Goal: Task Accomplishment & Management: Complete application form

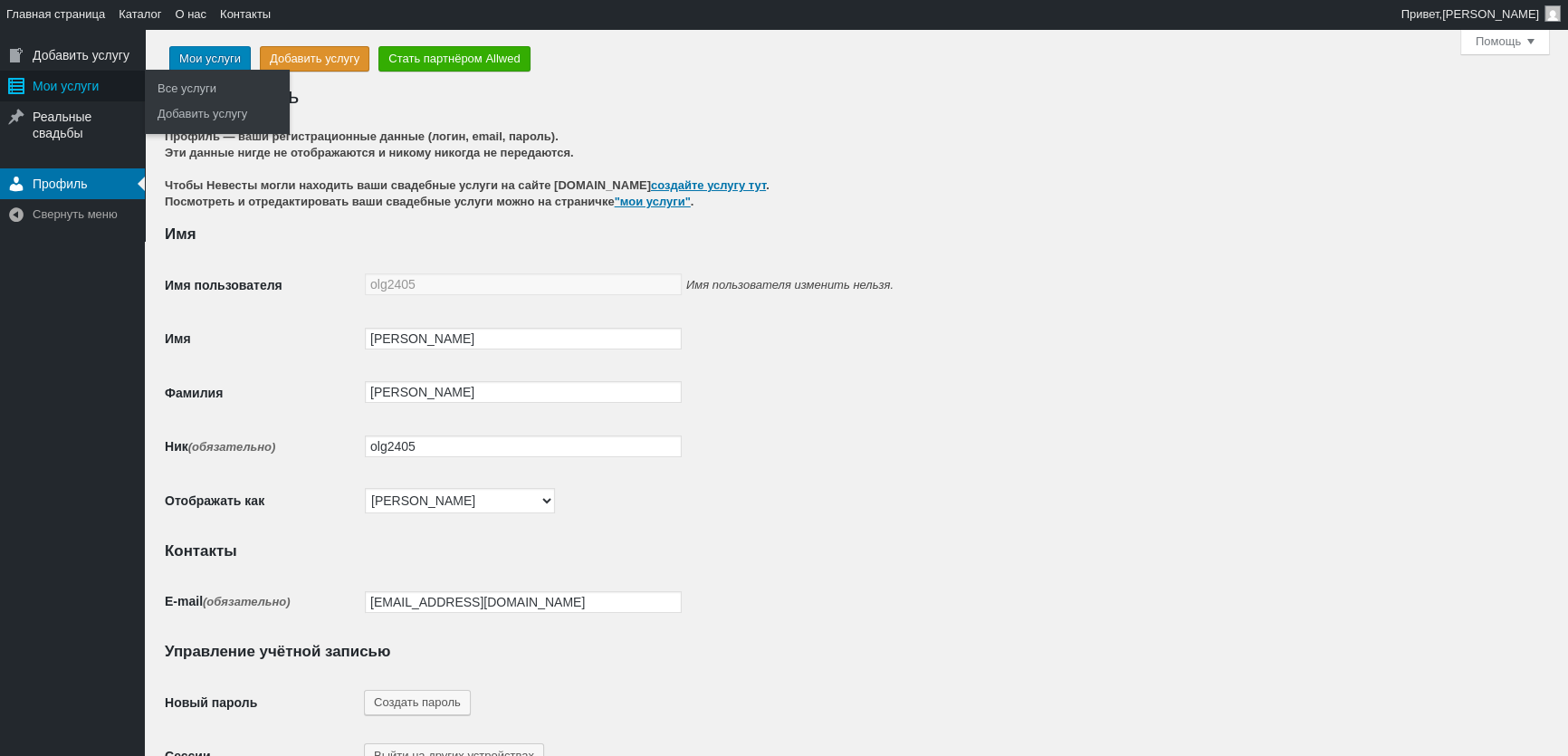
click at [56, 90] on div "Мои услуги" at bounding box center [72, 86] width 145 height 30
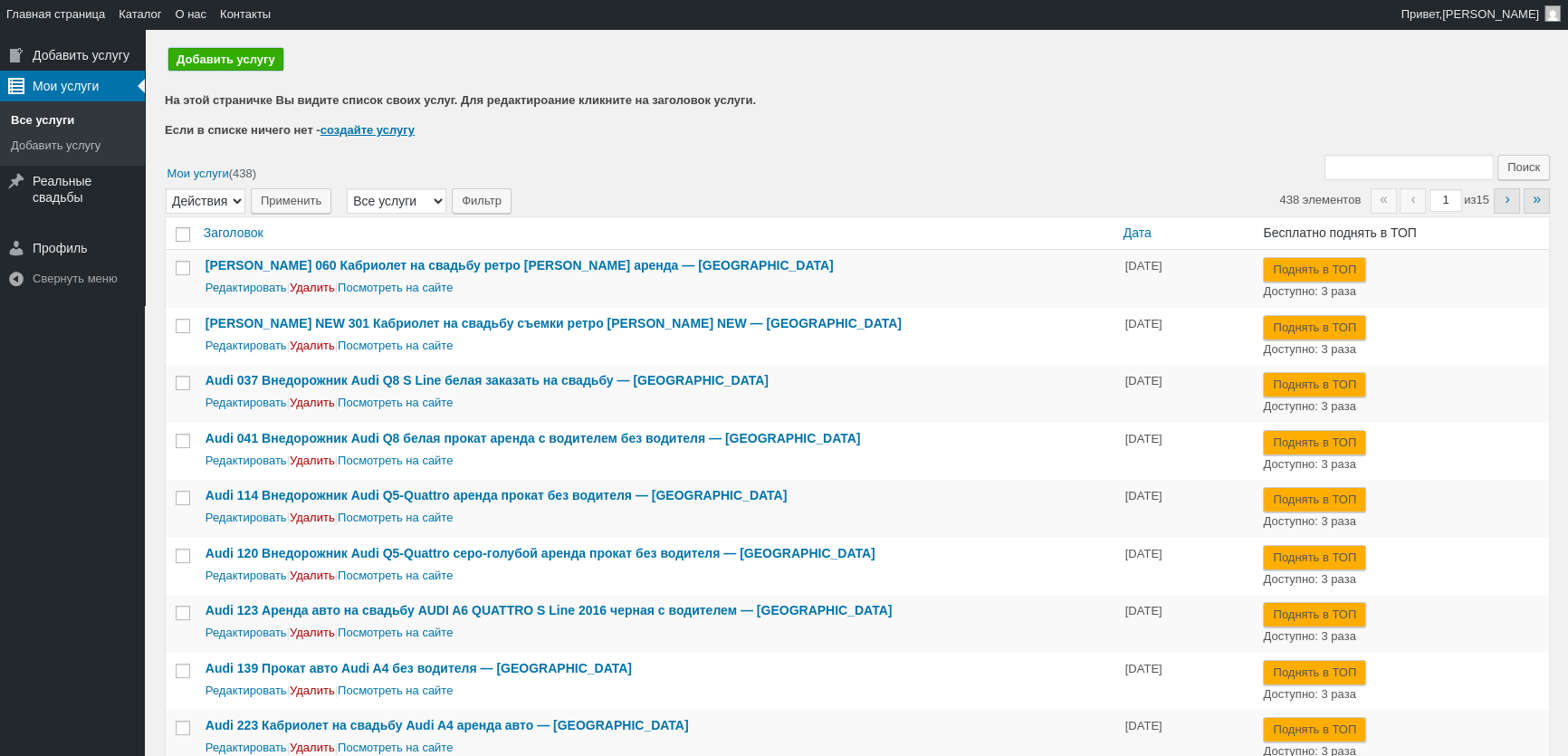
click at [233, 68] on link "Добавить услугу" at bounding box center [225, 59] width 115 height 23
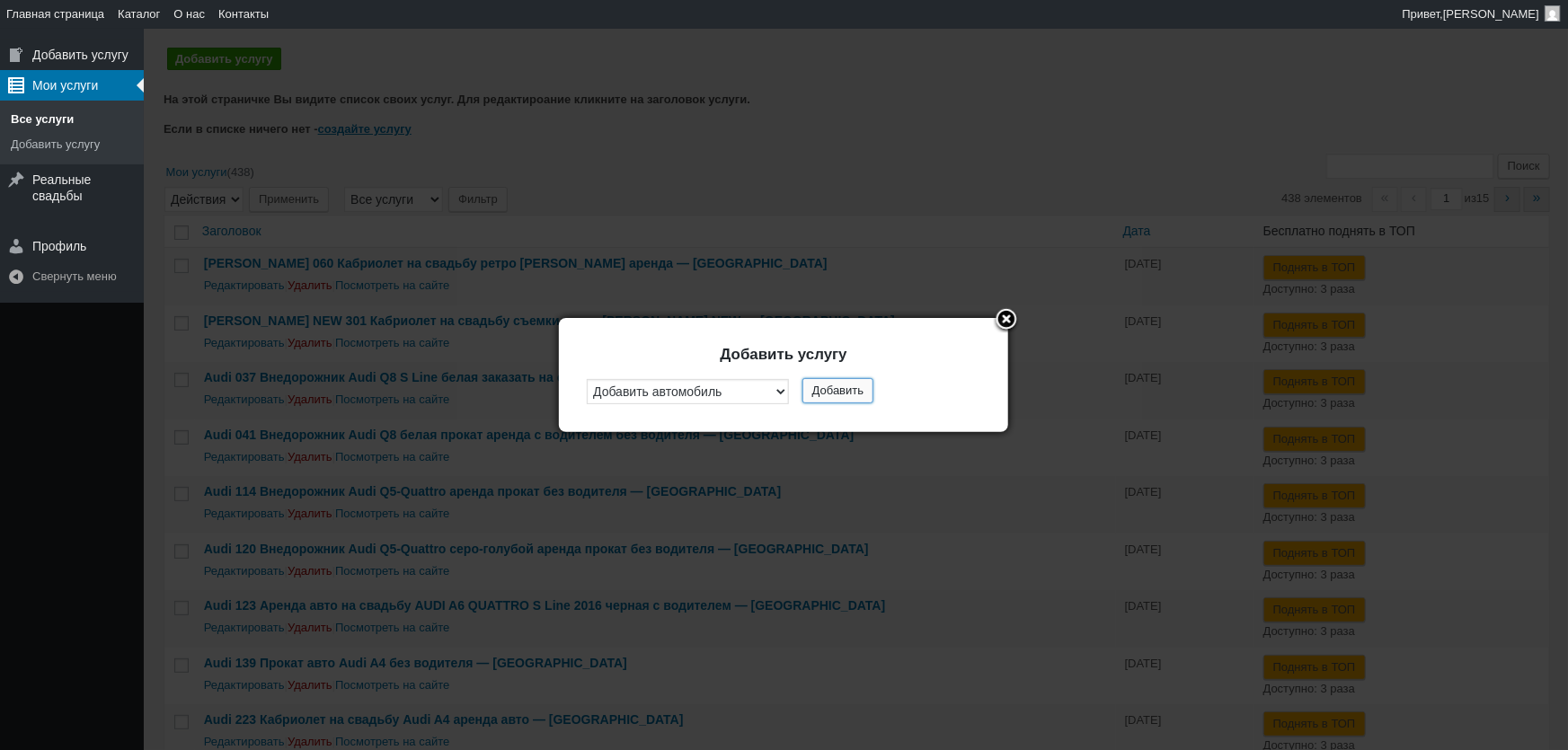
click at [859, 389] on button "Добавить" at bounding box center [837, 391] width 71 height 25
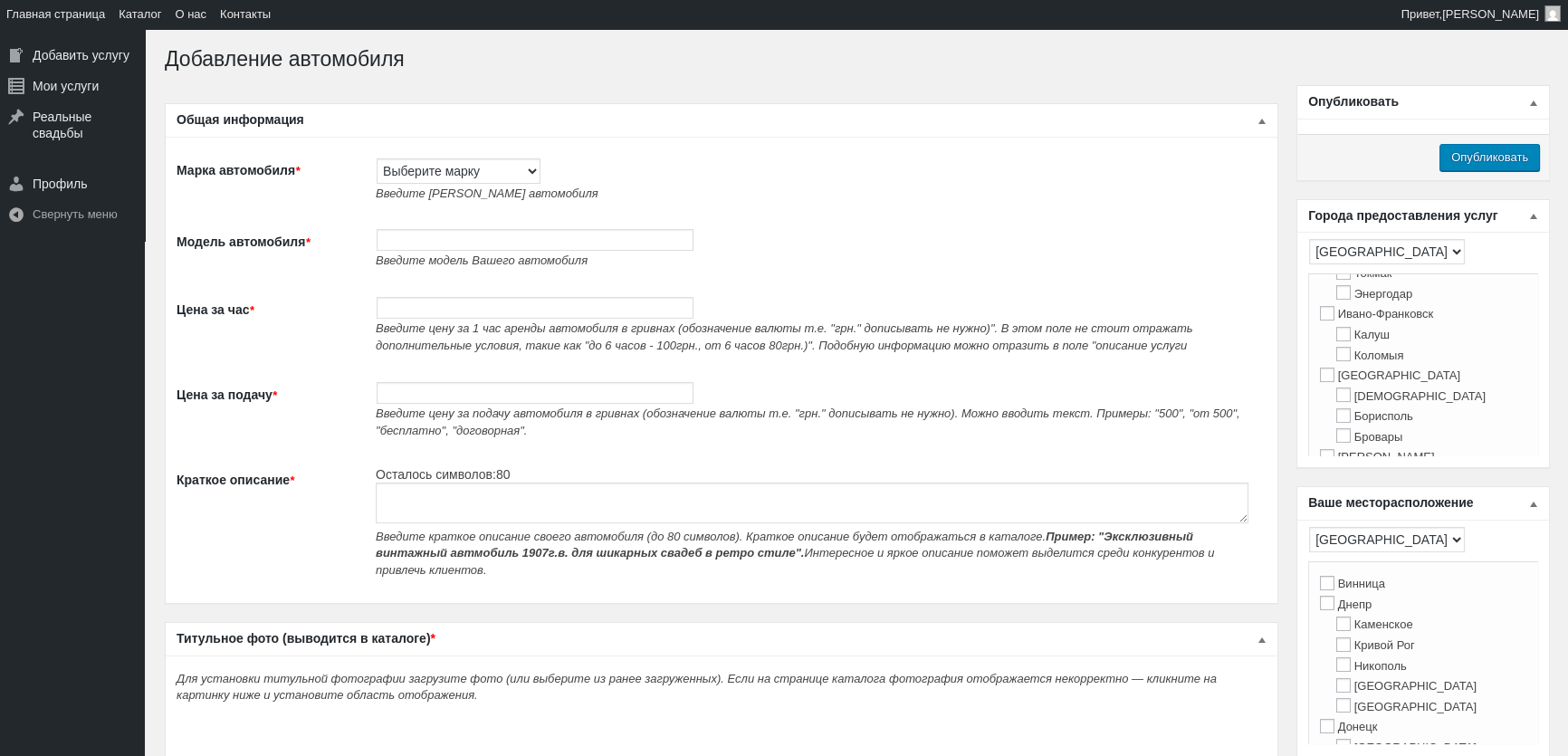
scroll to position [411, 0]
click at [1337, 341] on label "[GEOGRAPHIC_DATA]" at bounding box center [1389, 334] width 140 height 13
click at [1335, 341] on input "[GEOGRAPHIC_DATA]" at bounding box center [1326, 334] width 14 height 14
checkbox input "true"
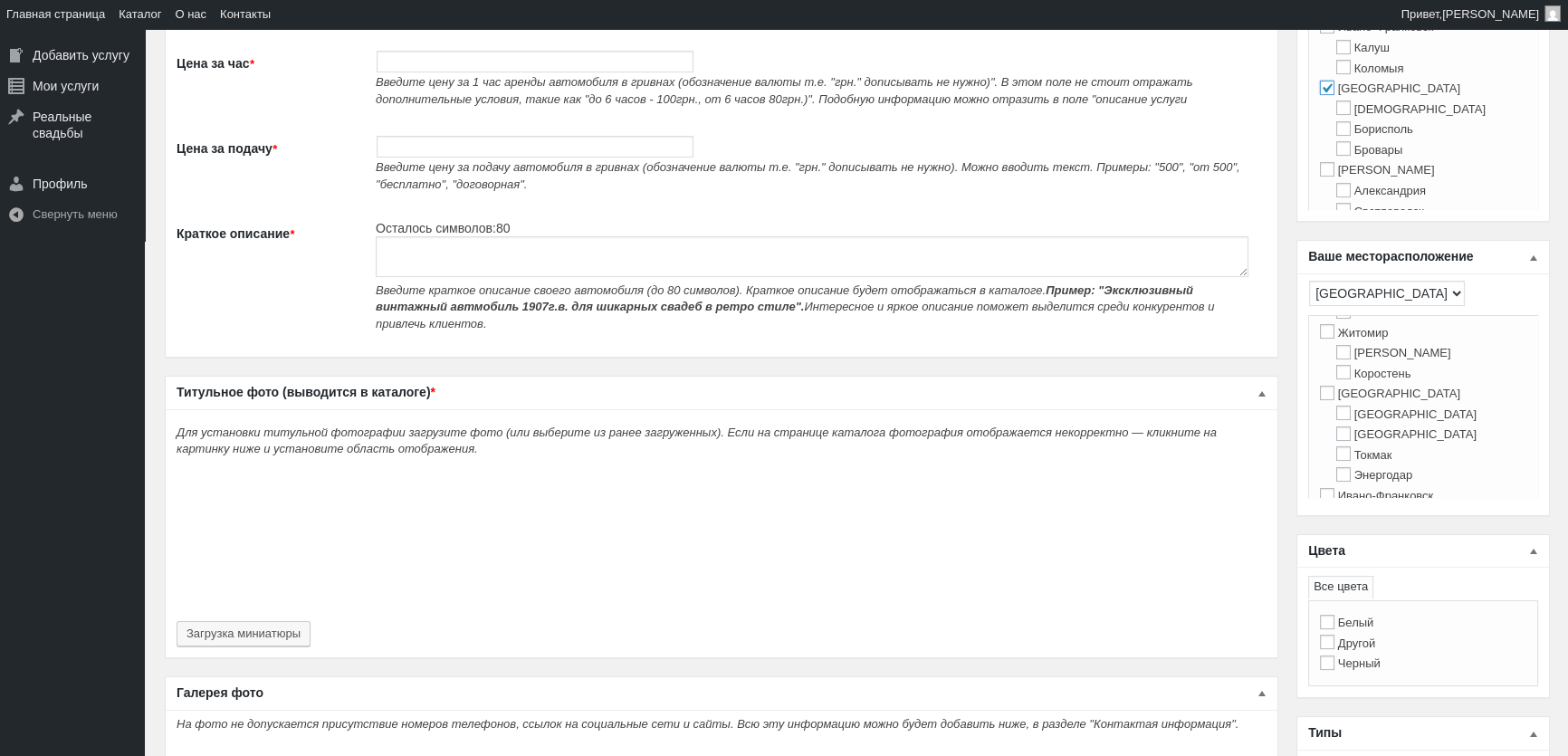
scroll to position [328, 0]
click at [1362, 465] on label "Киев" at bounding box center [1389, 458] width 140 height 13
click at [1335, 464] on input "[GEOGRAPHIC_DATA]" at bounding box center [1326, 456] width 14 height 14
checkbox input "true"
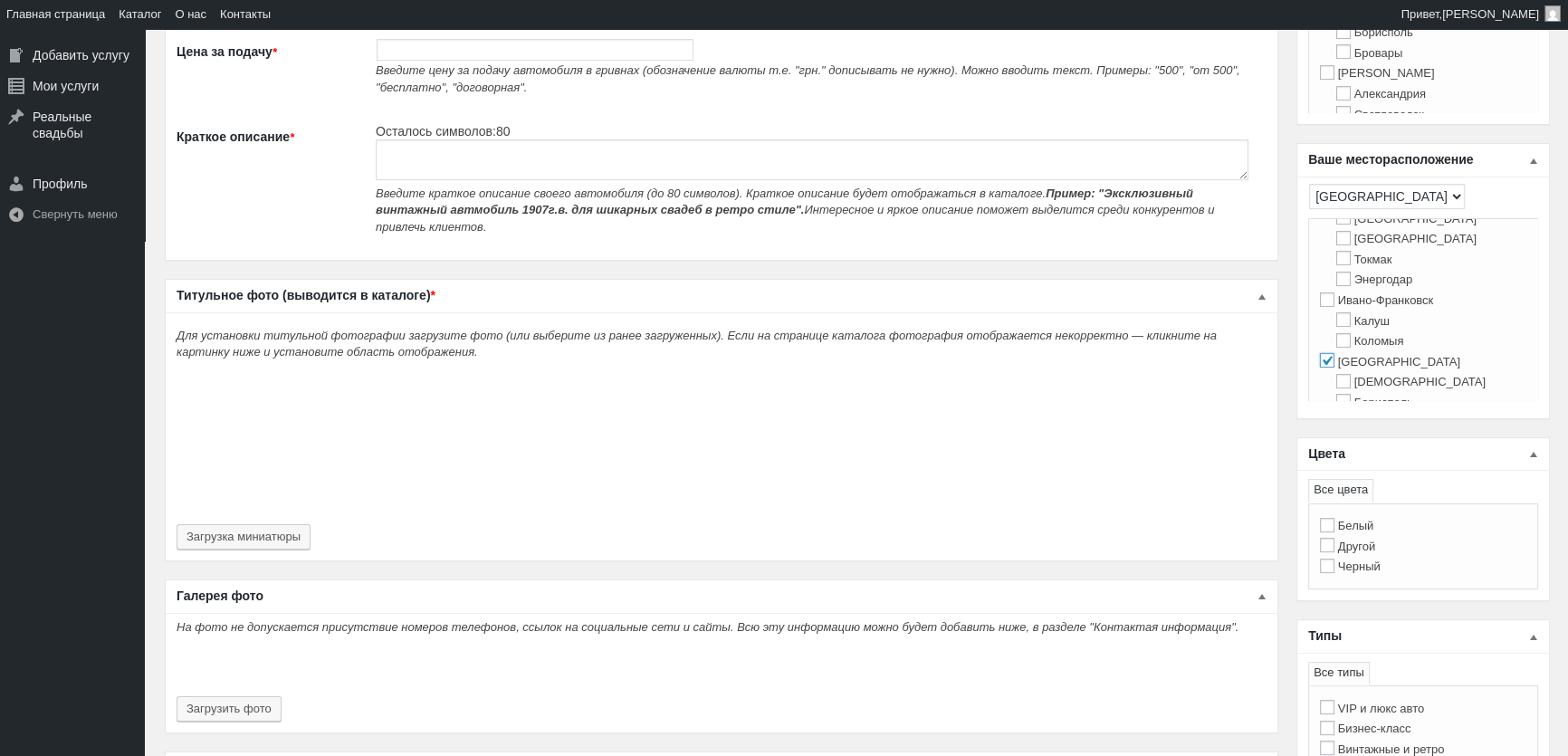
scroll to position [494, 0]
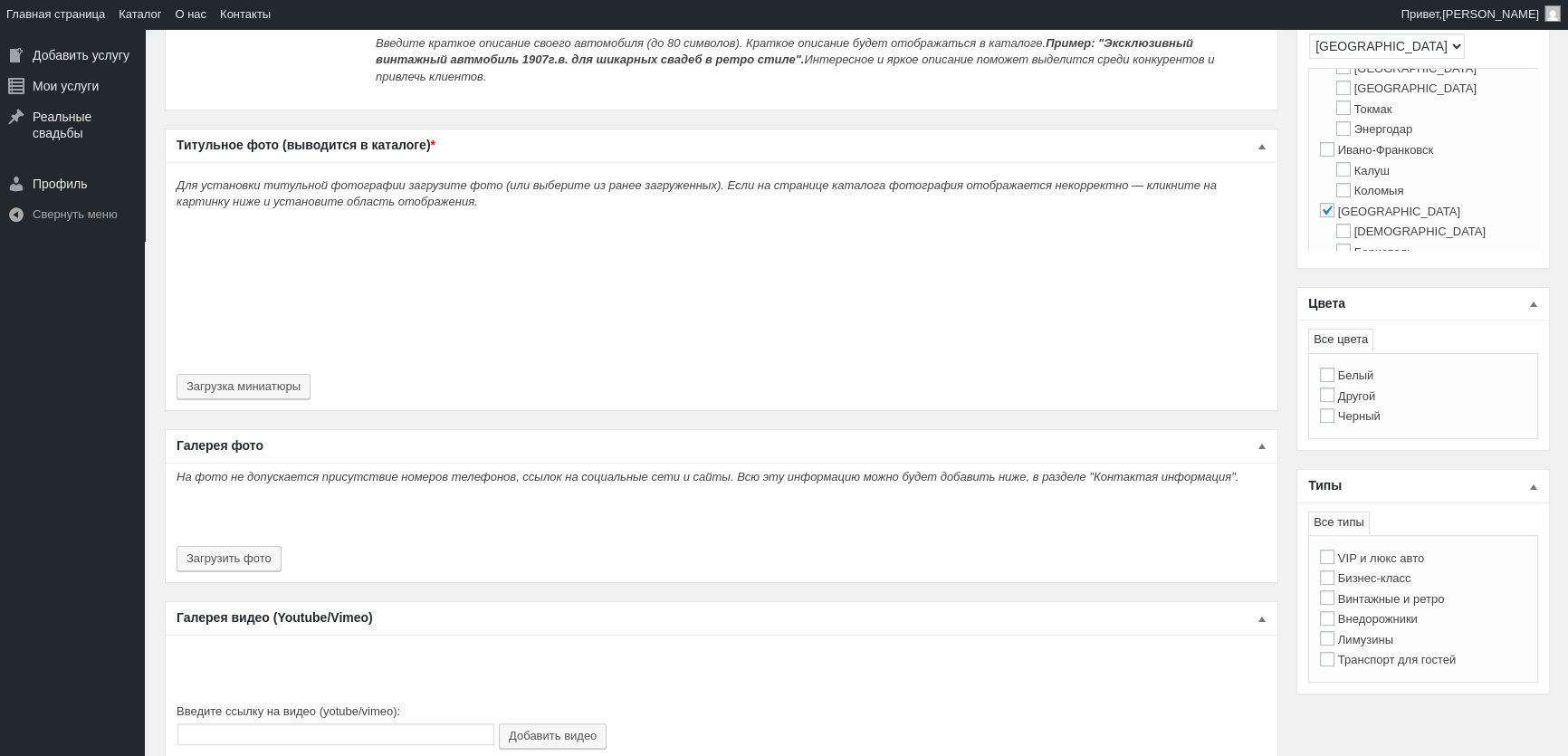
click at [1370, 420] on label "Черный" at bounding box center [1350, 416] width 61 height 13
click at [1335, 420] on input "Черный" at bounding box center [1326, 415] width 14 height 14
checkbox input "true"
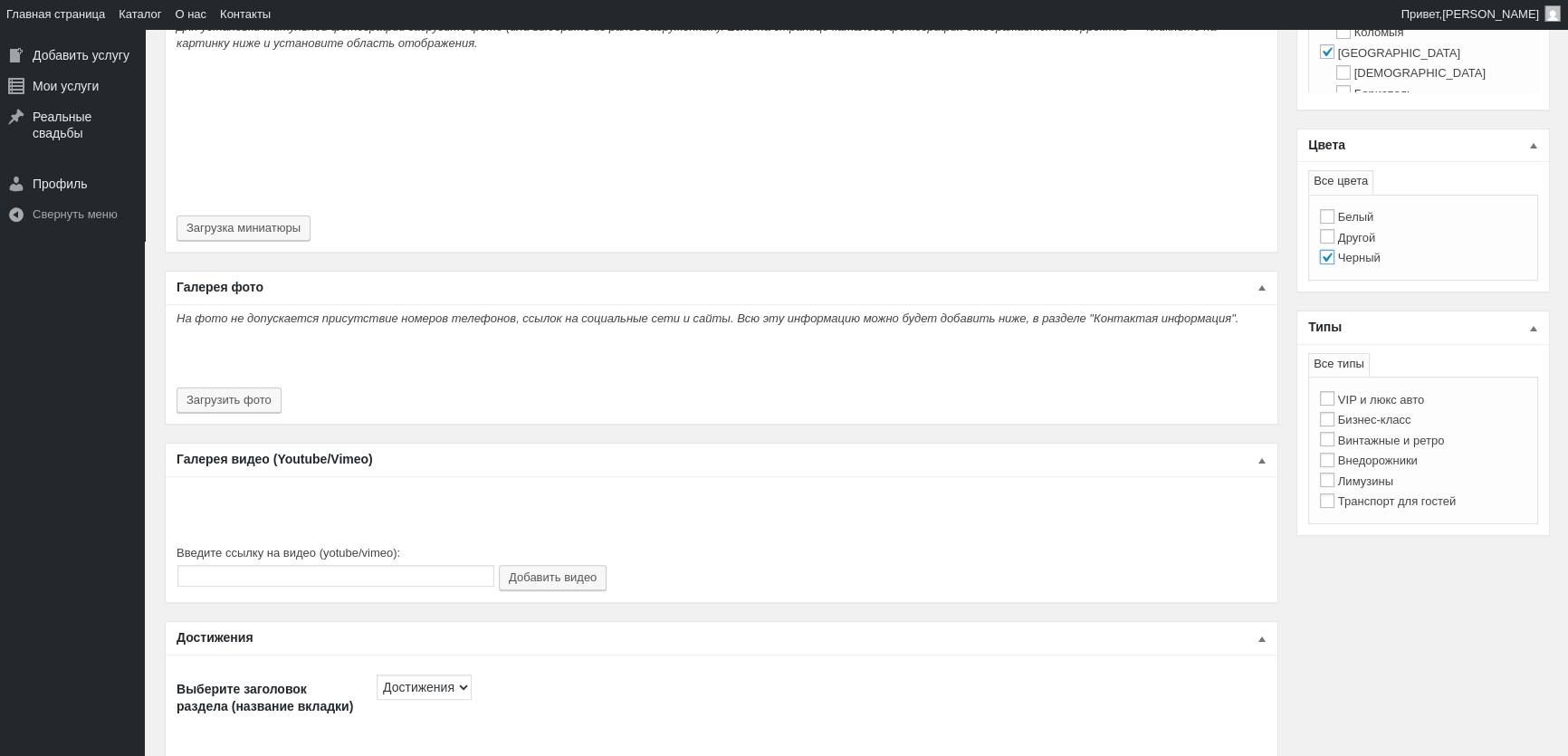
scroll to position [658, 0]
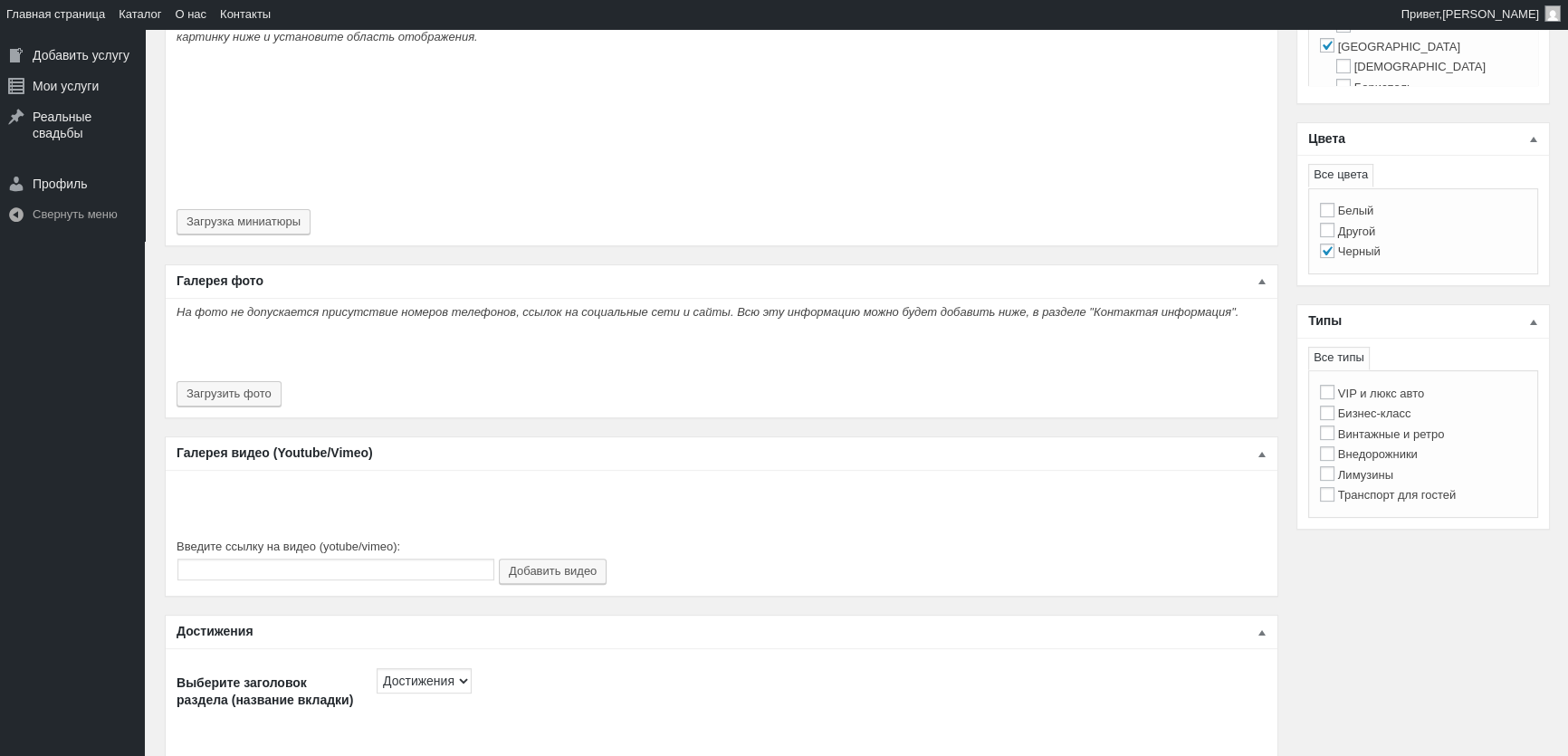
click at [1411, 394] on label "VIP и люкс авто" at bounding box center [1371, 393] width 104 height 13
click at [1335, 394] on input "VIP и люкс авто" at bounding box center [1326, 391] width 14 height 14
checkbox input "true"
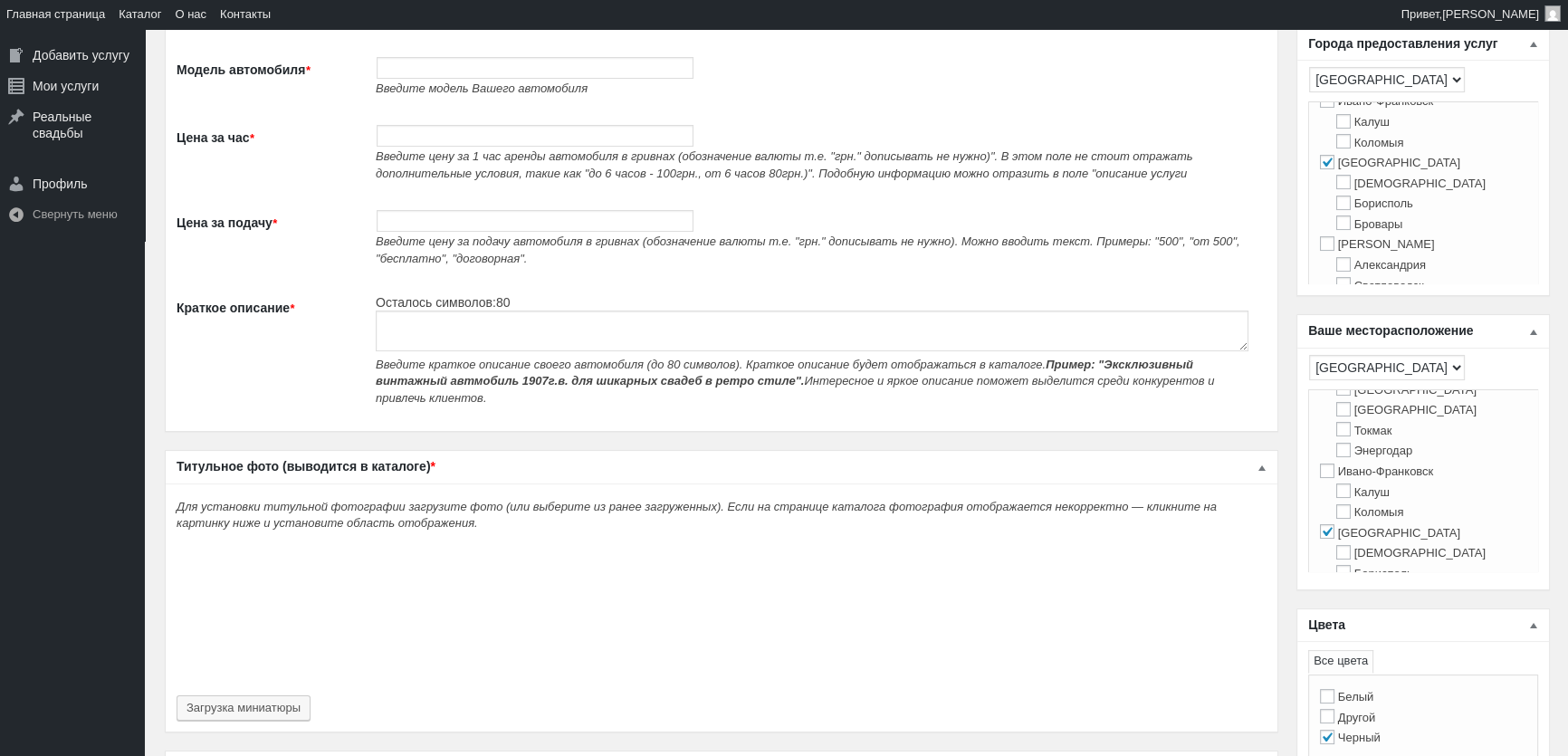
scroll to position [0, 0]
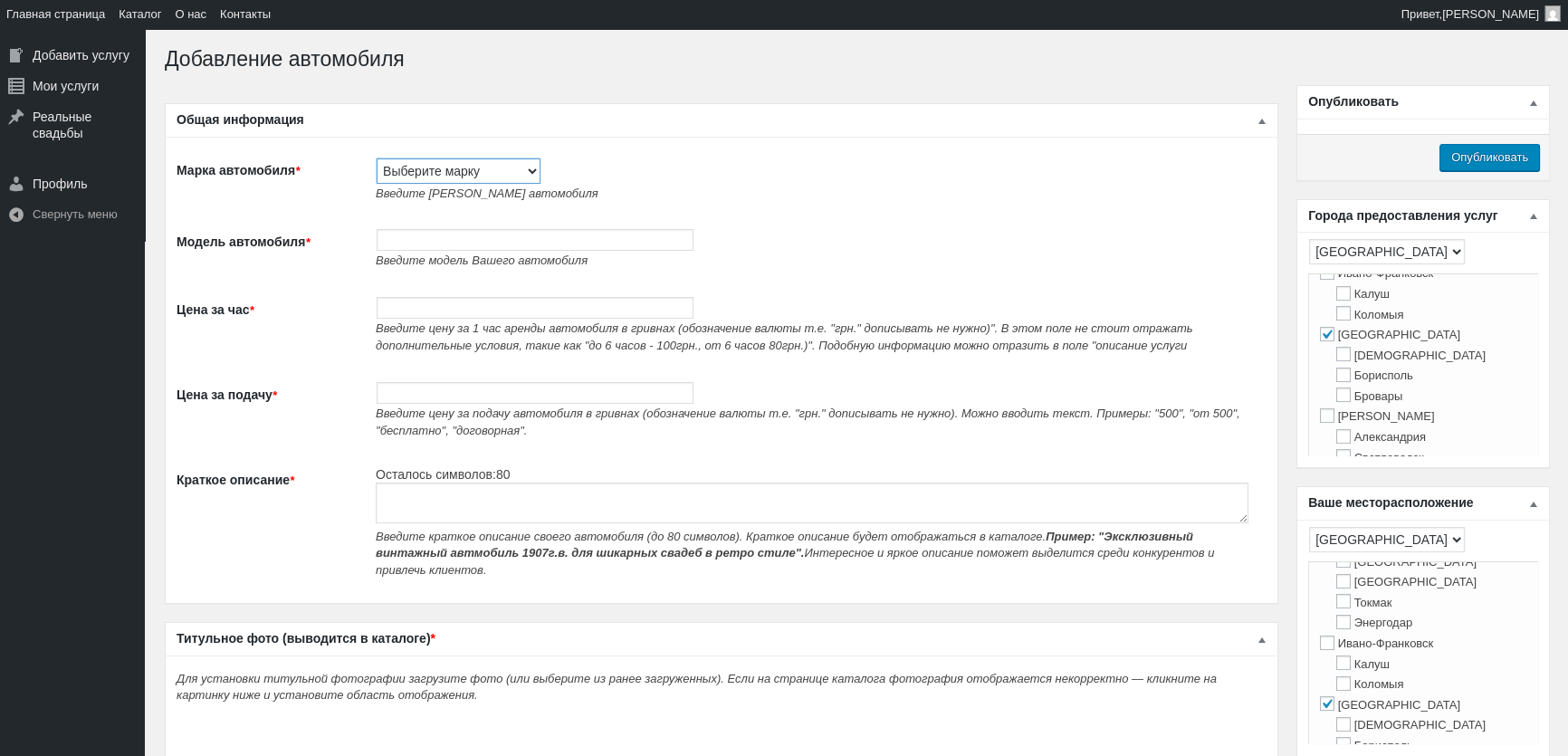
click at [444, 174] on select "Выберите марку Acura Alfa Romeo Alpine Aston Martin Audi Austin Barkas (Баркас)…" at bounding box center [459, 171] width 164 height 26
click at [477, 159] on select "Выберите марку Acura Alfa Romeo Alpine Aston Martin Audi Austin Barkas (Баркас)…" at bounding box center [459, 171] width 164 height 26
click at [442, 183] on td "Выберите марку Acura Alfa Romeo Alpine Aston Martin Audi Austin Barkas (Баркас)…" at bounding box center [816, 179] width 900 height 71
click at [453, 172] on select "Выберите марку Acura Alfa Romeo Alpine Aston Martin Audi Austin Barkas (Баркас)…" at bounding box center [459, 171] width 164 height 26
select select "#999"
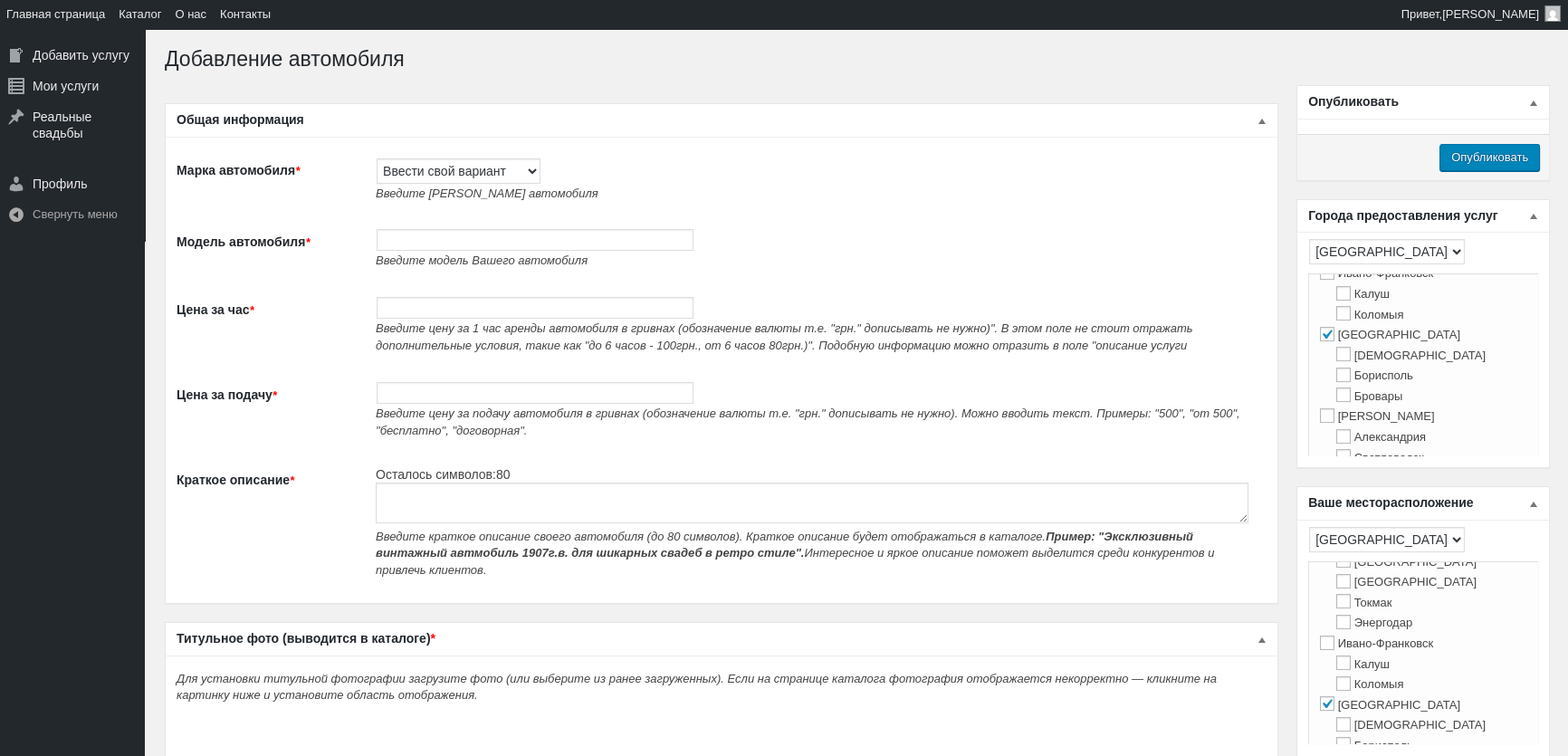
click at [377, 159] on select "Выберите марку Acura Alfa Romeo Alpine Aston Martin Audi Austin Barkas (Баркас)…" at bounding box center [459, 171] width 164 height 26
paste input "Аренда VIP яхты Bavaria 27 в Киеве"
drag, startPoint x: 555, startPoint y: 167, endPoint x: 356, endPoint y: 136, distance: 201.4
click at [356, 136] on div "Показать/скрыть панель: Общая информация Общая информация Марка автомобиля * Вы…" at bounding box center [721, 353] width 1113 height 500
click at [576, 178] on input "Аренда VIP яхты Bavaria 27 в Киеве" at bounding box center [631, 170] width 169 height 22
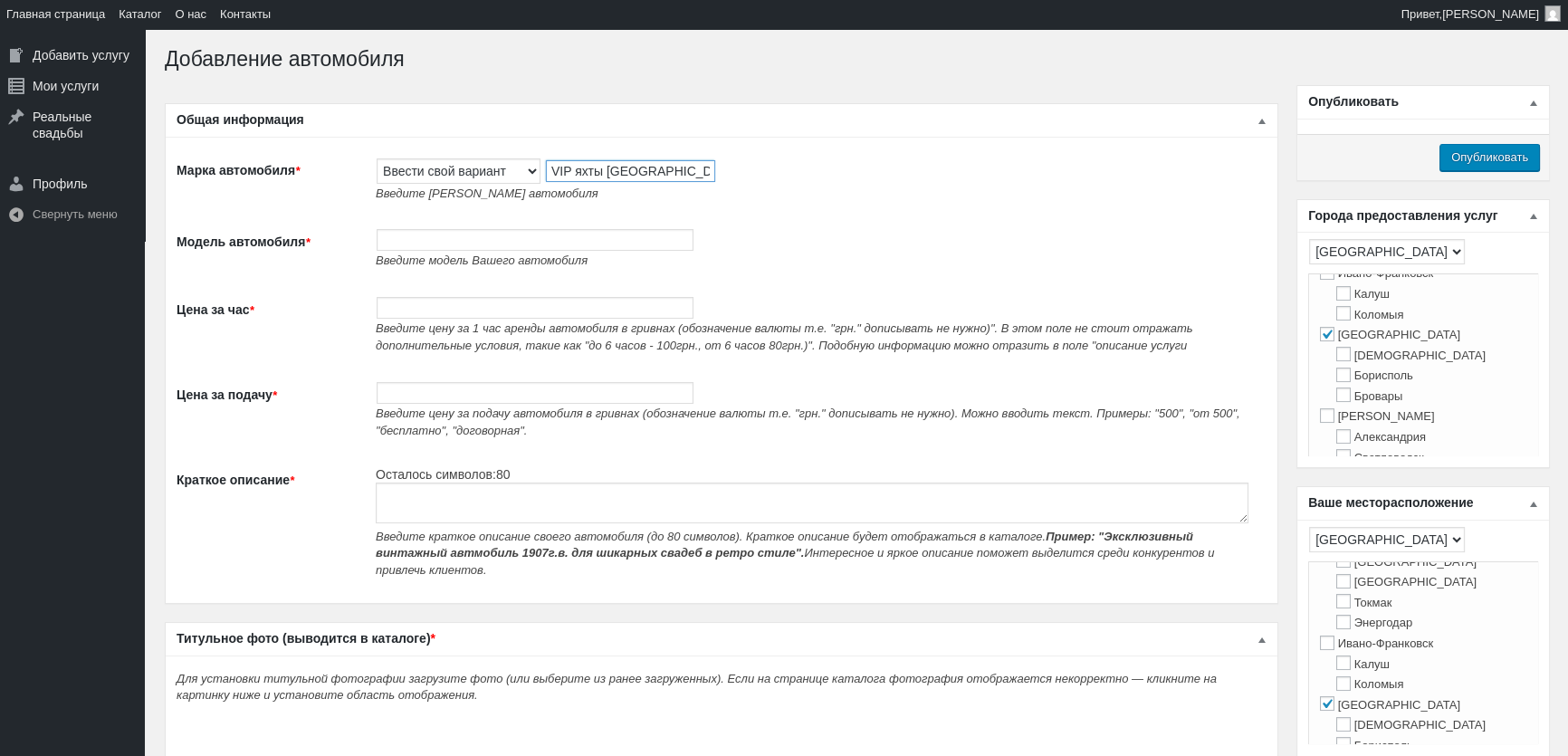
type input "VIP яхты Bavaria 27 в Киеве"
click at [482, 246] on input "Модель автомобиля *" at bounding box center [535, 240] width 317 height 22
paste input "Аренда VIP яхты Bavaria 27 в Киеве"
type input "Аренда VIP яхты Bavaria 27 в Киеве"
click at [452, 318] on input "Цена за час *" at bounding box center [535, 307] width 317 height 22
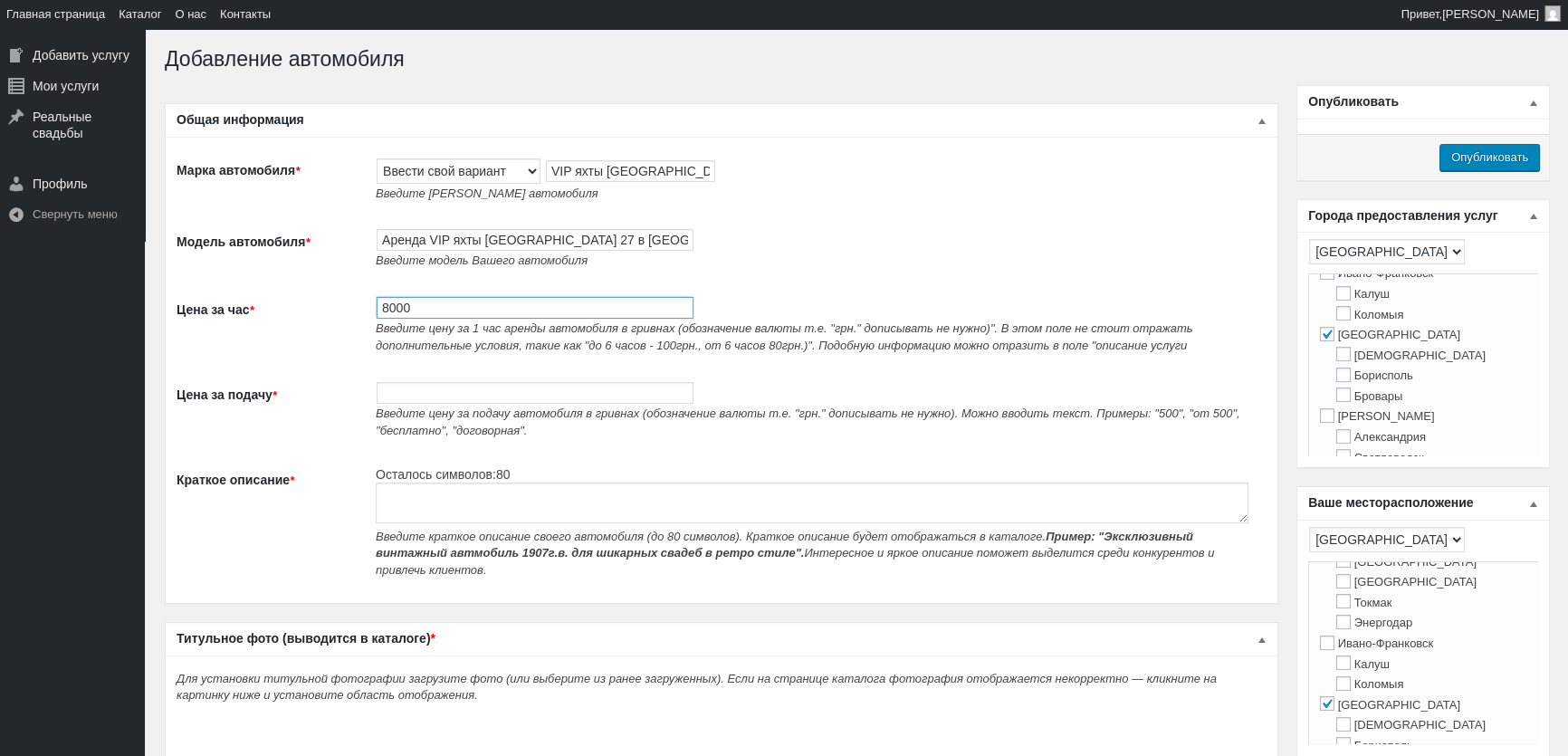
type input "8000"
paste textarea "Аренда VIP яхты Bavaria 27 в Киеве"
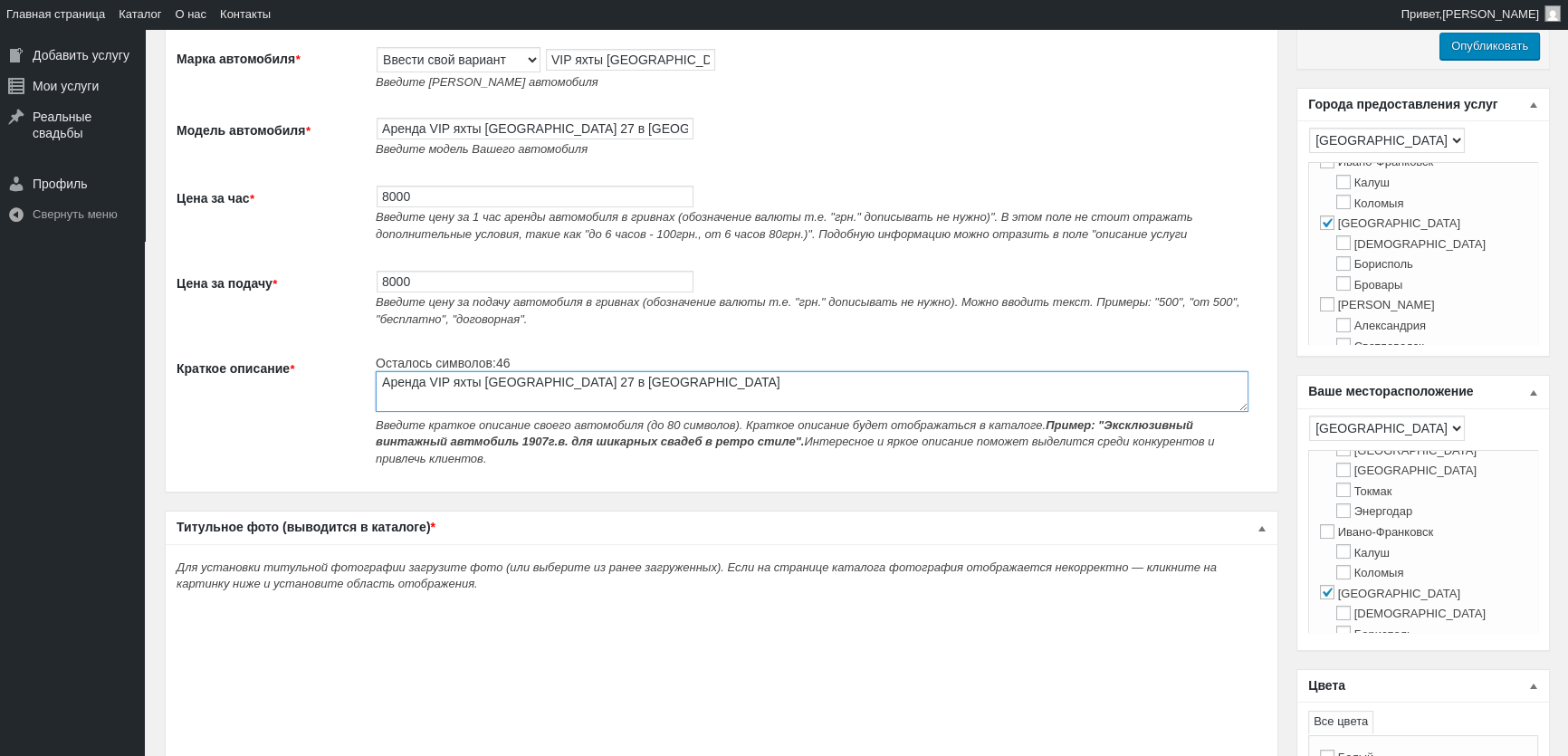
scroll to position [411, 0]
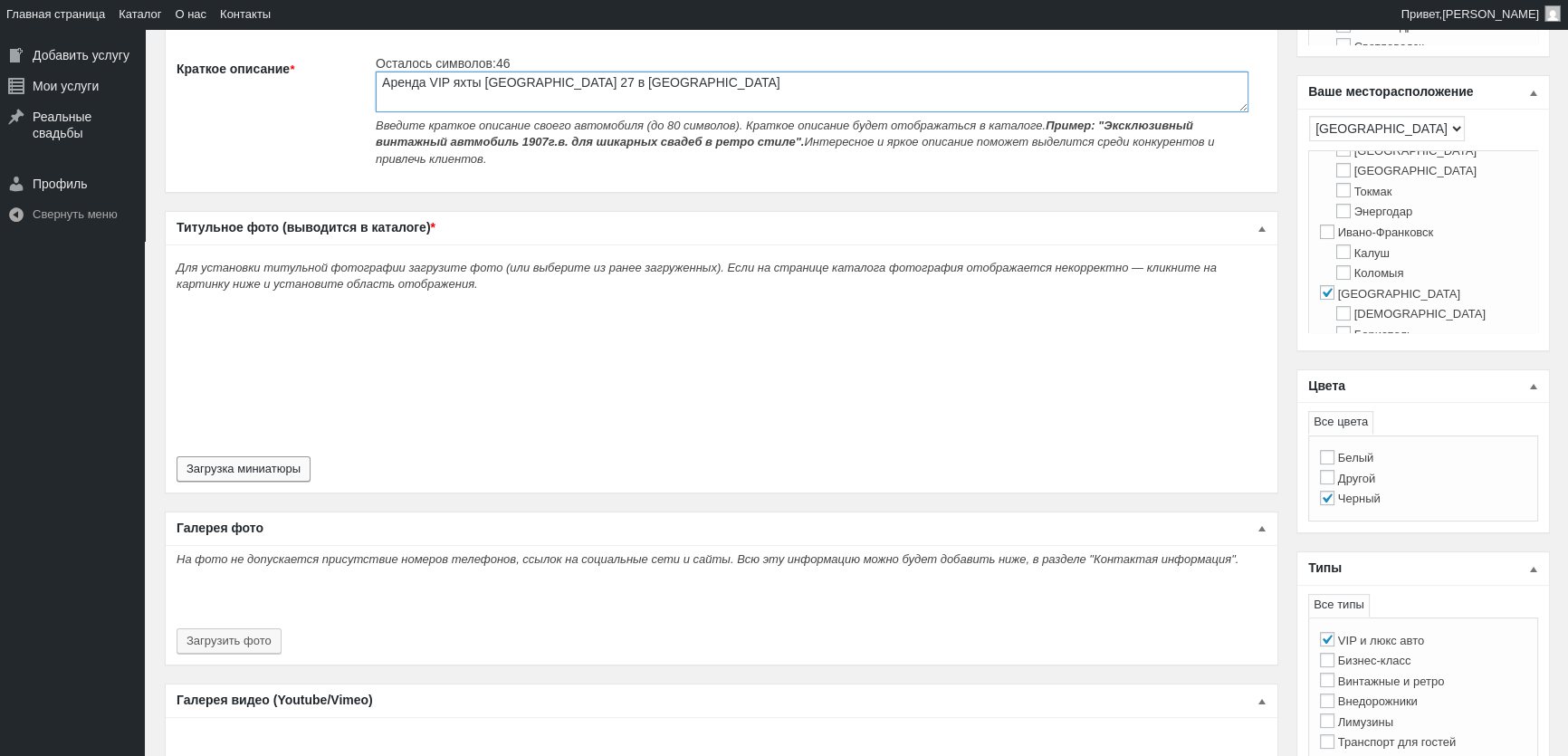
type textarea "Аренда VIP яхты Bavaria 27 в Киеве"
click at [288, 463] on button "Загрузка миниатюры" at bounding box center [244, 469] width 134 height 26
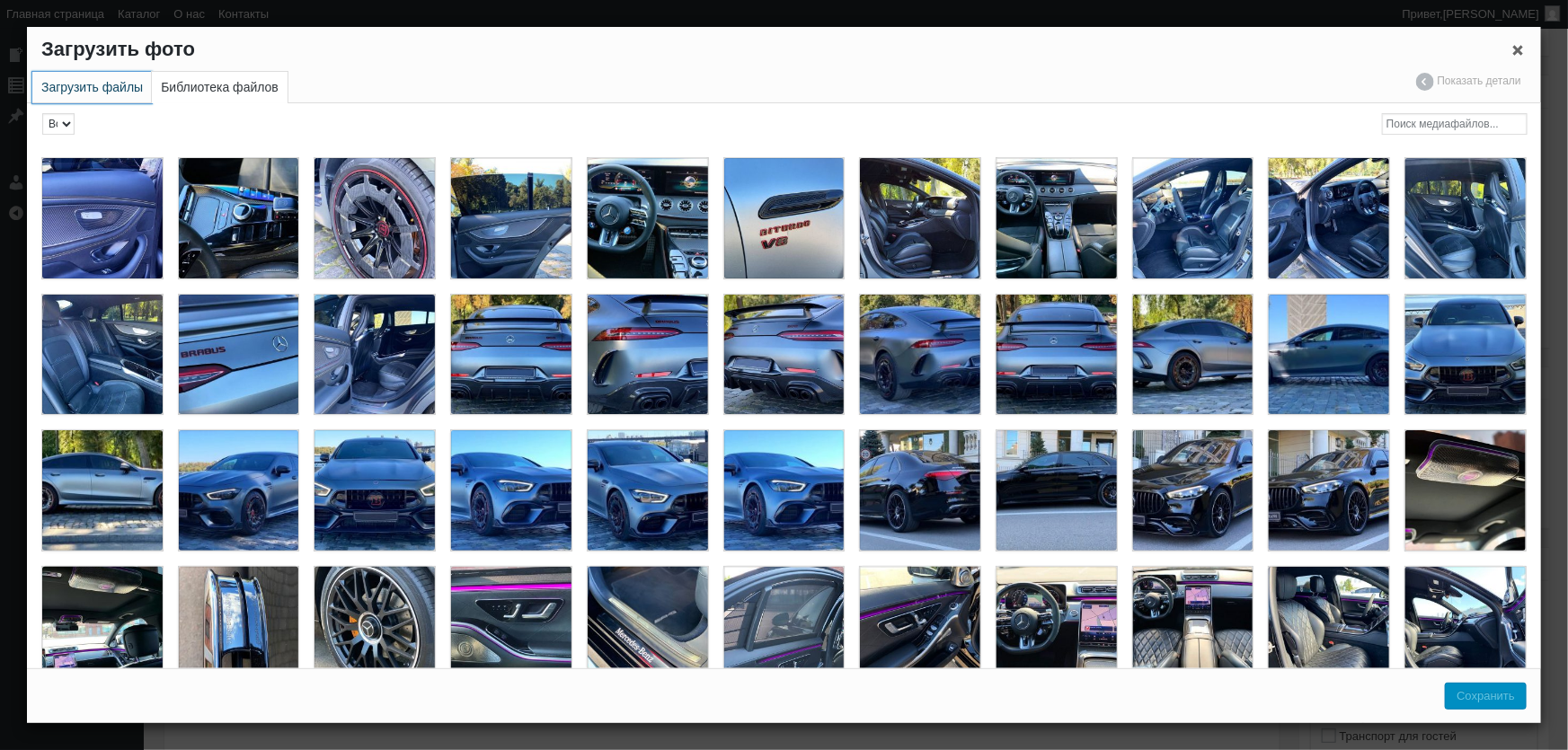
click at [79, 101] on link "Загрузить файлы" at bounding box center [92, 87] width 120 height 31
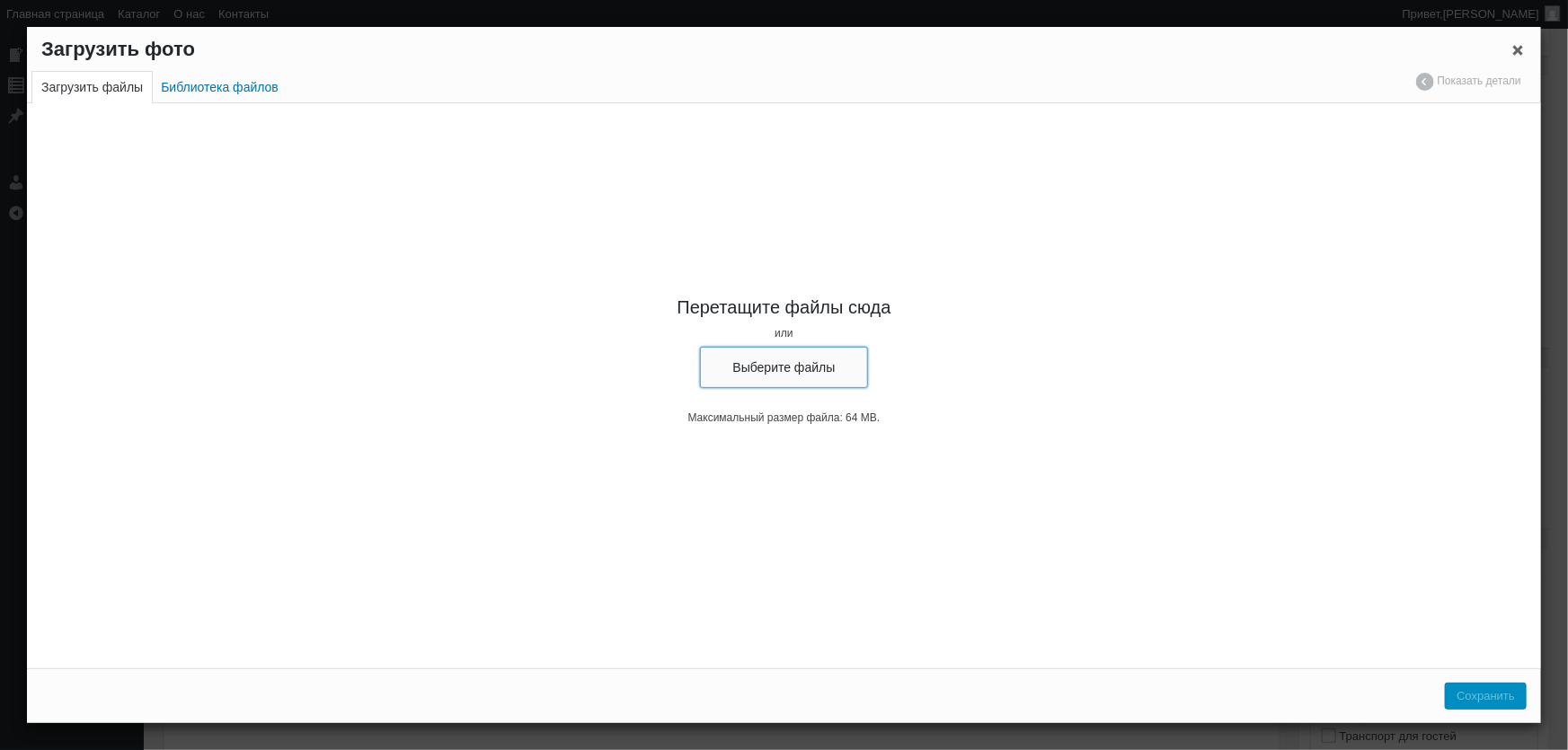
click at [775, 350] on button "Выберите файлы" at bounding box center [784, 367] width 169 height 42
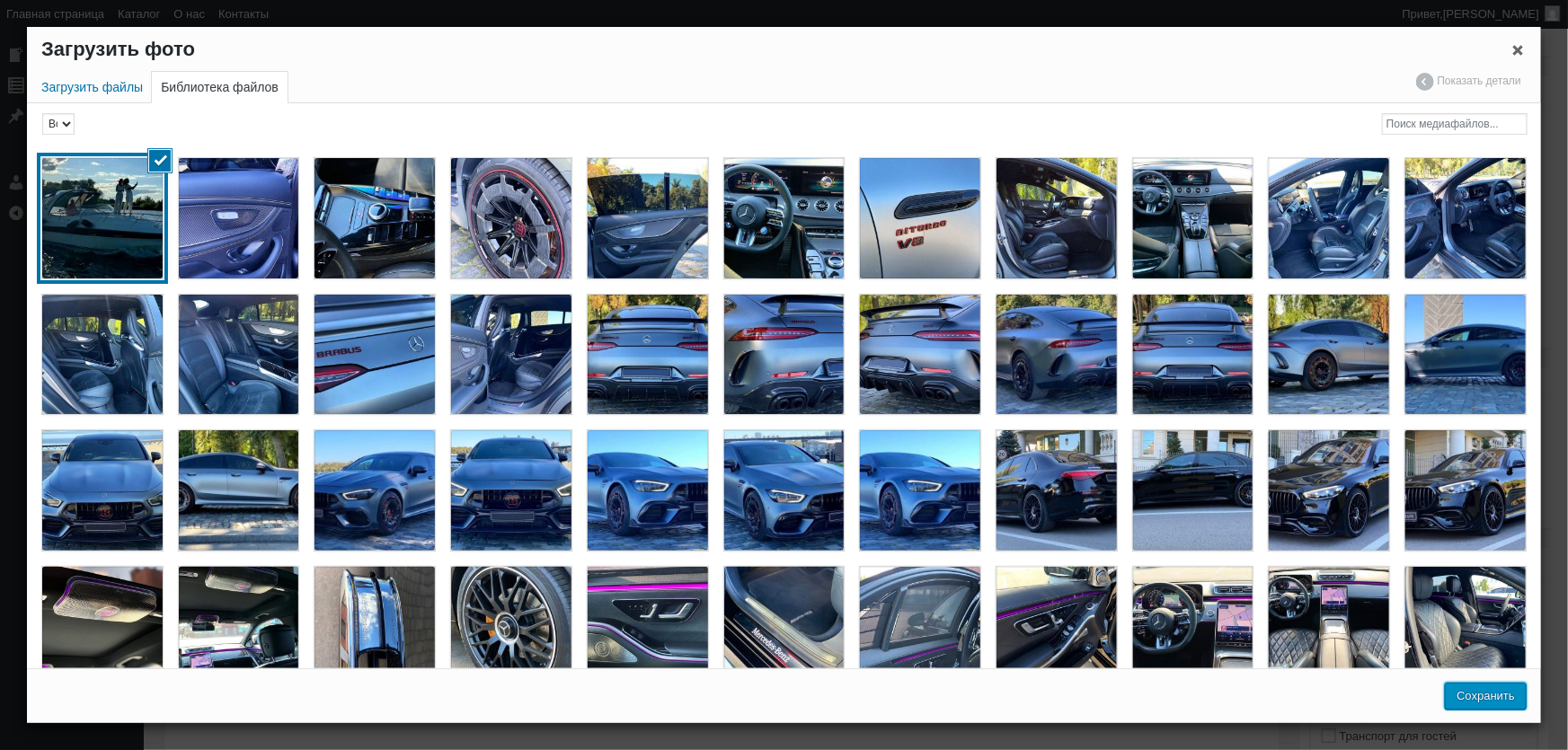
click at [1493, 700] on button "Сохранить" at bounding box center [1485, 695] width 82 height 27
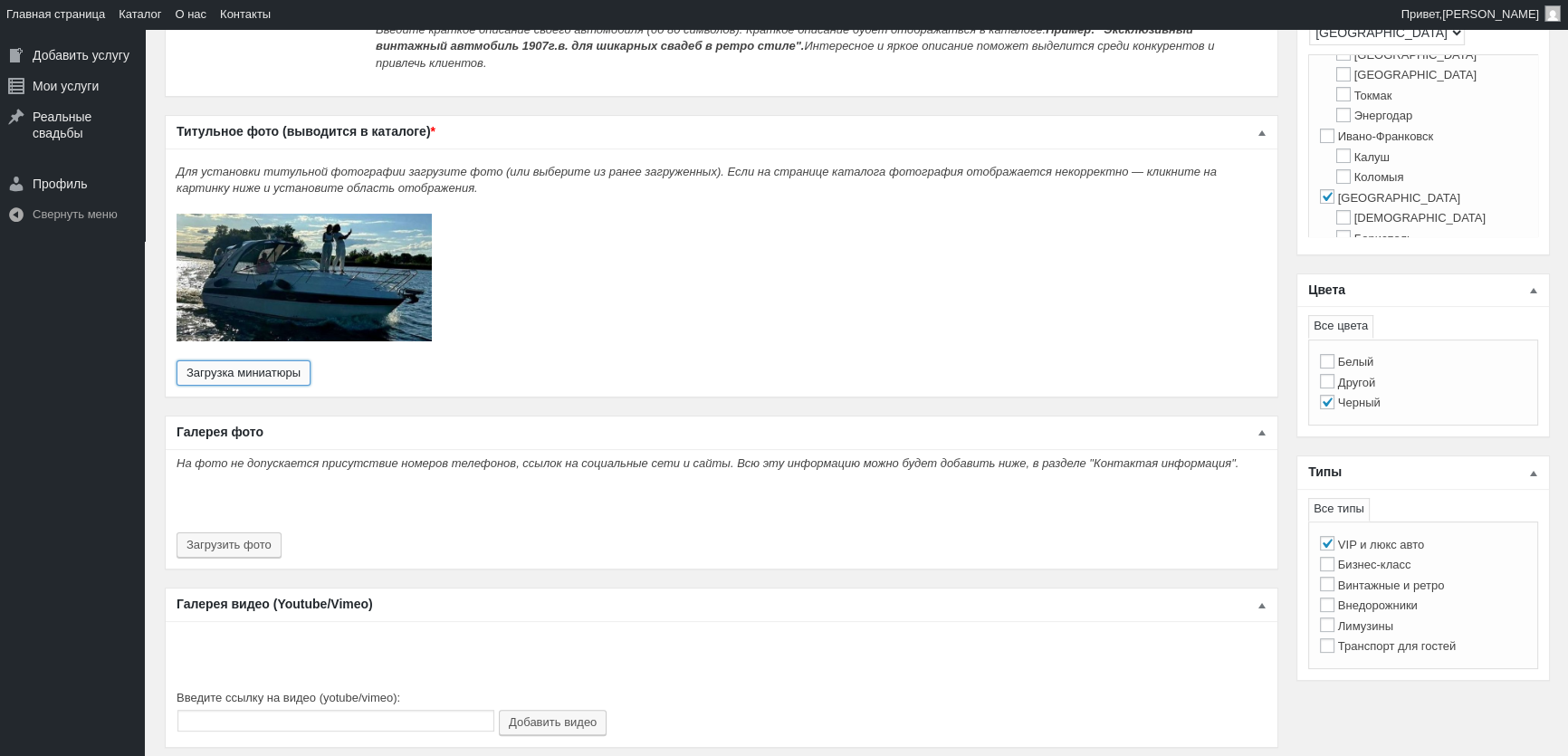
scroll to position [658, 0]
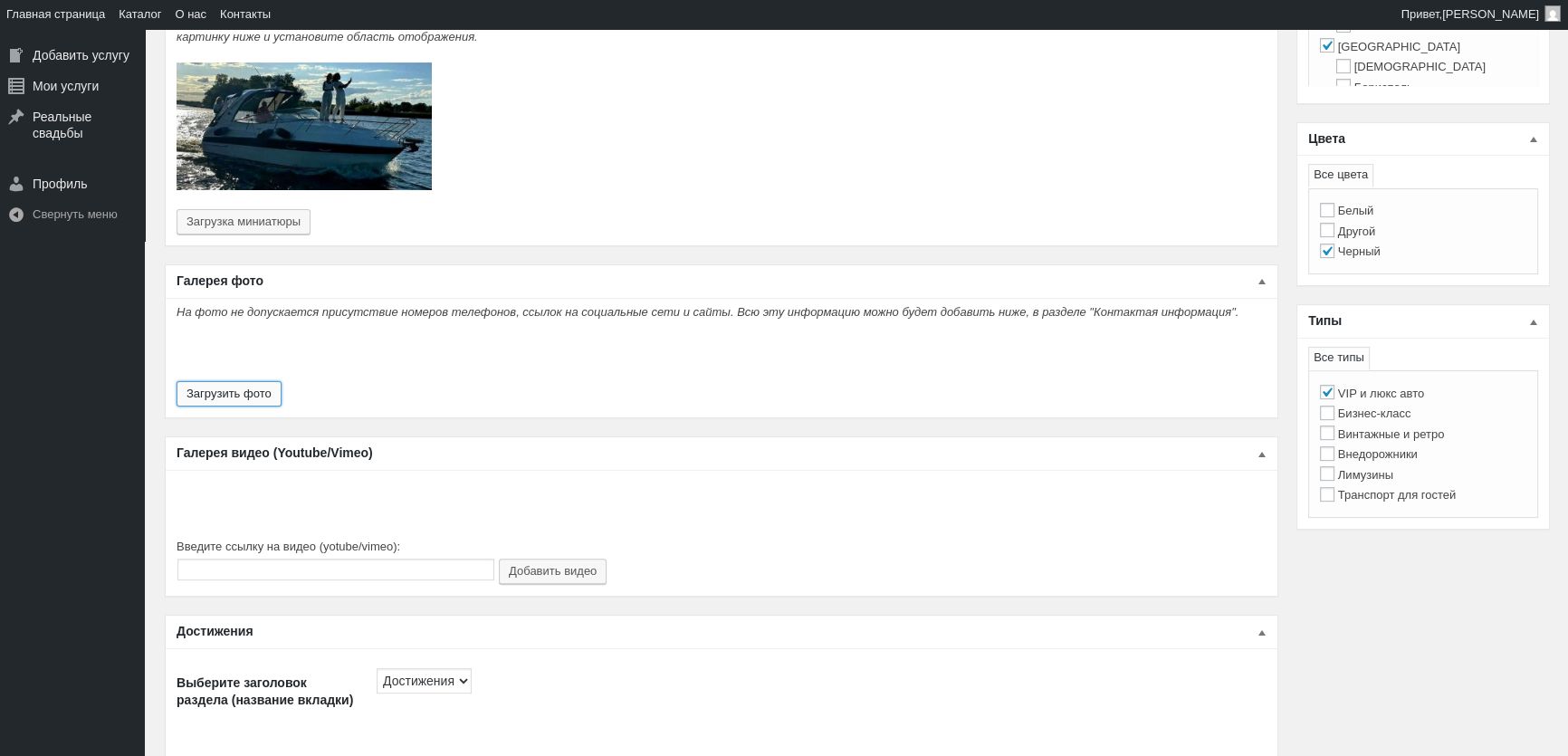
click at [257, 381] on button "Загрузить фото" at bounding box center [229, 394] width 105 height 26
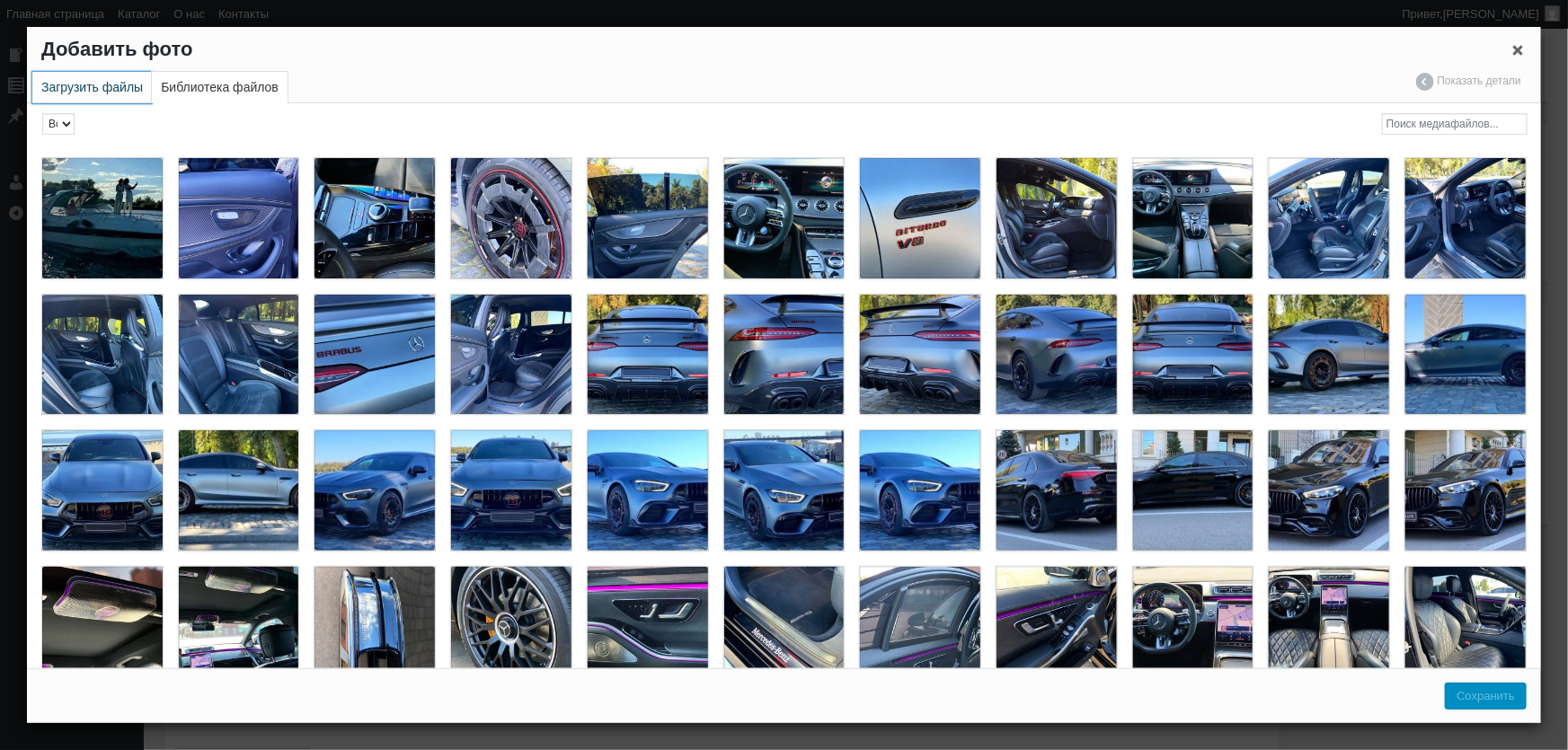
click at [79, 91] on link "Загрузить файлы" at bounding box center [92, 87] width 120 height 31
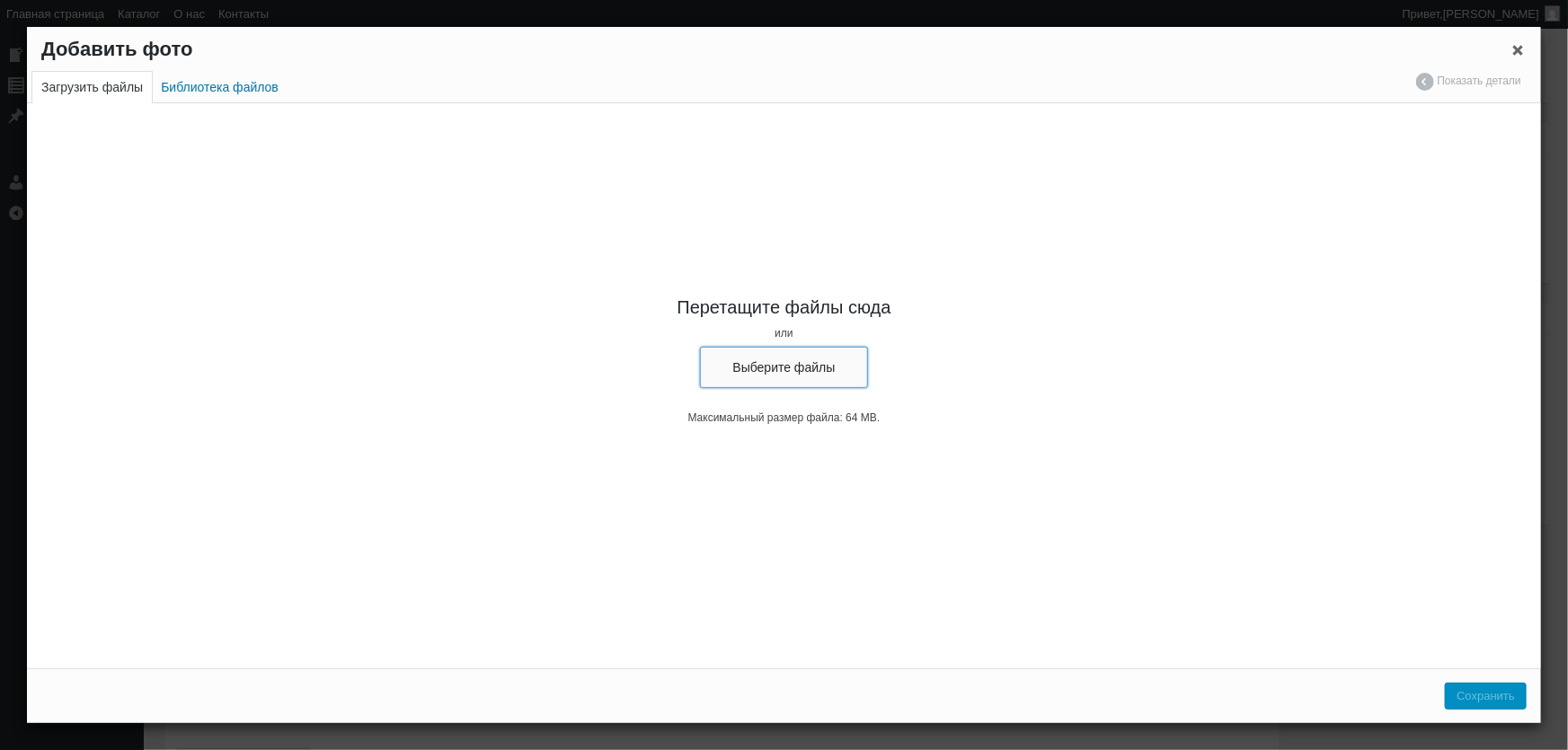
click at [783, 368] on button "Выберите файлы" at bounding box center [784, 367] width 169 height 42
type input "C:\fakepath\Аренда VIP яхты Bavaria 27, яхта на свадьбу, яхта на день рождения,…"
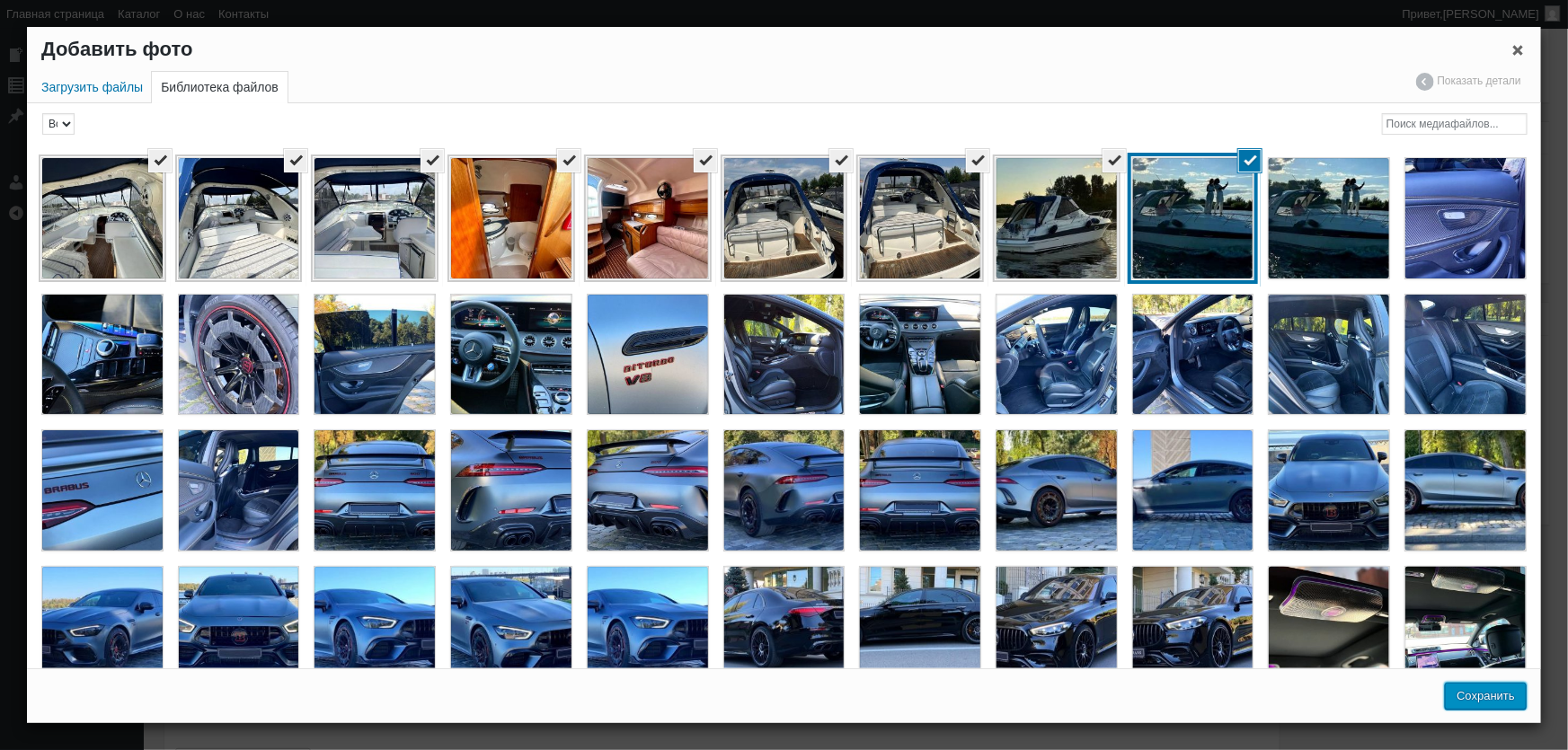
click at [1510, 700] on button "Сохранить" at bounding box center [1485, 695] width 82 height 27
type input "9"
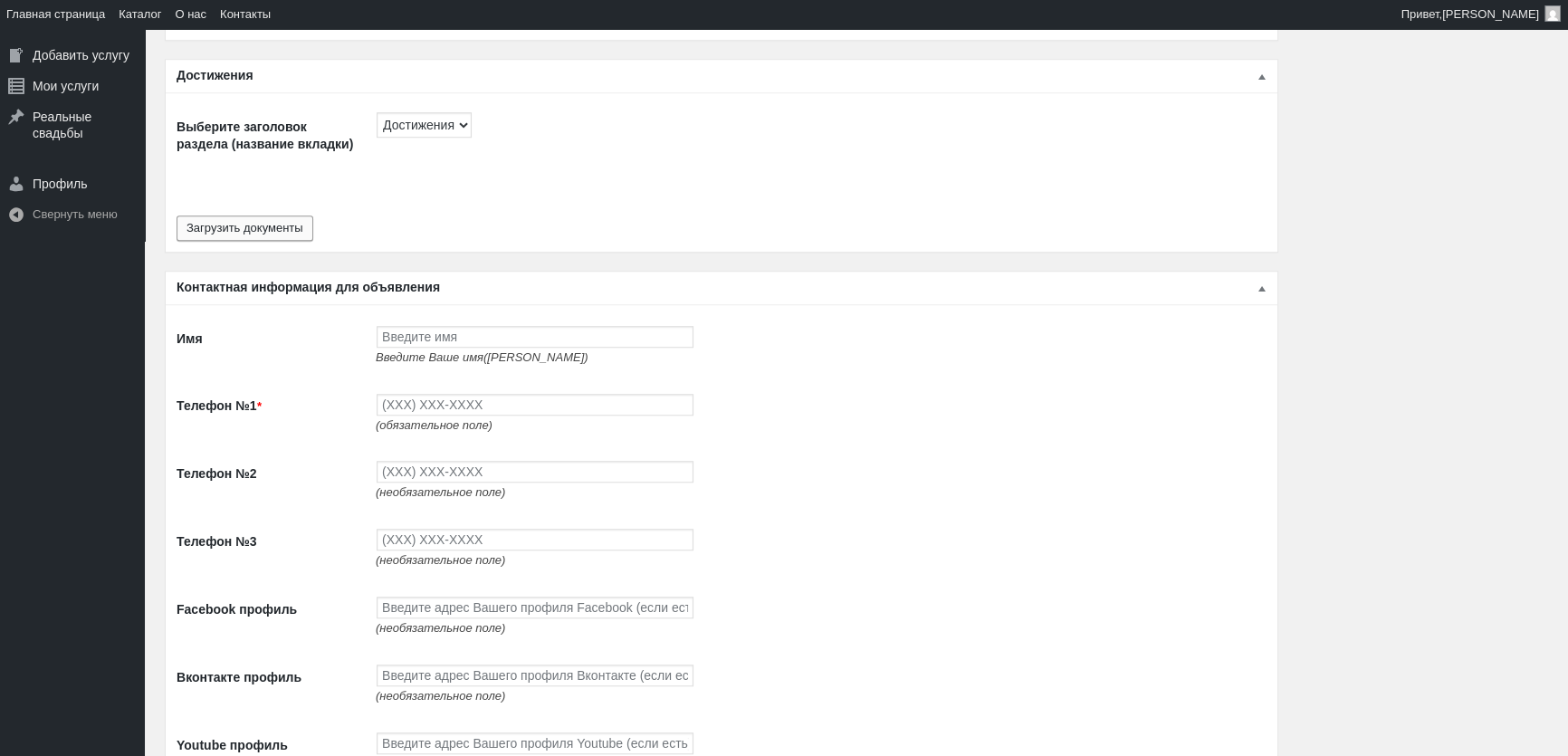
scroll to position [1810, 0]
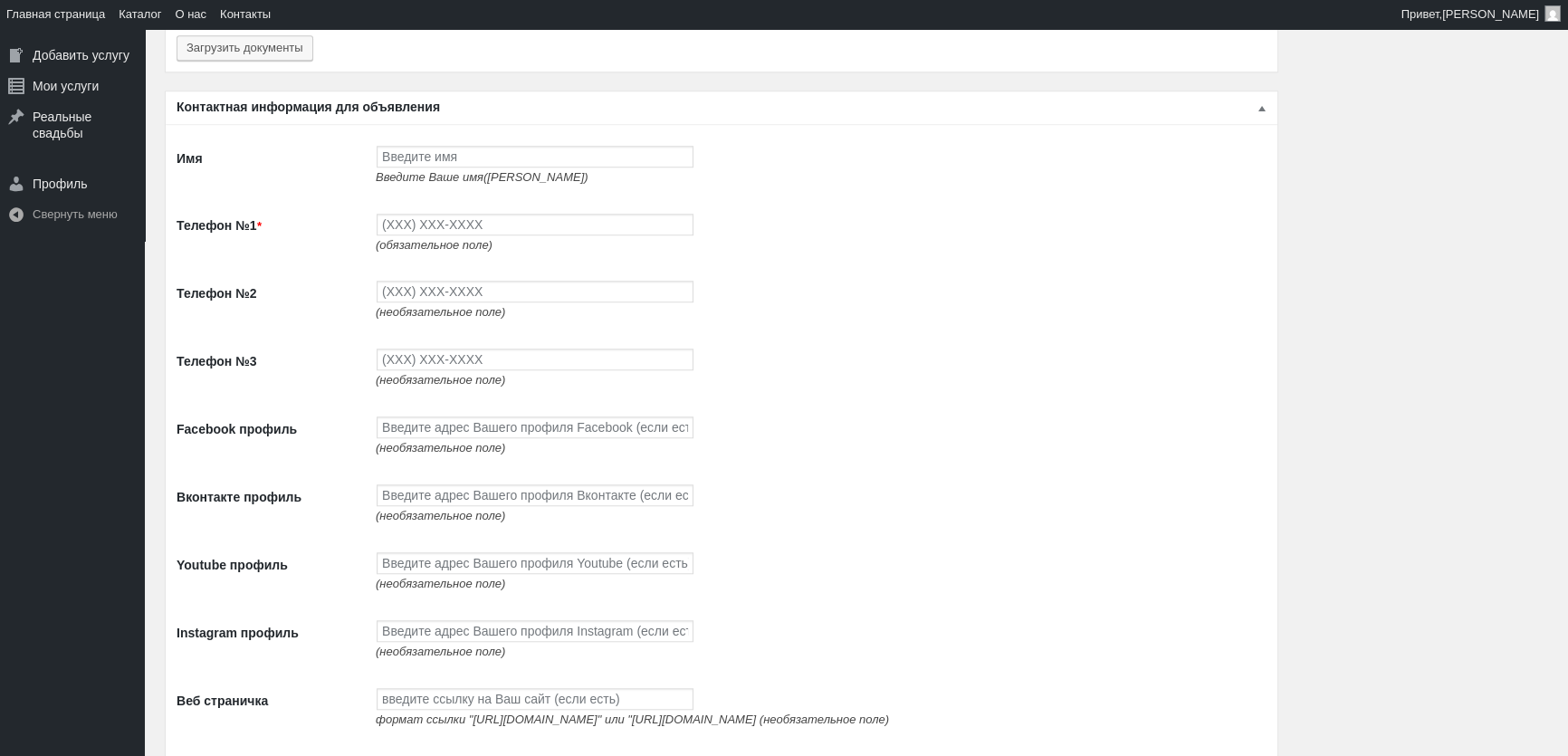
click at [454, 170] on span "Введите Ваше имя(ФИО)" at bounding box center [482, 177] width 213 height 13
click at [461, 156] on input "Имя" at bounding box center [535, 156] width 317 height 22
type input "[PERSON_NAME]"
type input "(093) 765-5597"
type input "(093) 494-9497"
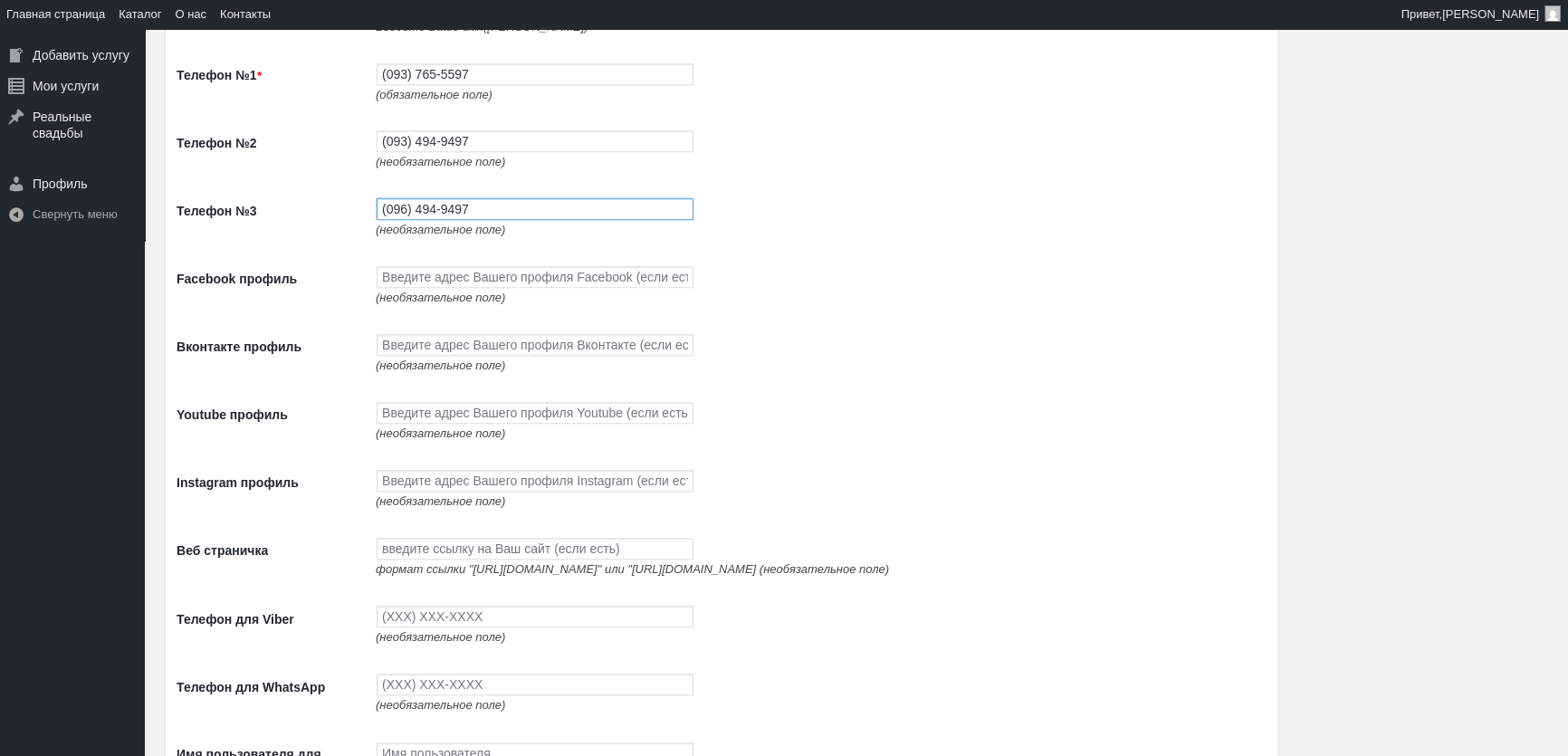
scroll to position [1973, 0]
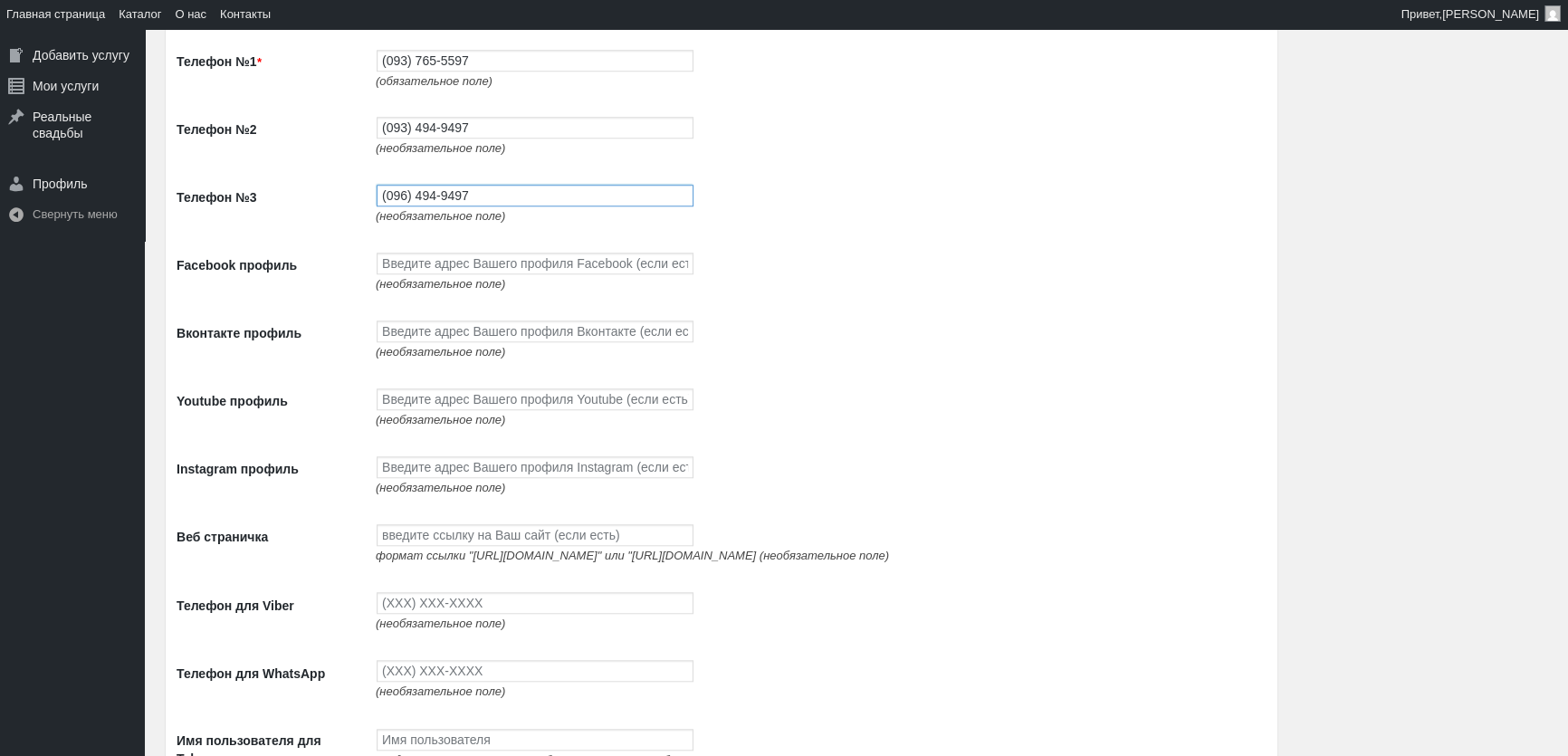
type input "(096) 494-9497"
click at [416, 262] on input "Facebook профиль" at bounding box center [535, 262] width 317 height 22
paste input "https://www.facebook.com/profile.php?id=100087672474351"
type input "https://www.facebook.com/profile.php?id=100087672474351"
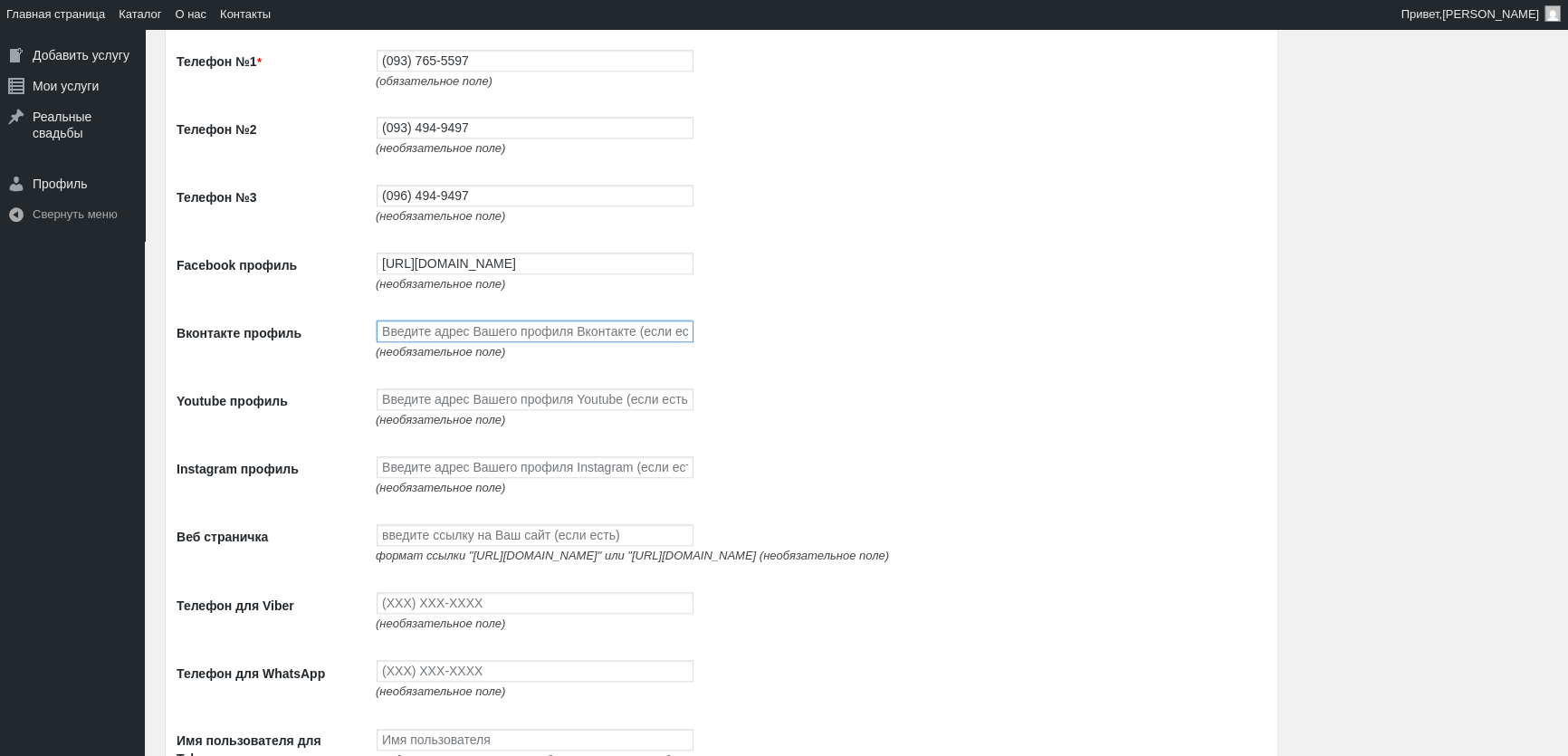
click at [422, 341] on input "Вконтакте профиль" at bounding box center [535, 331] width 317 height 22
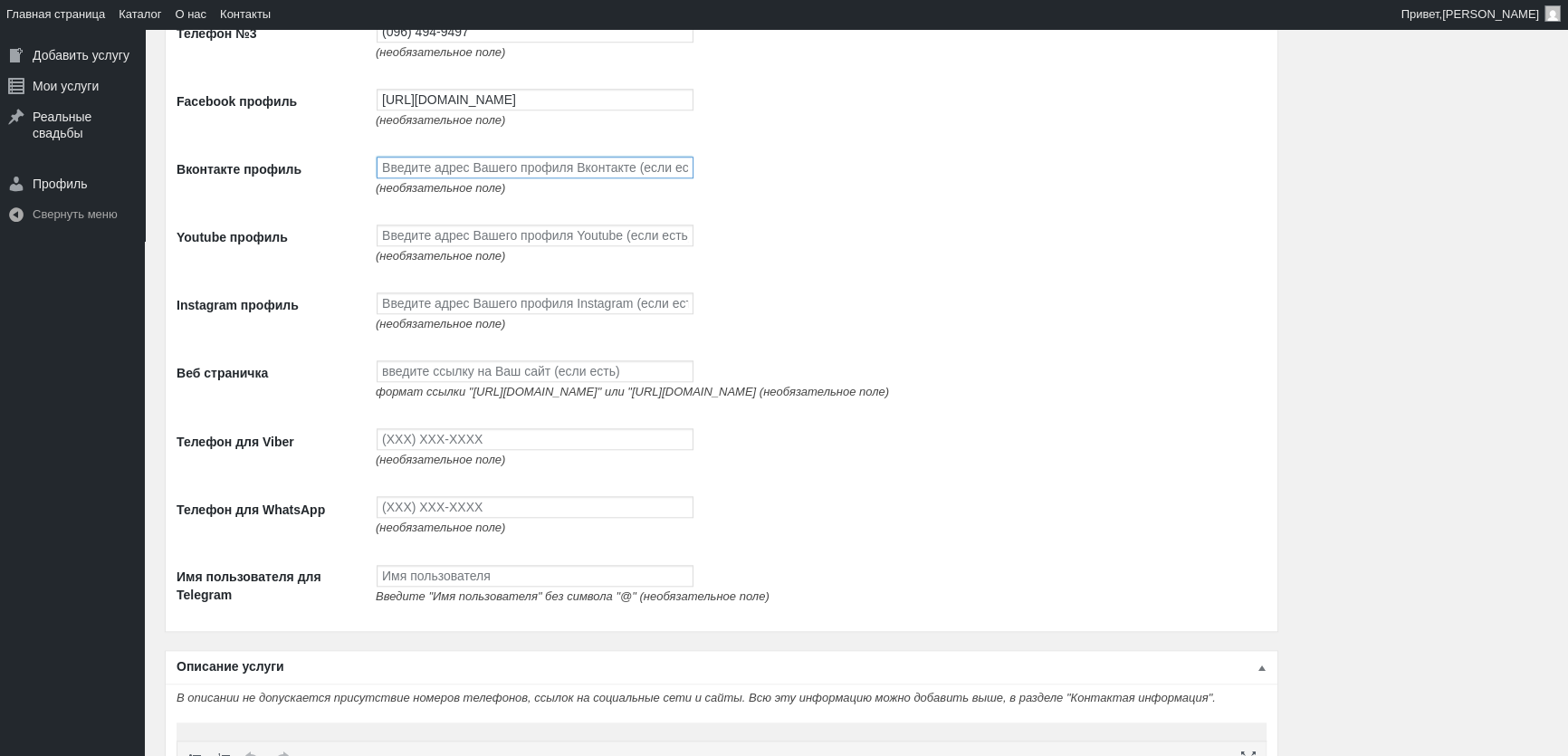
scroll to position [2139, 0]
click at [428, 244] on input "Youtube профиль" at bounding box center [535, 234] width 317 height 22
paste input "https://www.youtube.com/channel/UCnpsi_6iHYtwxNPLj1BgTyg"
type input "https://www.youtube.com/channel/UCnpsi_6iHYtwxNPLj1BgTyg"
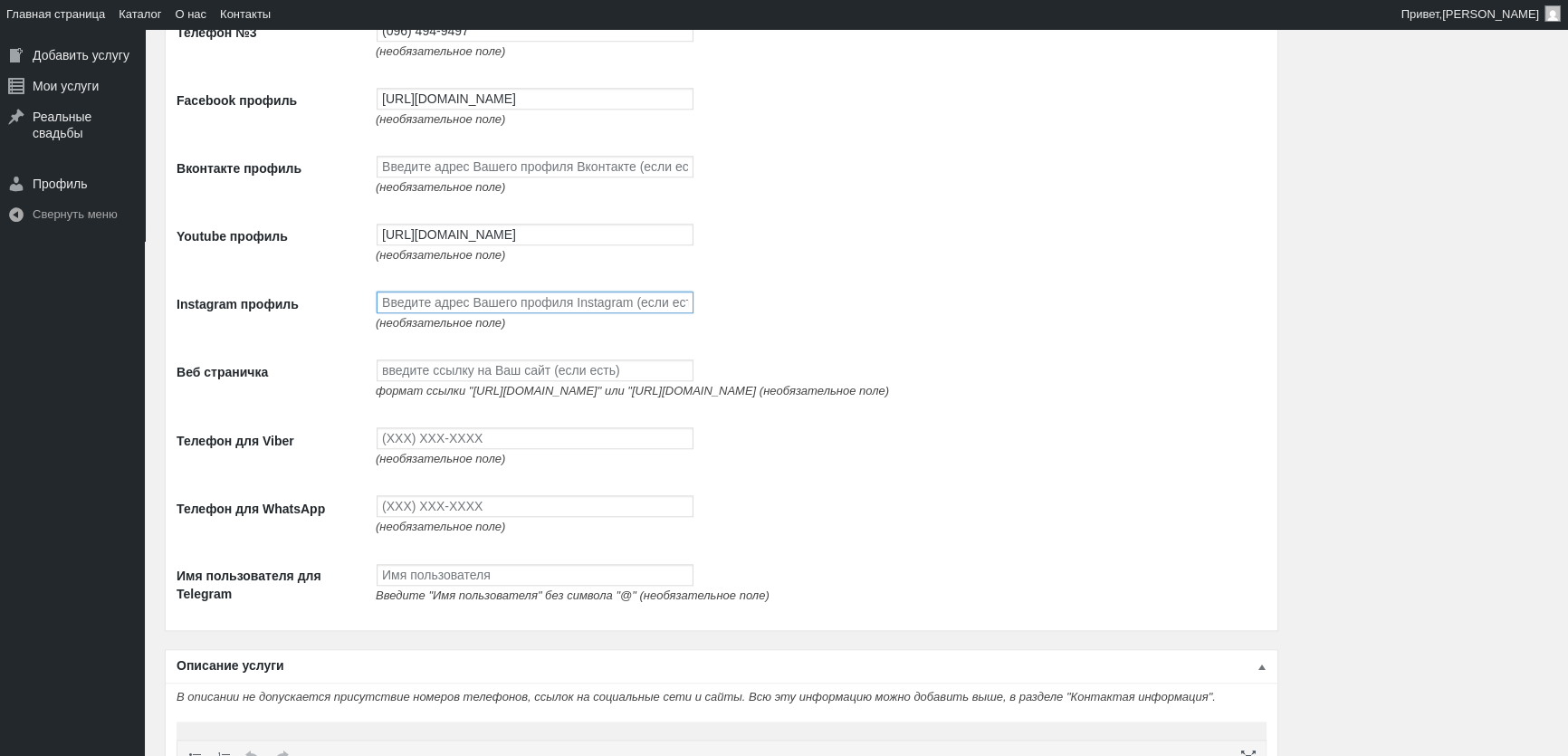
click at [435, 313] on input "Instagram профиль" at bounding box center [535, 301] width 317 height 22
click at [439, 326] on span "(необязательное поле)" at bounding box center [441, 322] width 129 height 13
click at [446, 313] on input "Instagram профиль" at bounding box center [535, 301] width 317 height 22
paste input "https://www.instagram.com/avtolimo/"
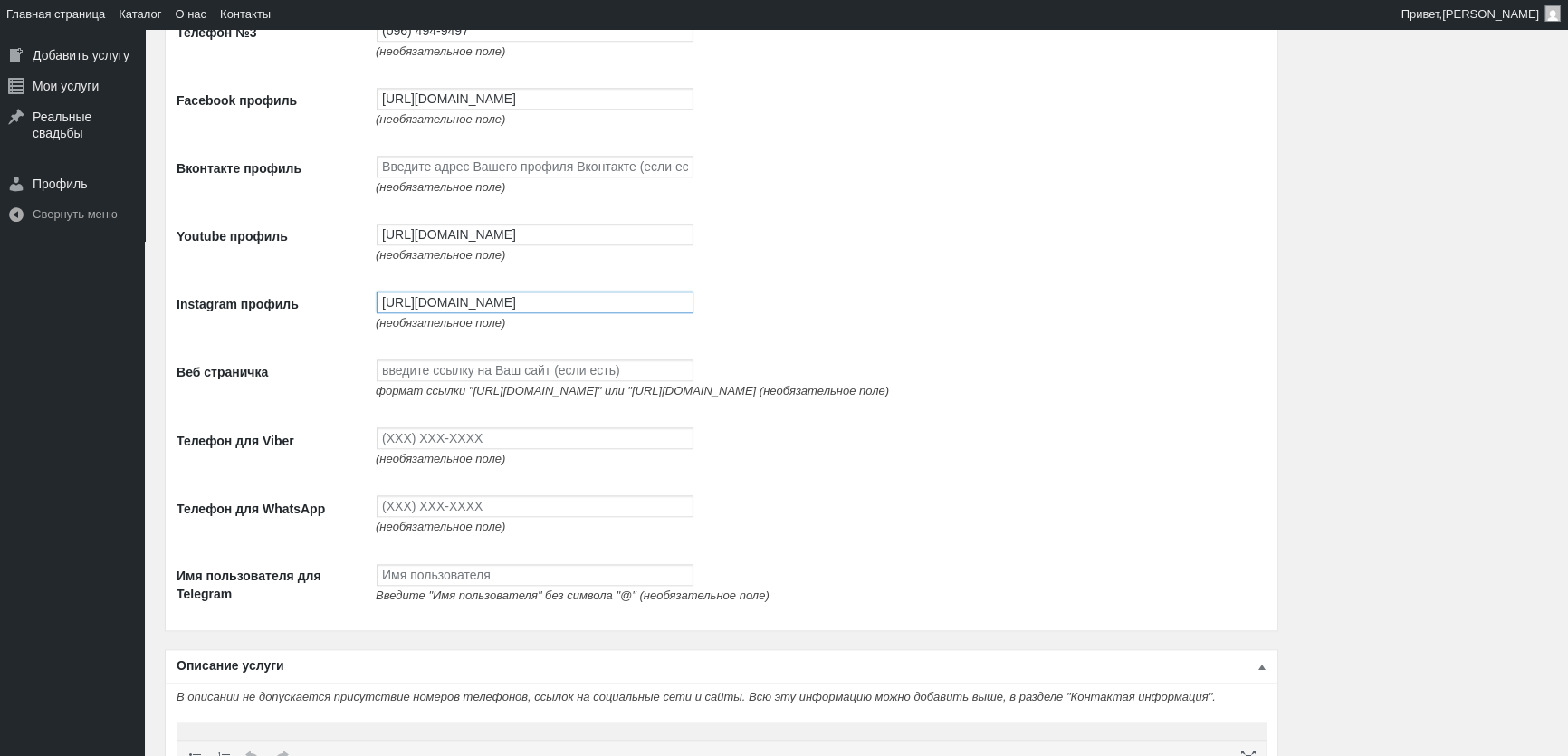
type input "https://www.instagram.com/avtolimo/"
click at [444, 371] on input "Веб страничка" at bounding box center [535, 370] width 317 height 22
paste input "http://avtolimo.com.ua/"
type input "http://avtolimo.com.ua/"
click at [552, 465] on td "(необязательное поле)" at bounding box center [816, 446] width 900 height 68
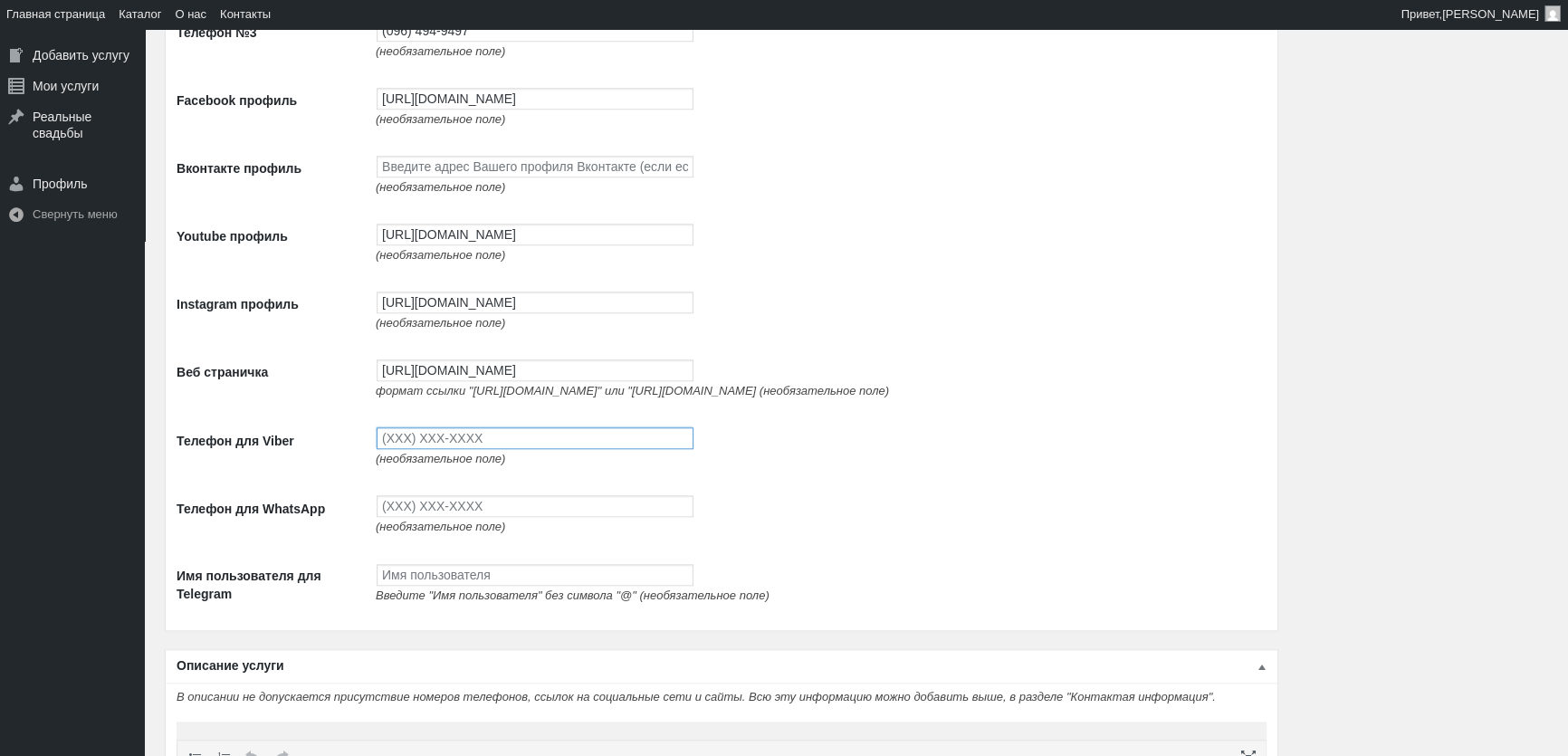
click at [574, 449] on input "Телефон для Viber" at bounding box center [535, 437] width 317 height 22
type input "(093) 765-5597"
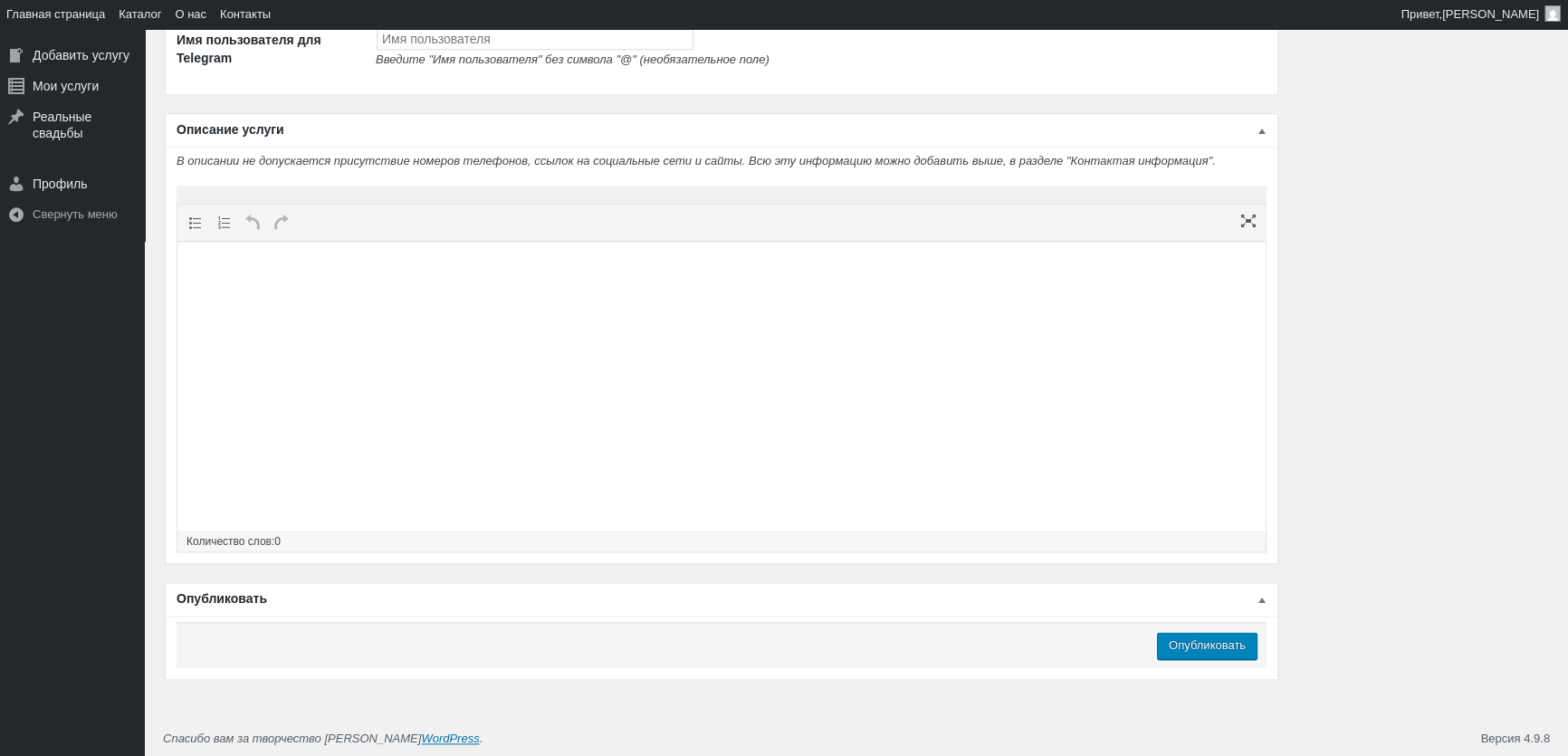
scroll to position [2695, 0]
type input "(093) 765-5597"
click at [752, 309] on html at bounding box center [722, 275] width 1088 height 68
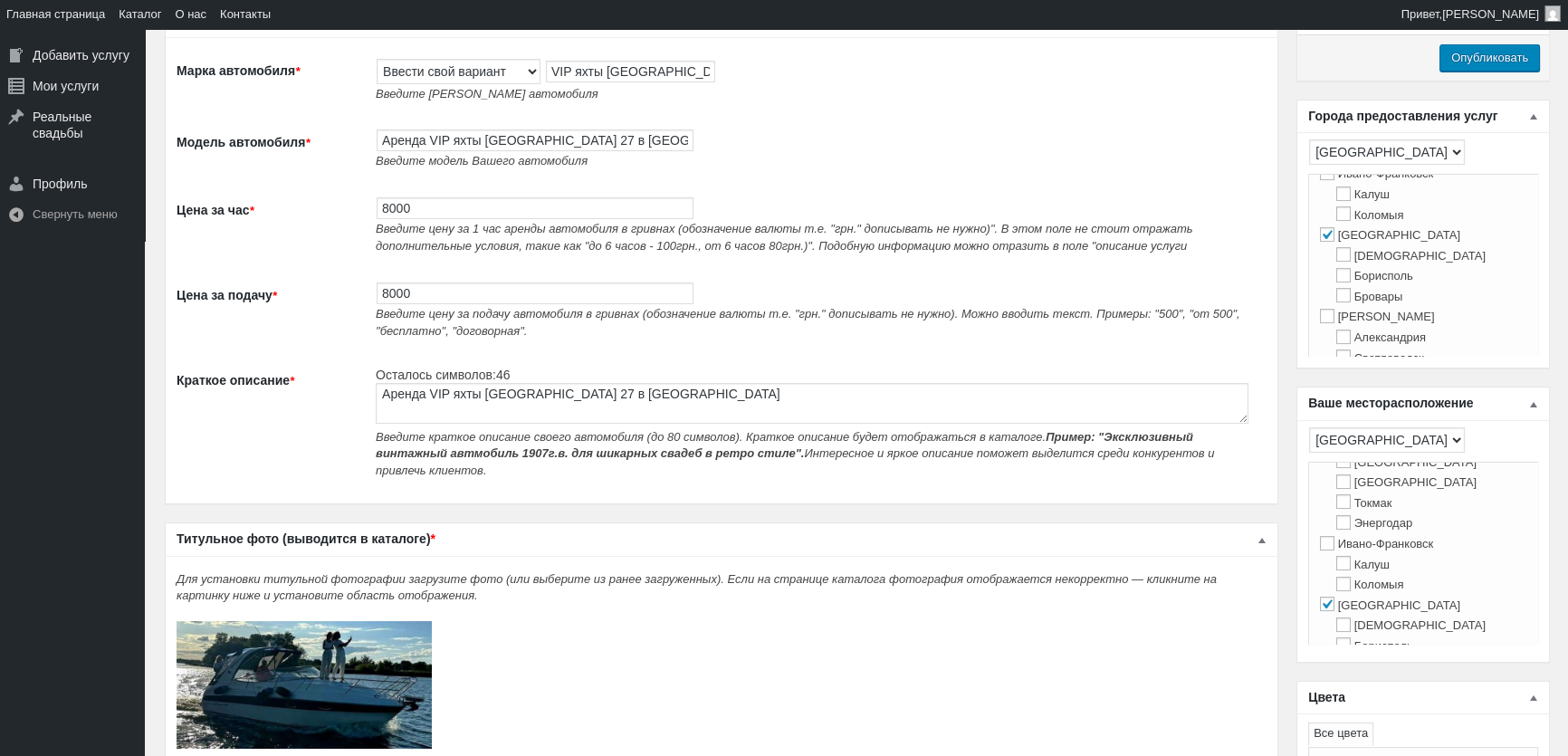
scroll to position [0, 0]
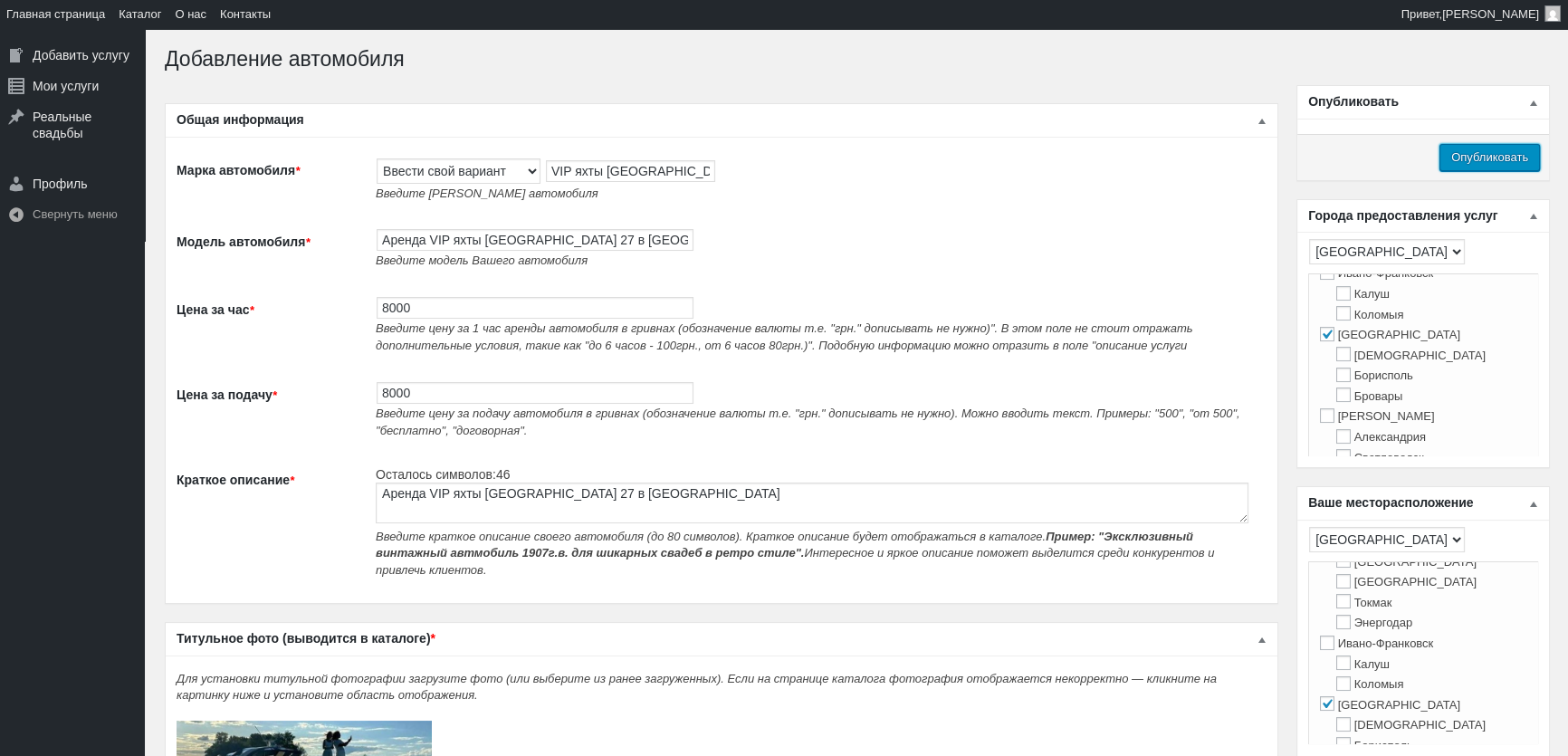
click at [1510, 153] on input "Опубликовать" at bounding box center [1490, 157] width 101 height 28
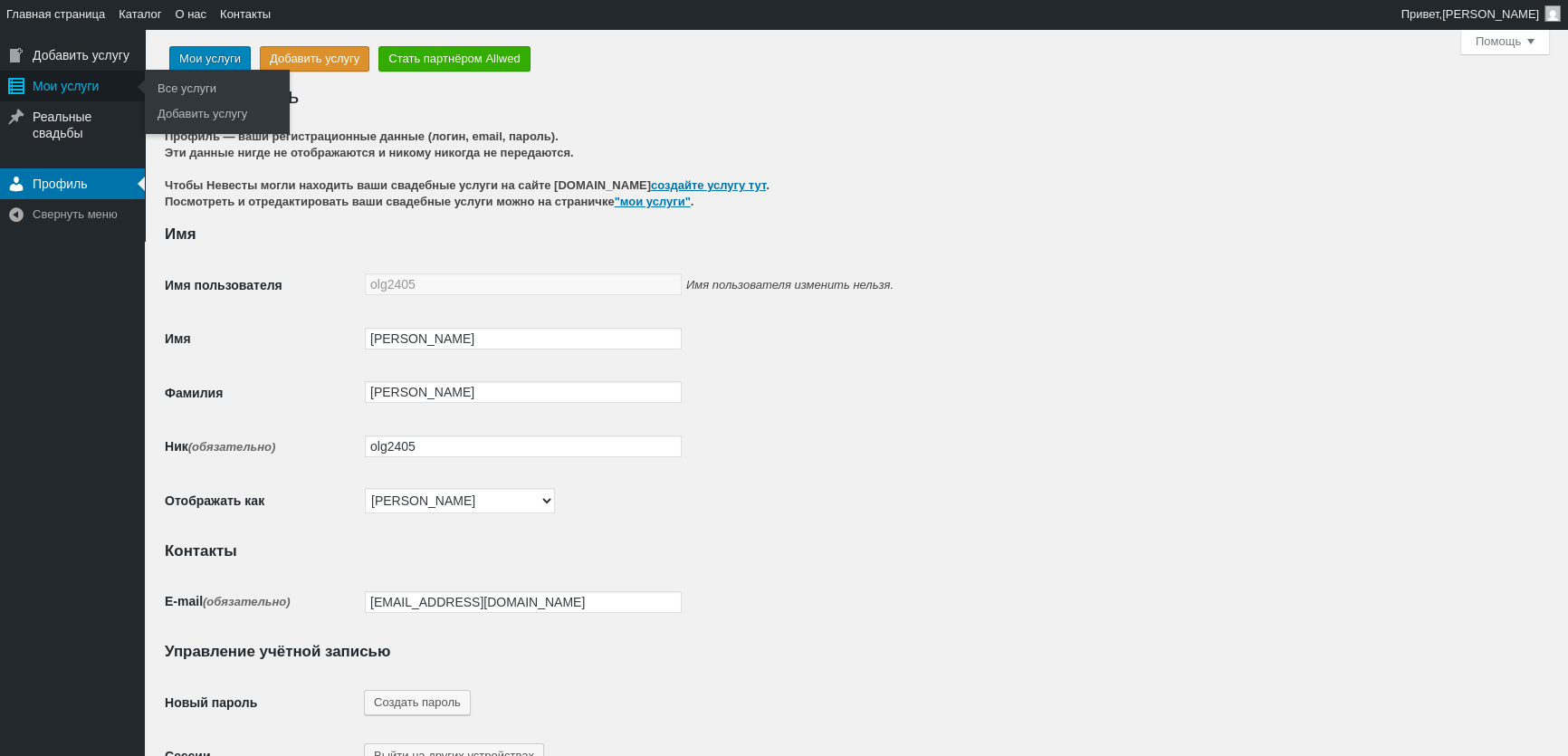
click at [103, 94] on div "Мои услуги" at bounding box center [72, 86] width 145 height 30
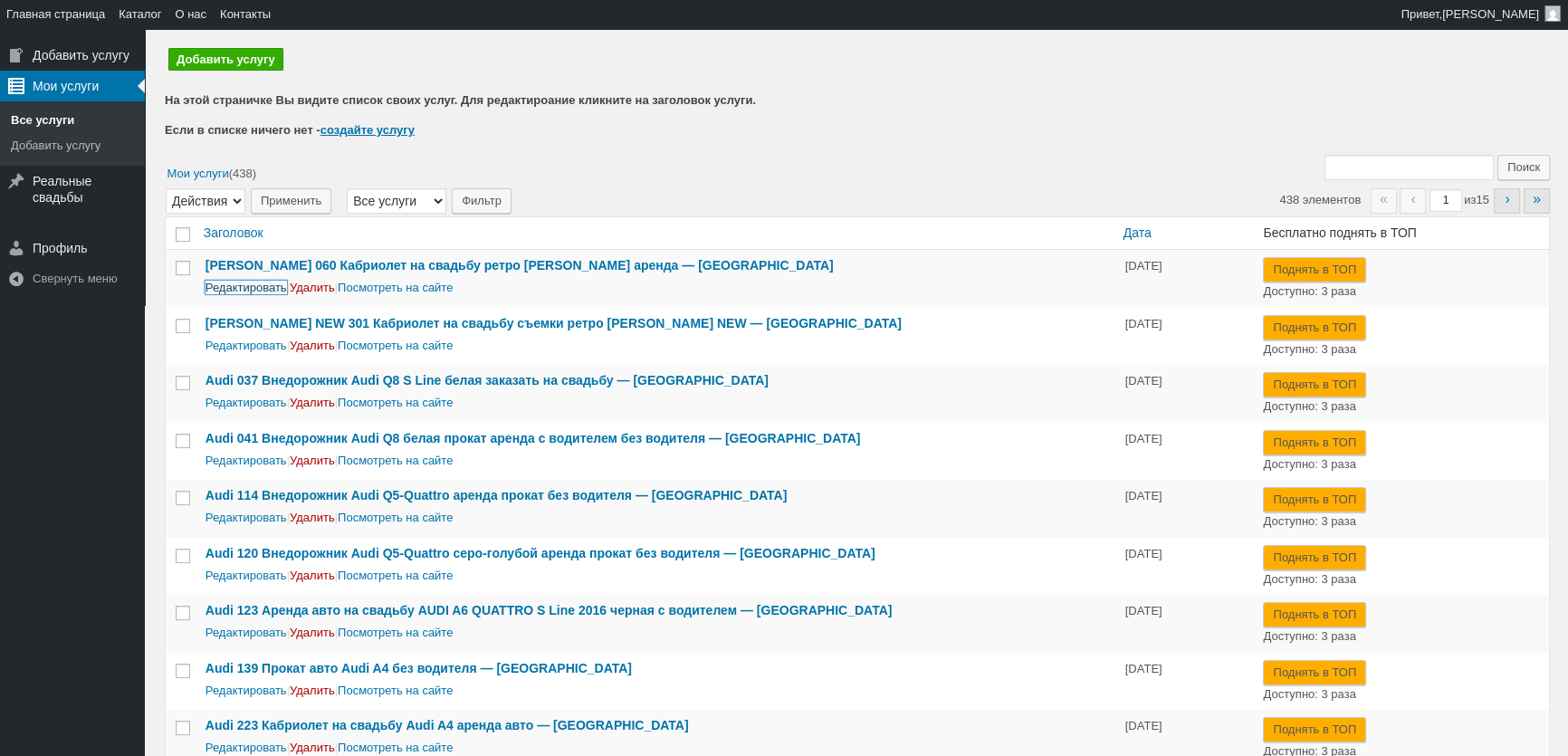
click at [233, 283] on link "Редактировать" at bounding box center [246, 287] width 82 height 13
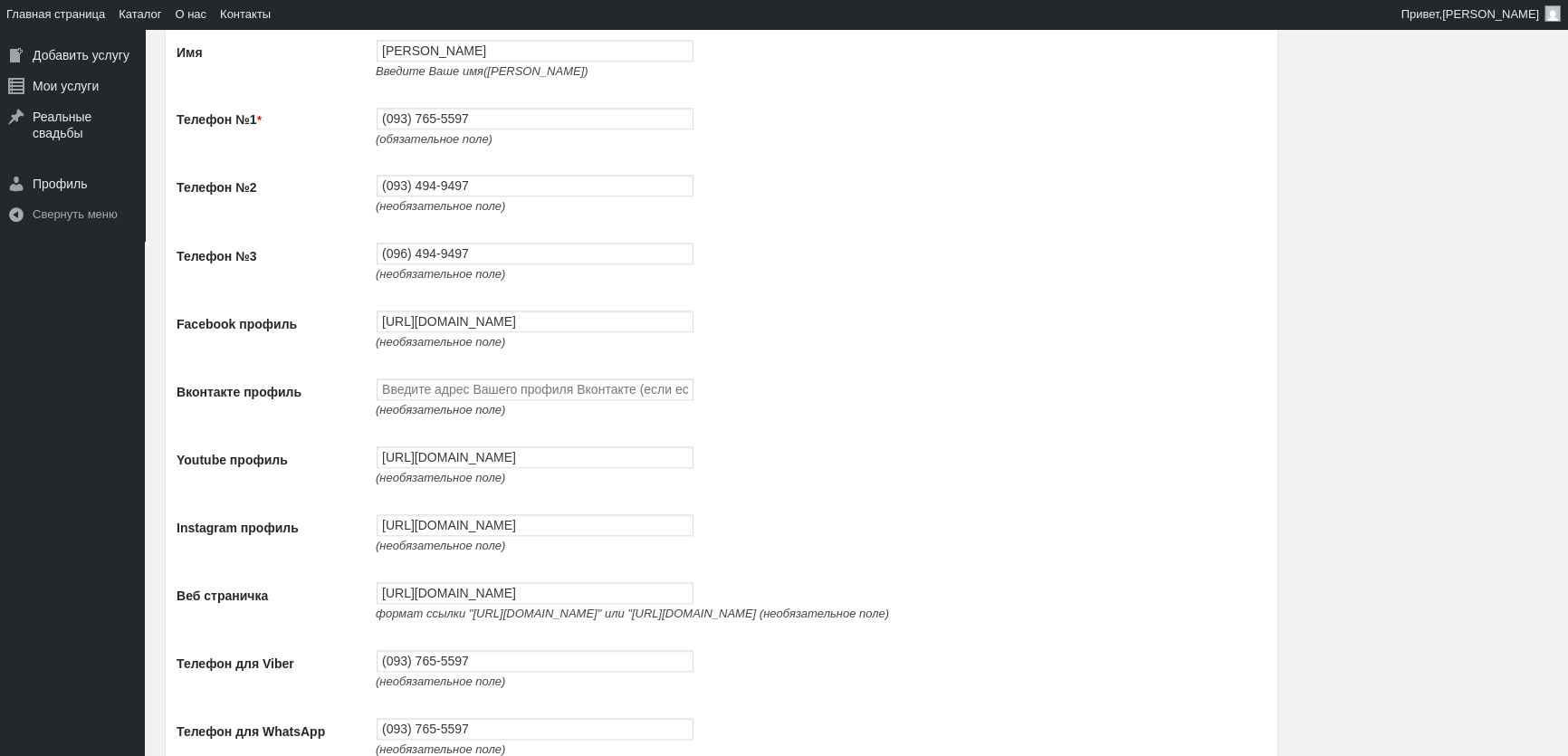
scroll to position [2550, 0]
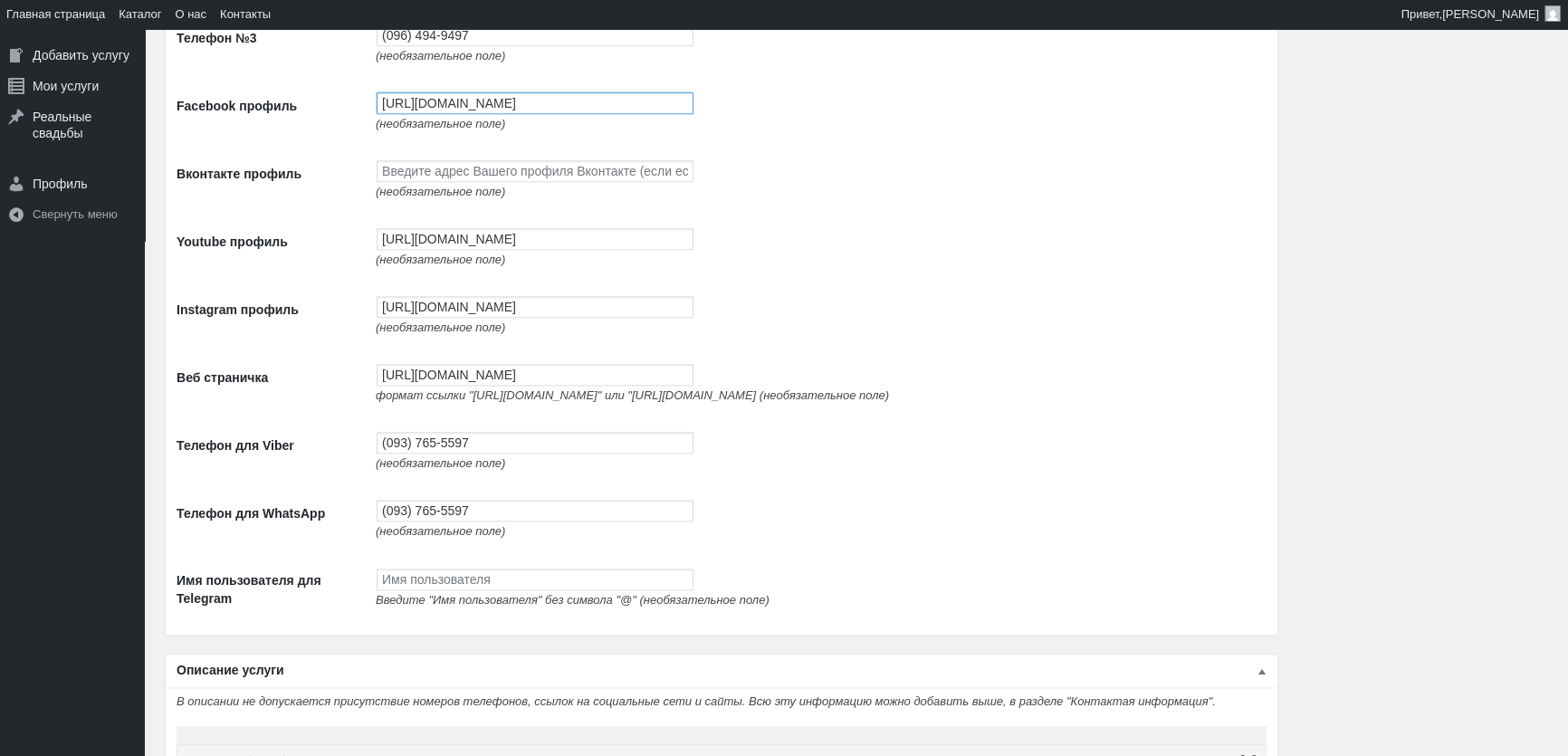
click at [479, 99] on input "[URL][DOMAIN_NAME]" at bounding box center [535, 103] width 317 height 22
click at [479, 99] on input "https://www.facebook.com/profile.php?id=100087672474351" at bounding box center [535, 103] width 317 height 22
click at [479, 99] on input "[URL][DOMAIN_NAME]" at bounding box center [535, 103] width 317 height 22
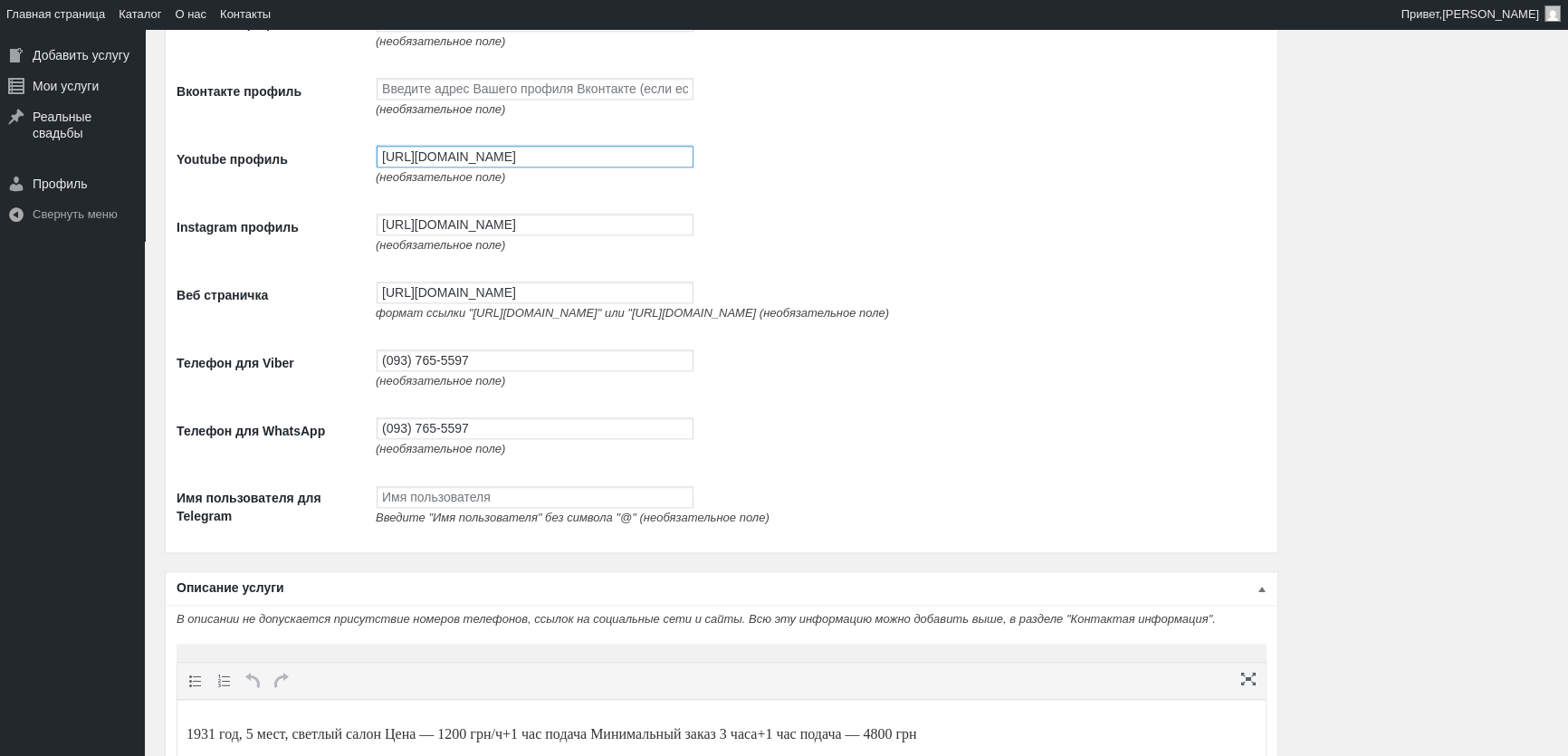
click at [440, 163] on input "https://www.youtube.com/channel/UCnpsi_6iHYtwxNPLj1BgTyg" at bounding box center [535, 156] width 317 height 22
click at [440, 163] on input "[URL][DOMAIN_NAME]" at bounding box center [535, 156] width 317 height 22
click at [449, 223] on input "[URL][DOMAIN_NAME]" at bounding box center [535, 224] width 317 height 22
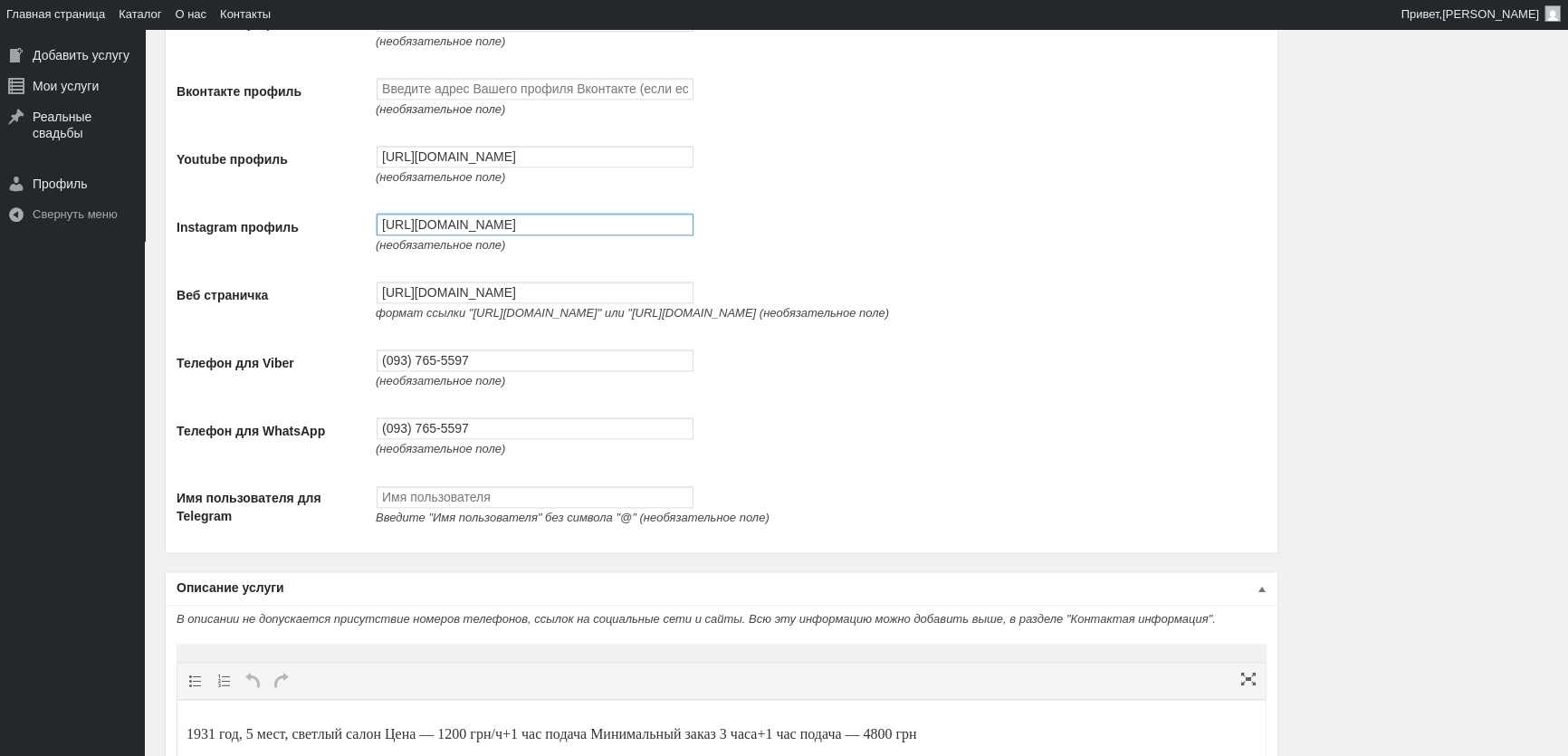
click at [449, 223] on input "[URL][DOMAIN_NAME]" at bounding box center [535, 224] width 317 height 22
click at [471, 303] on input "http://avtolimo.com.ua/" at bounding box center [535, 292] width 317 height 22
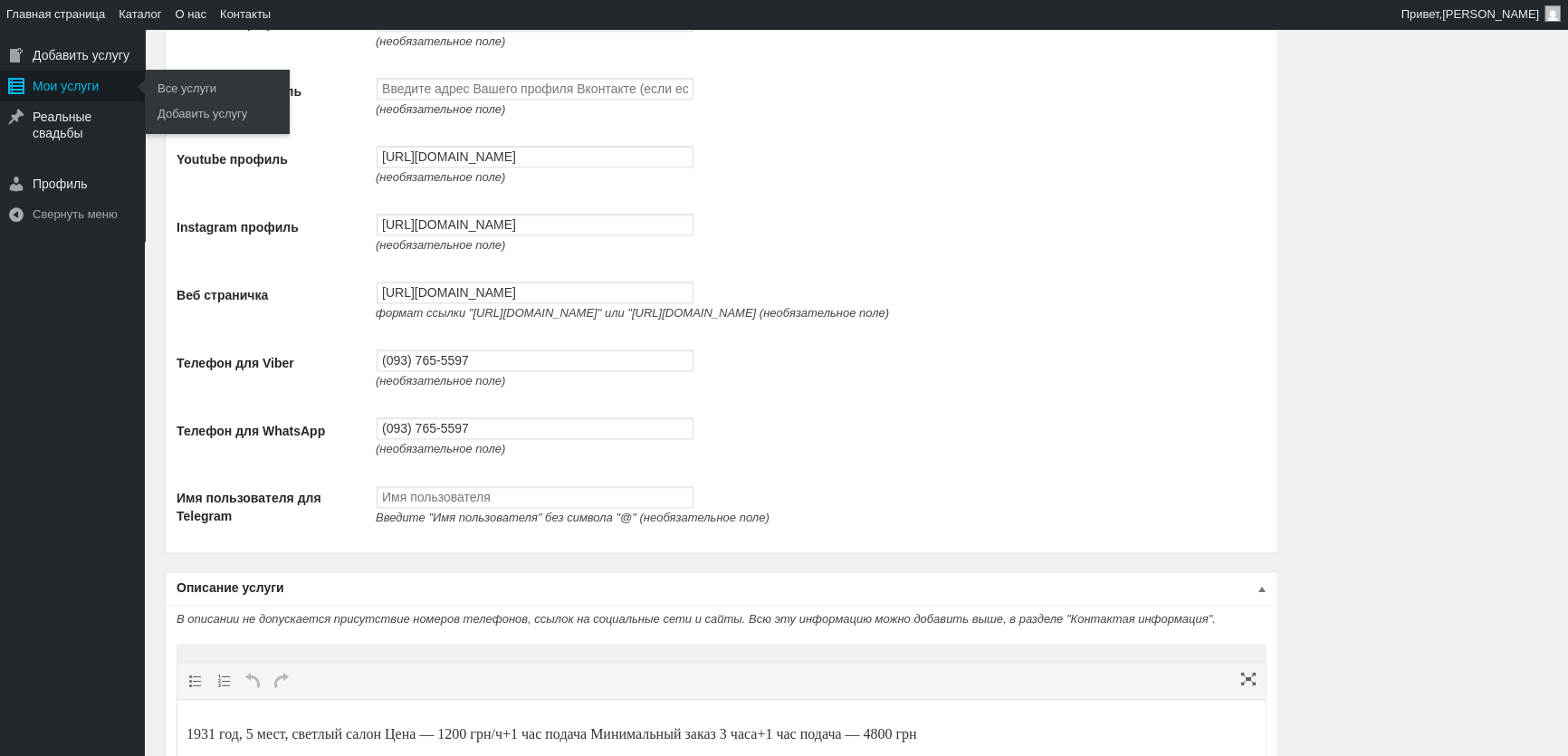
click at [88, 85] on div "Мои услуги" at bounding box center [72, 86] width 145 height 30
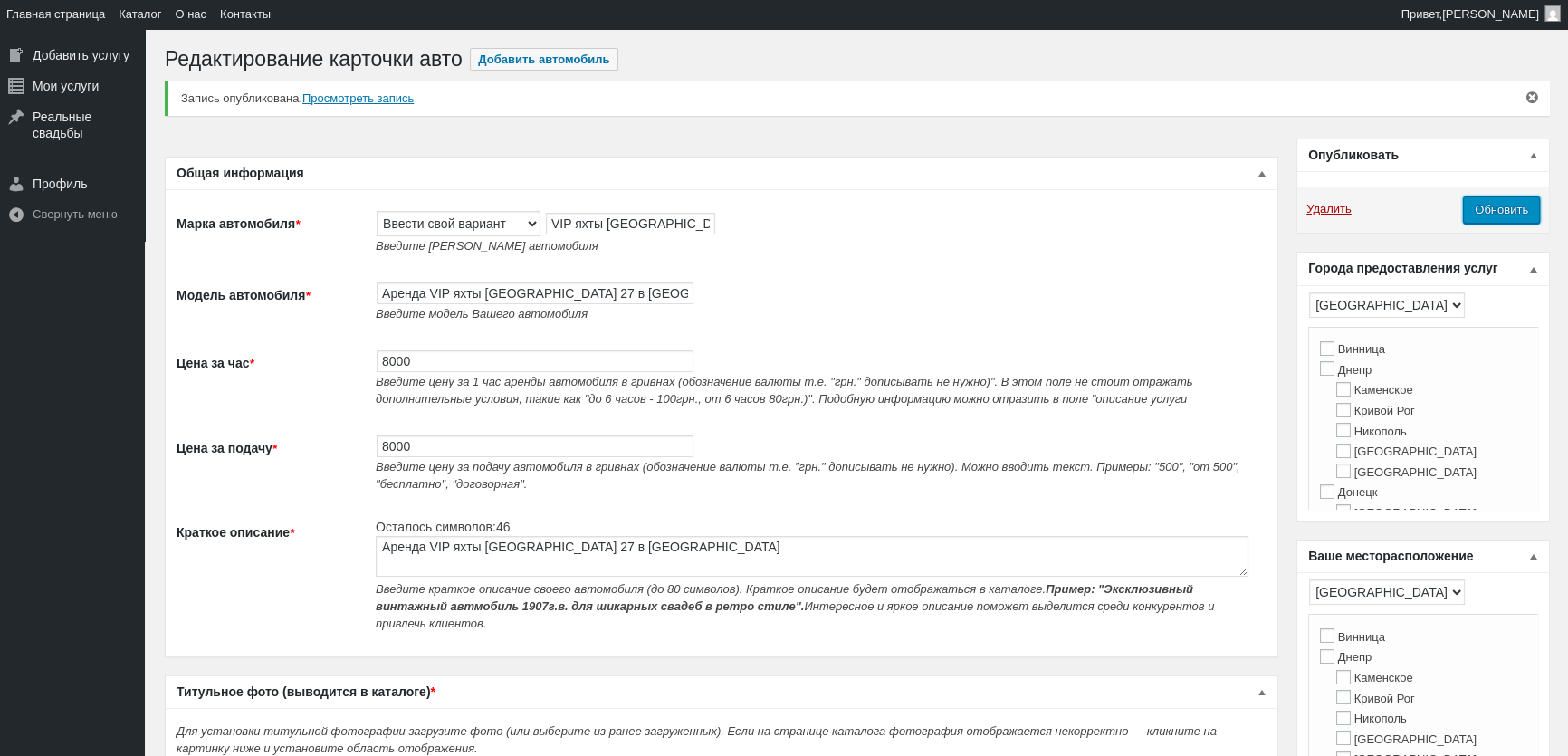
click at [1525, 205] on input "Обновить" at bounding box center [1501, 209] width 77 height 28
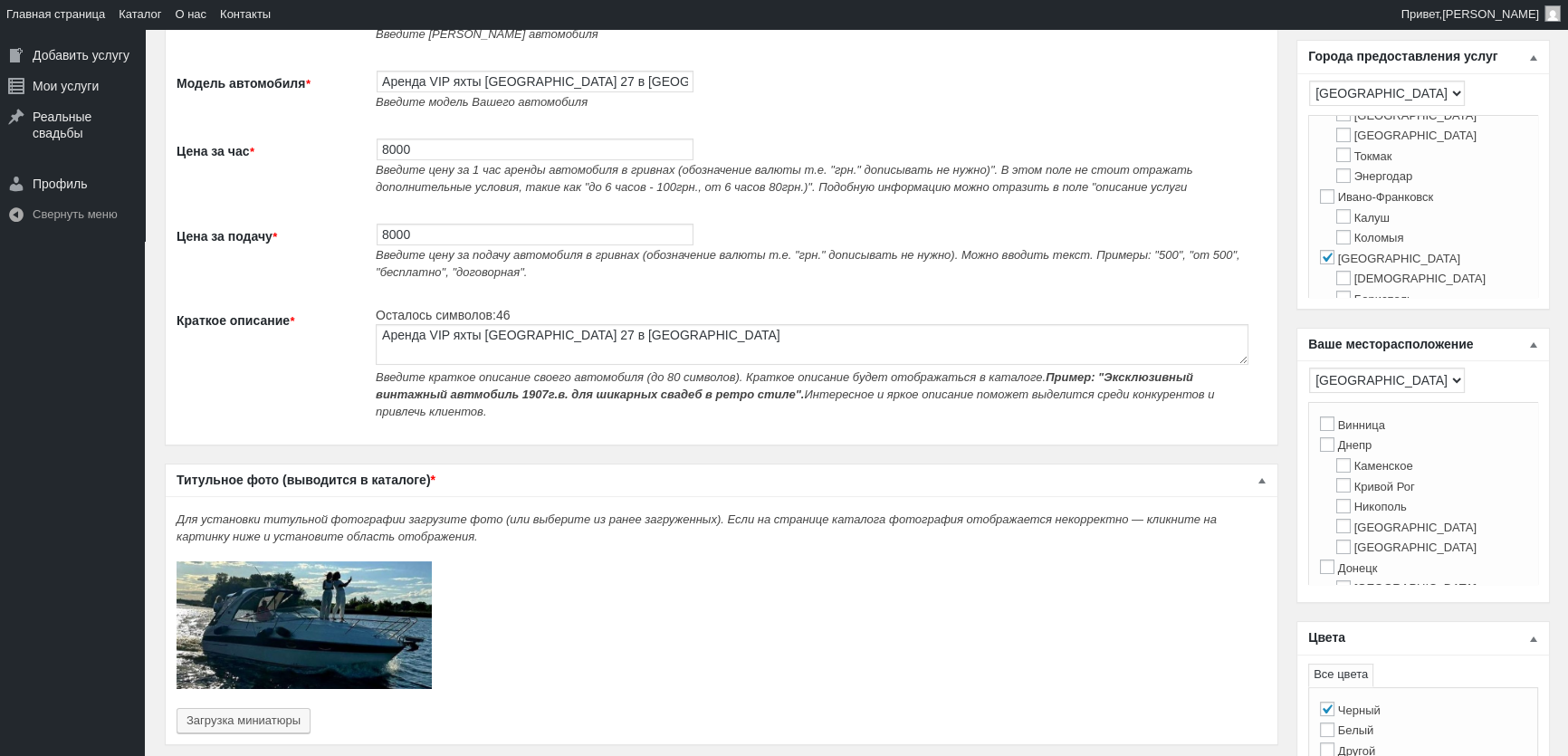
scroll to position [411, 0]
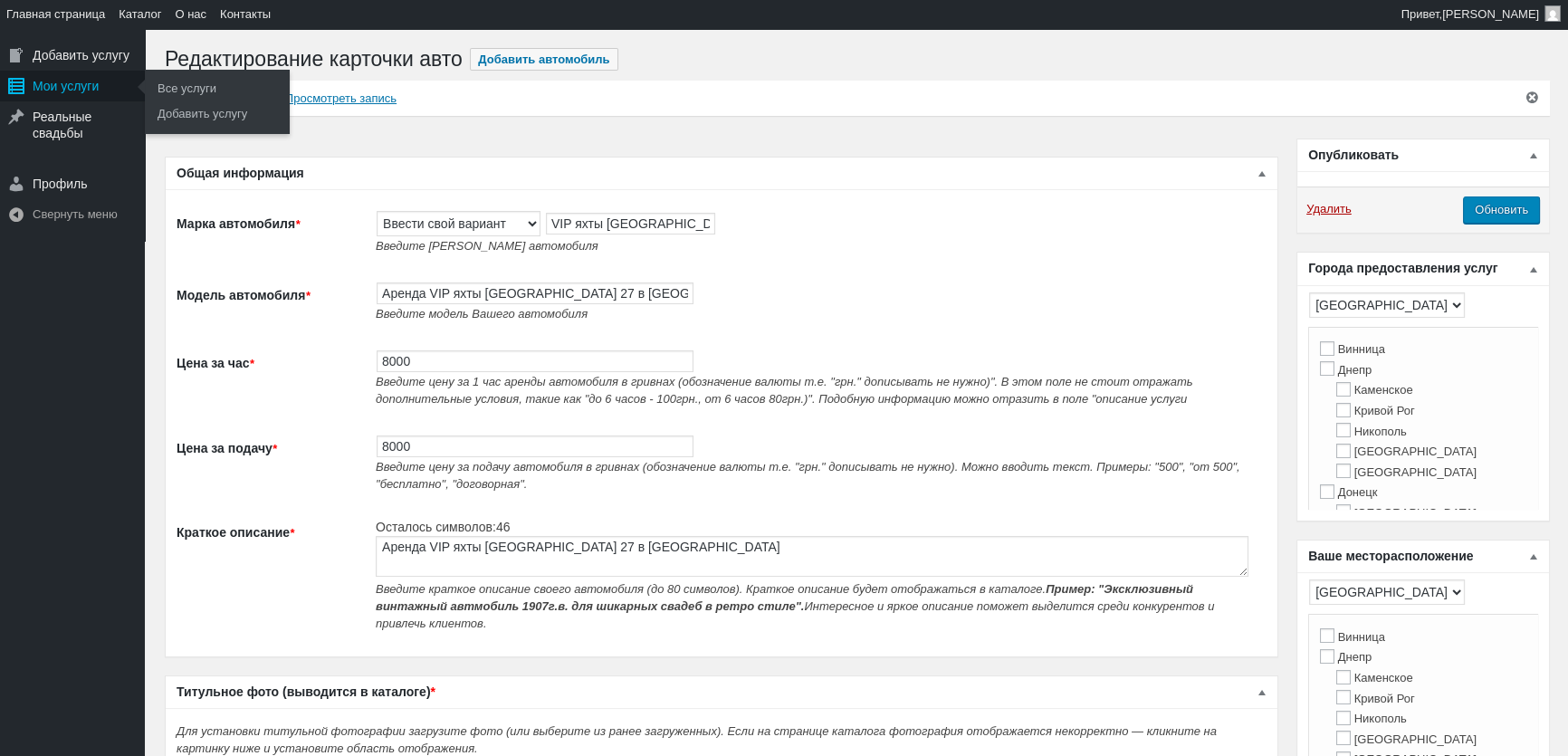
click at [58, 81] on div "Мои услуги" at bounding box center [72, 86] width 145 height 30
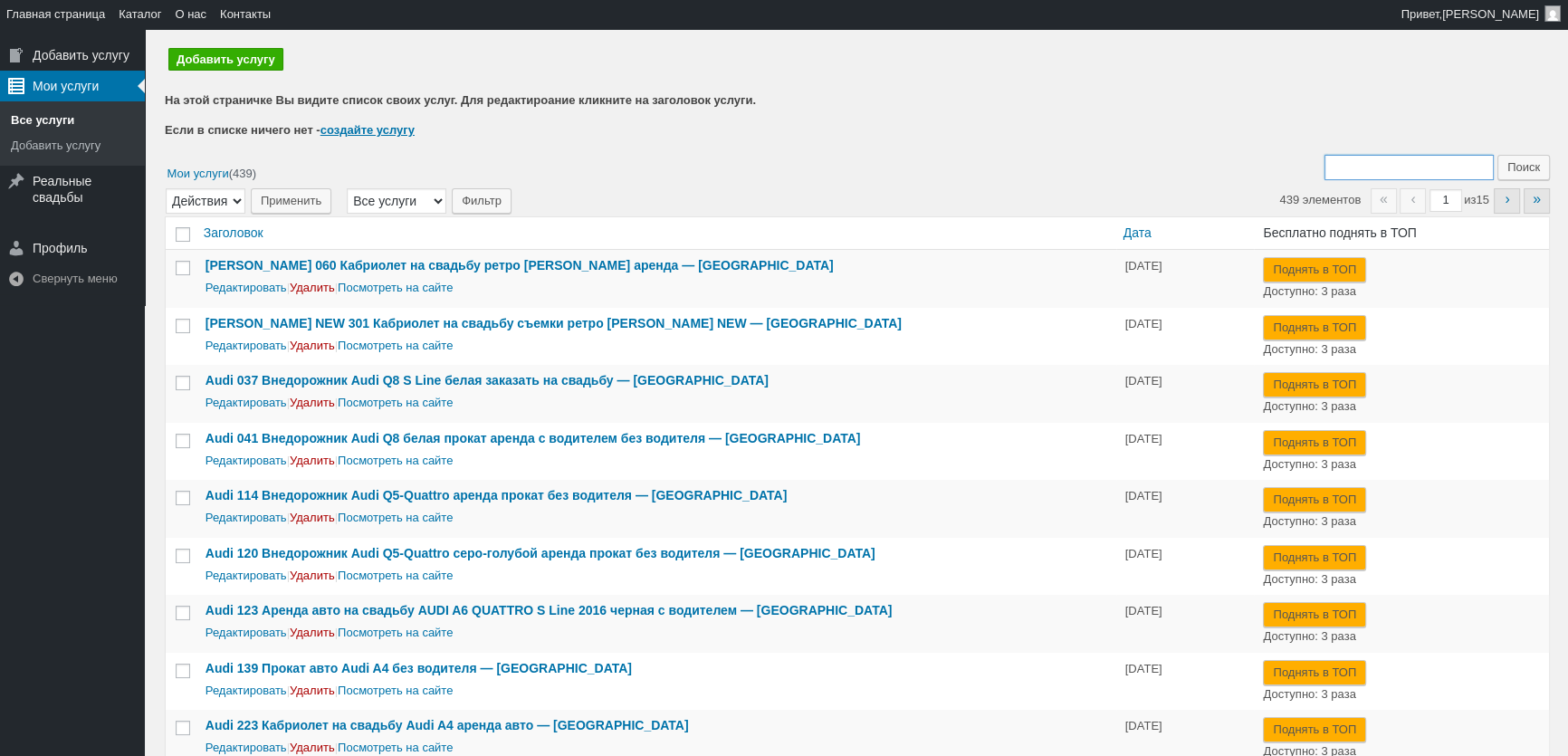
click at [1383, 168] on input "Поиск:" at bounding box center [1409, 167] width 169 height 26
type input "284"
click at [1498, 155] on input "Поиск" at bounding box center [1523, 167] width 52 height 26
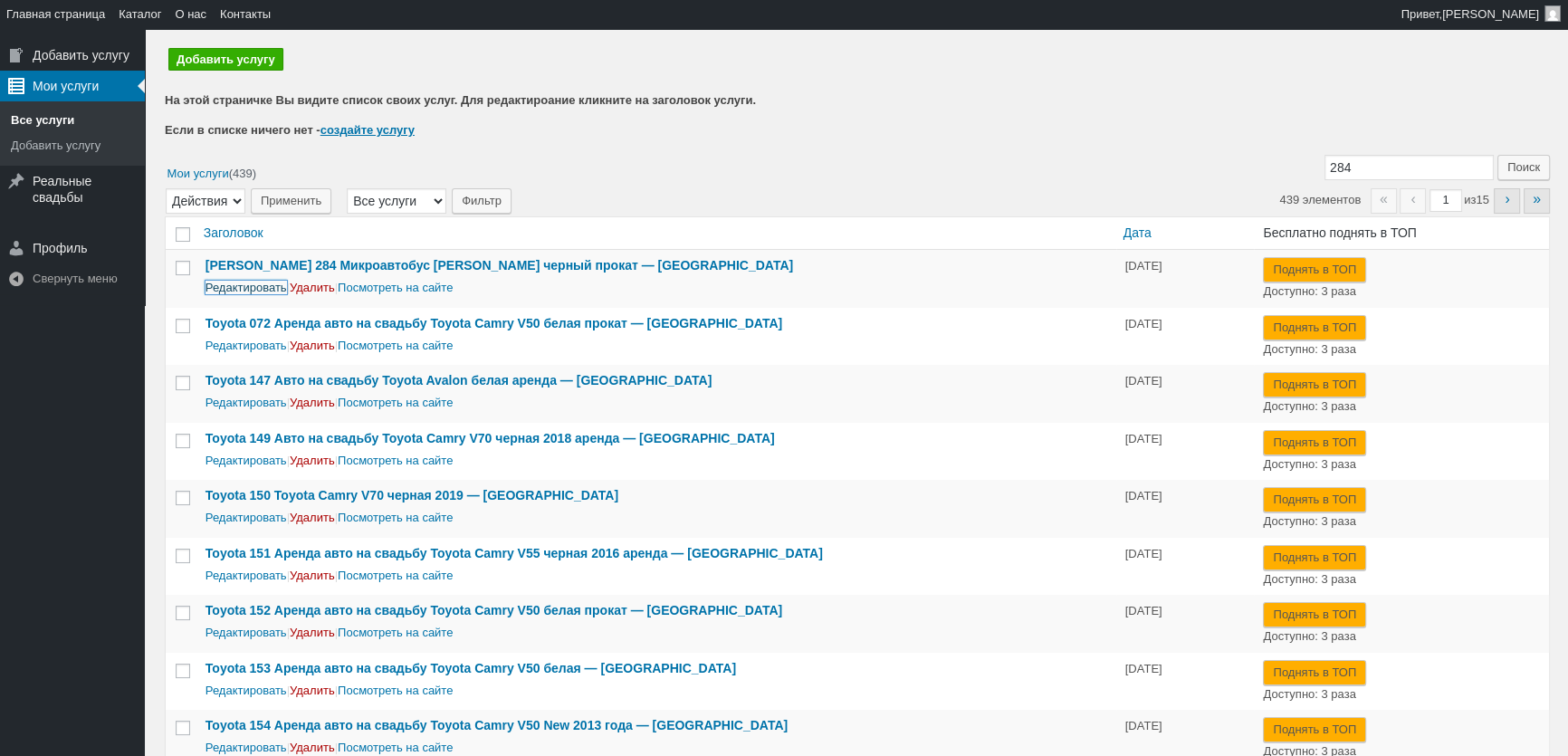
click at [235, 288] on link "Редактировать" at bounding box center [246, 287] width 82 height 13
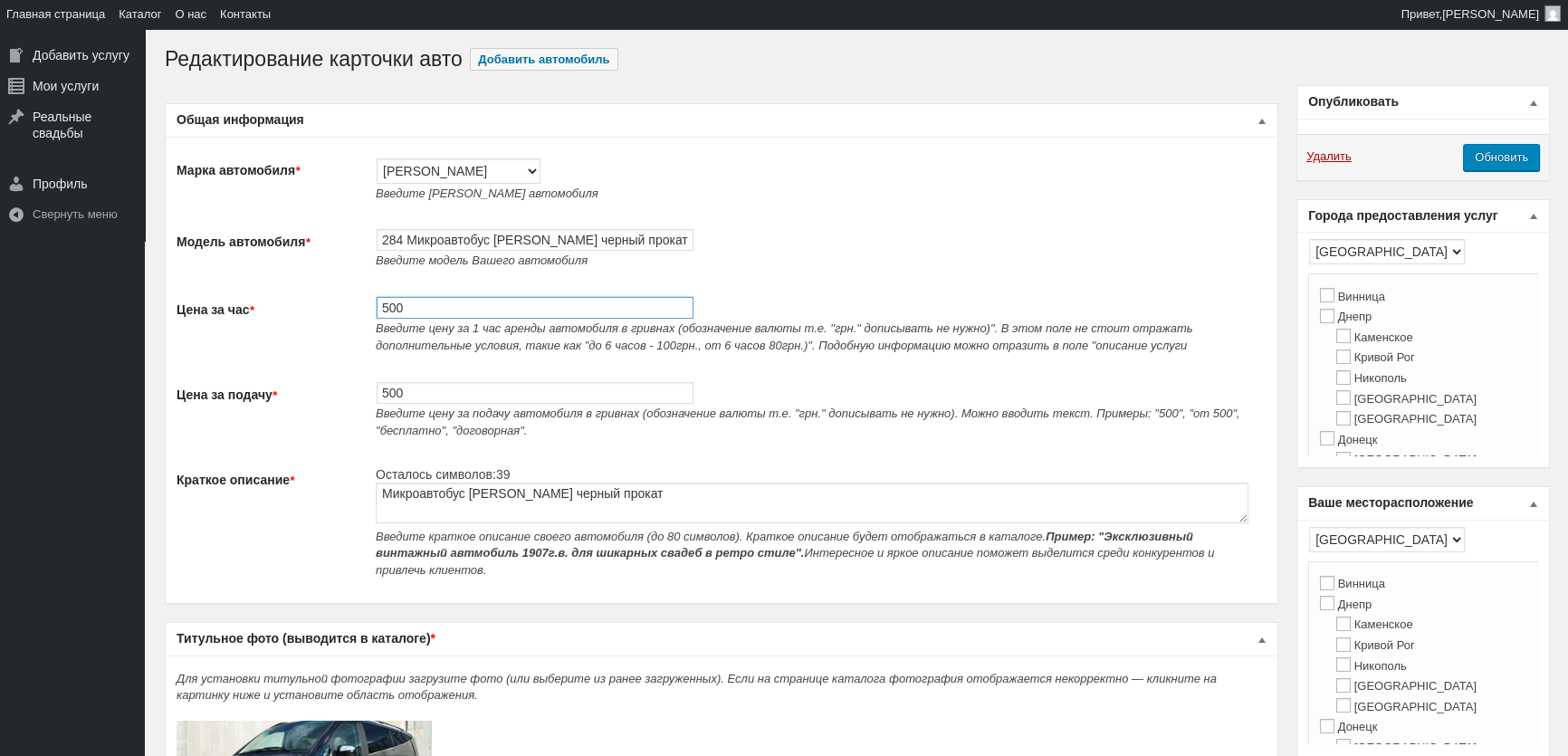
click at [402, 317] on input "500" at bounding box center [535, 307] width 317 height 22
type input "700"
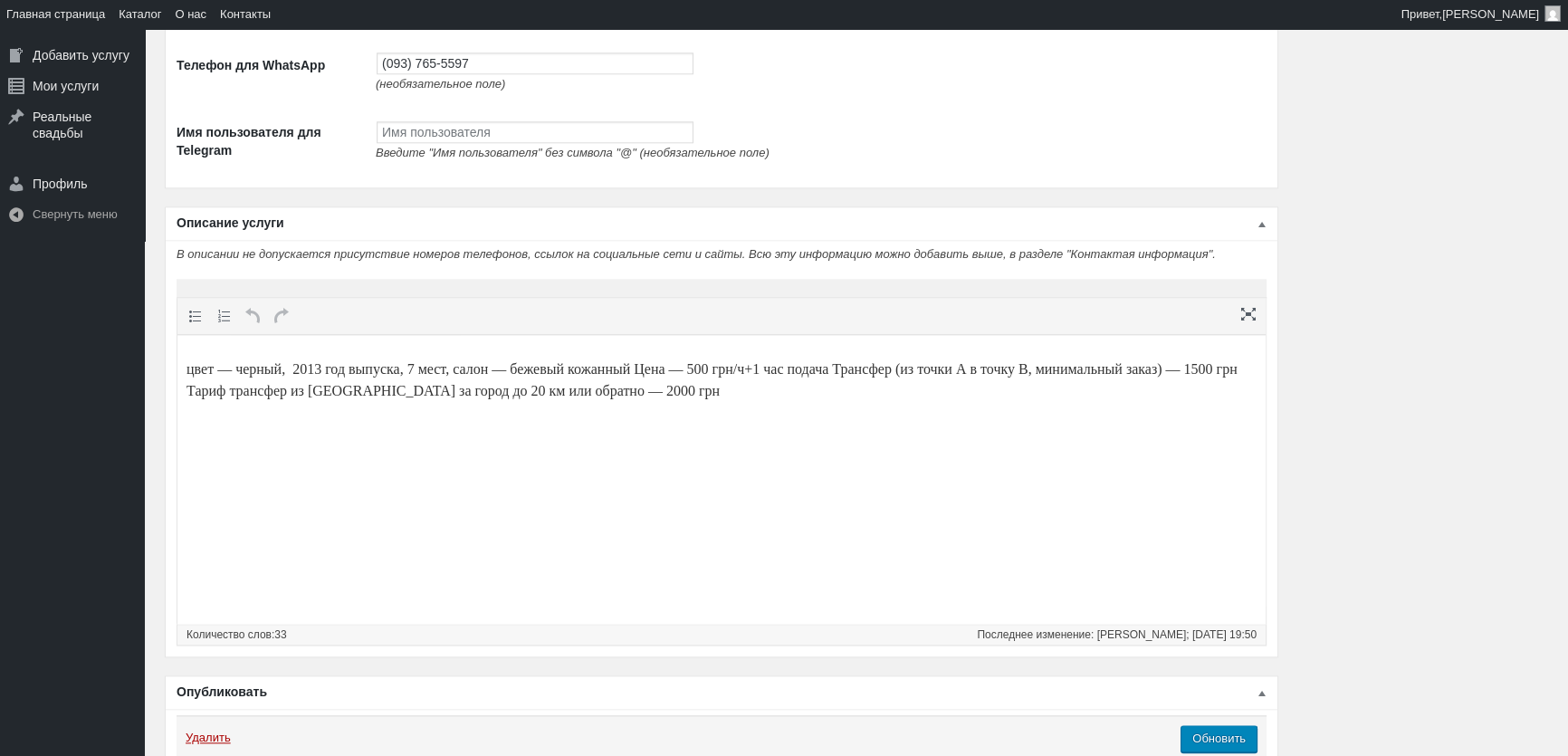
scroll to position [2487, 0]
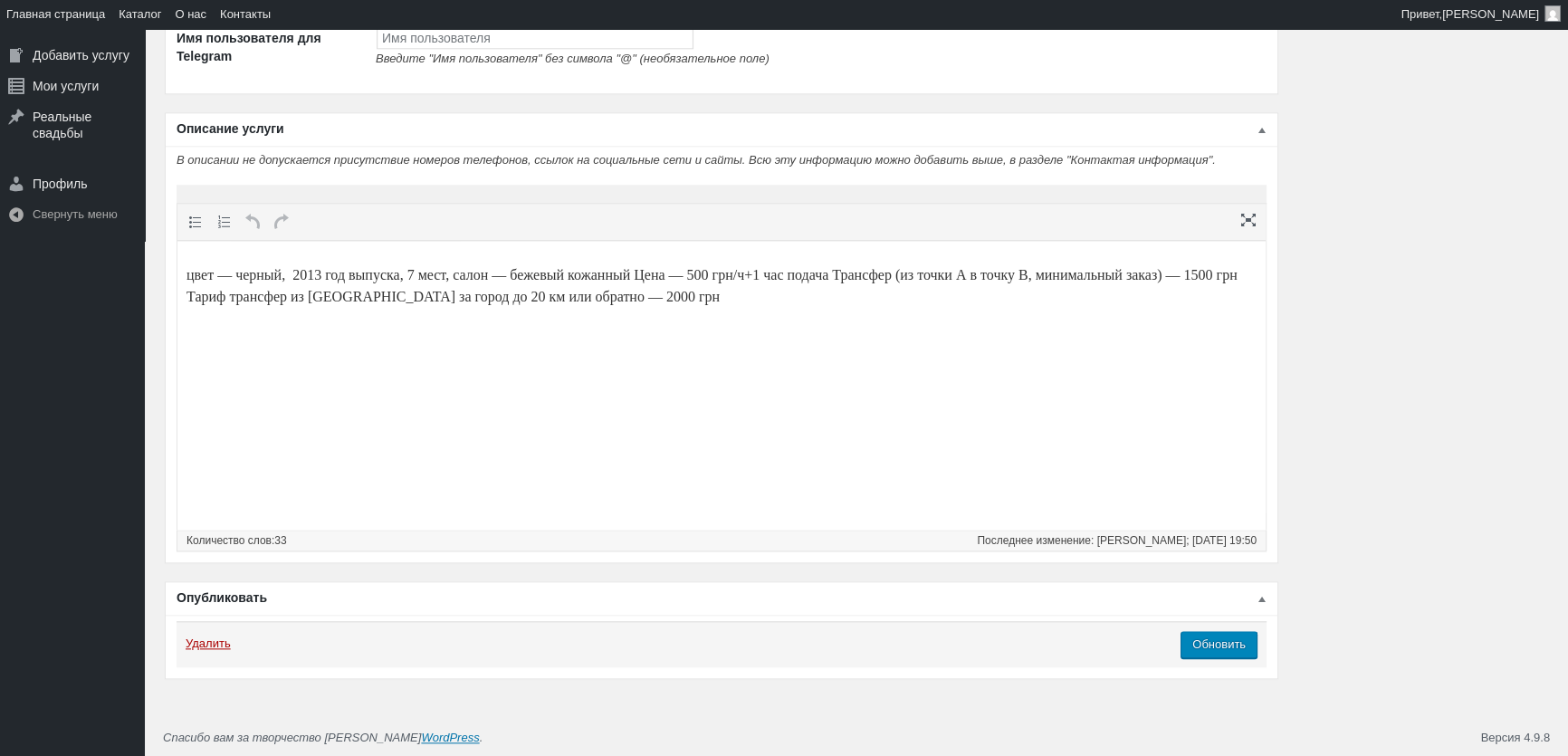
type input "700"
click at [402, 318] on body "цвет — черный, 2013 год выпуска, 7 мест, салон — бежевый кожанный Цена — 500 гр…" at bounding box center [721, 286] width 1070 height 74
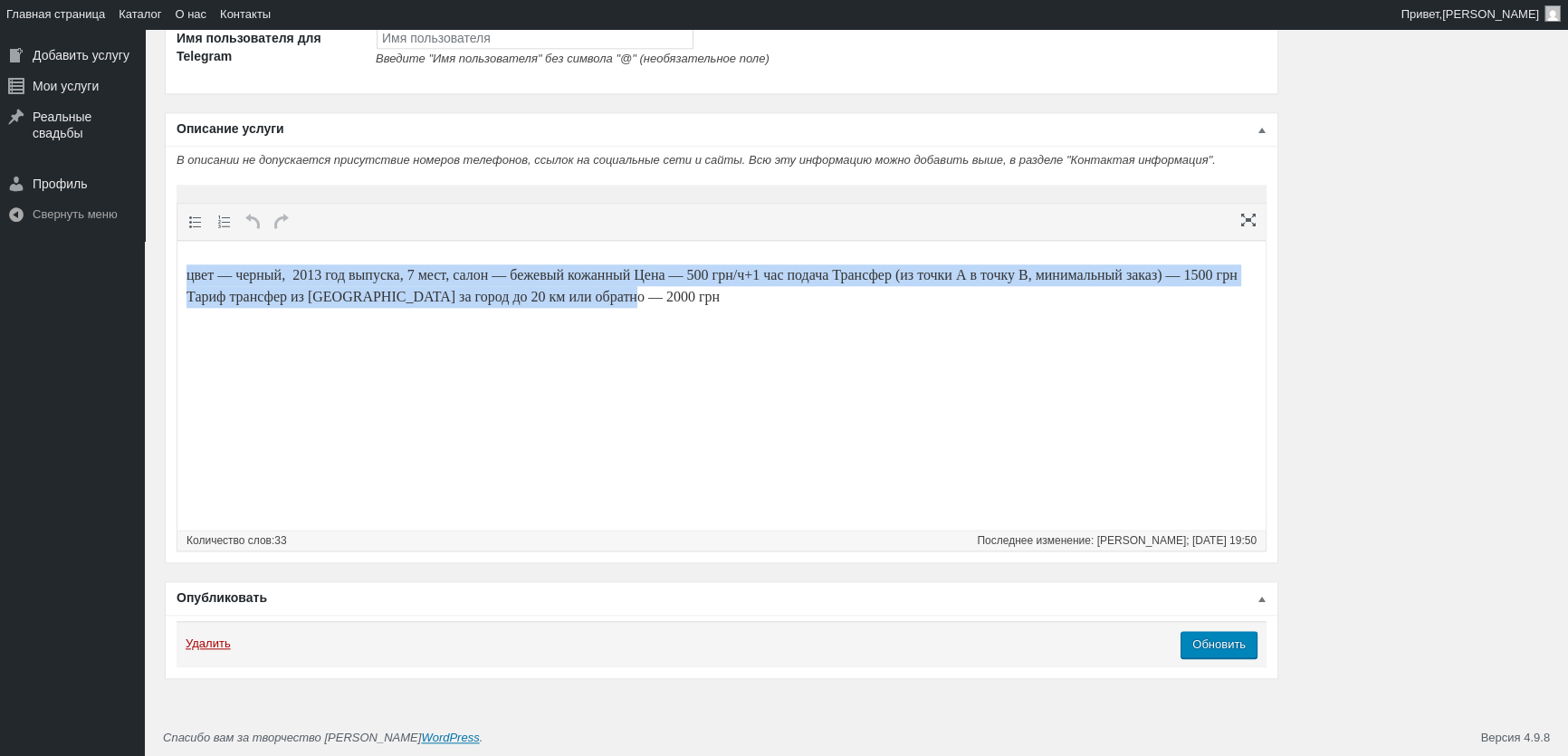
click at [402, 318] on body "цвет — черный, 2013 год выпуска, 7 мест, салон — бежевый кожанный Цена — 500 гр…" at bounding box center [721, 286] width 1070 height 74
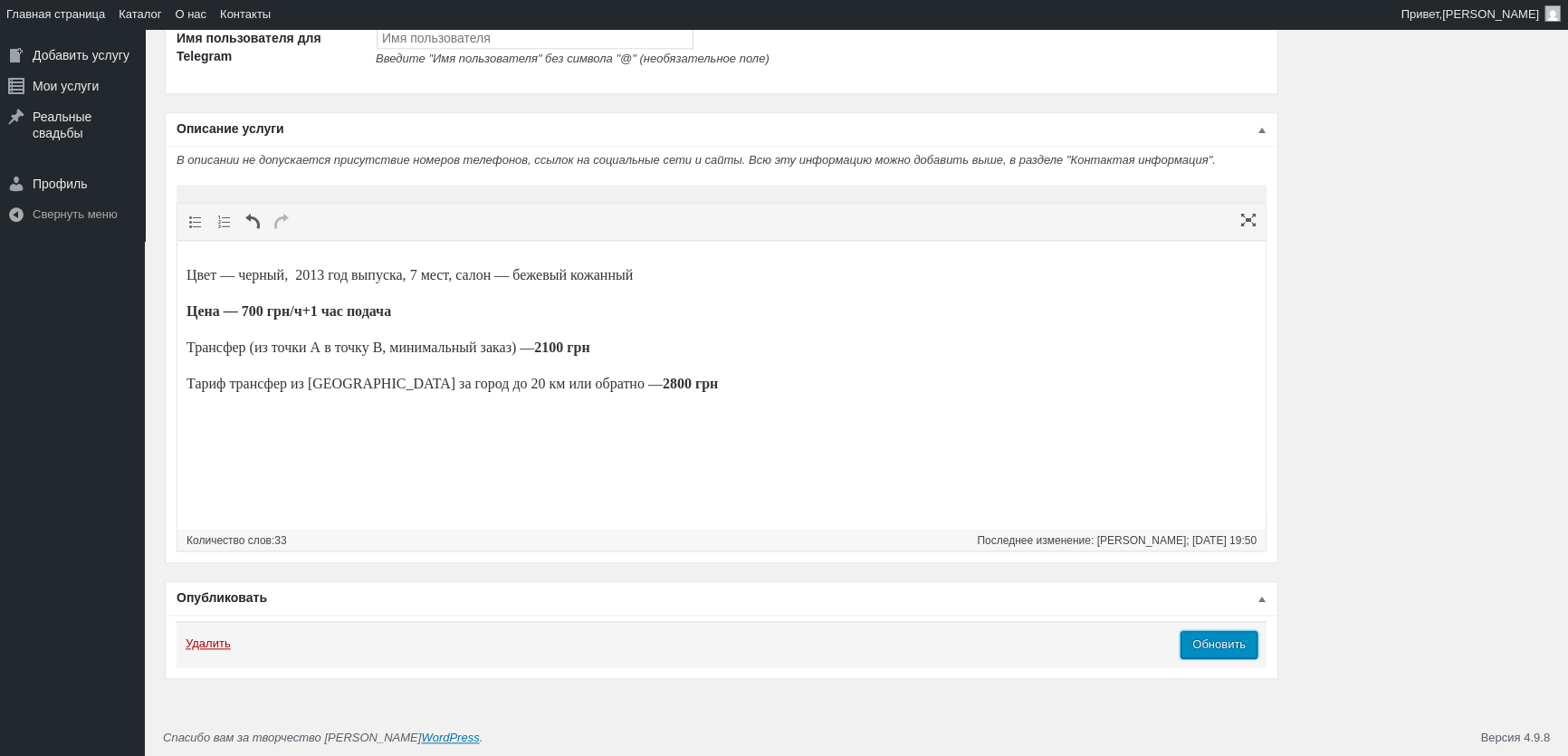
click at [1239, 649] on input "Обновить" at bounding box center [1219, 644] width 77 height 28
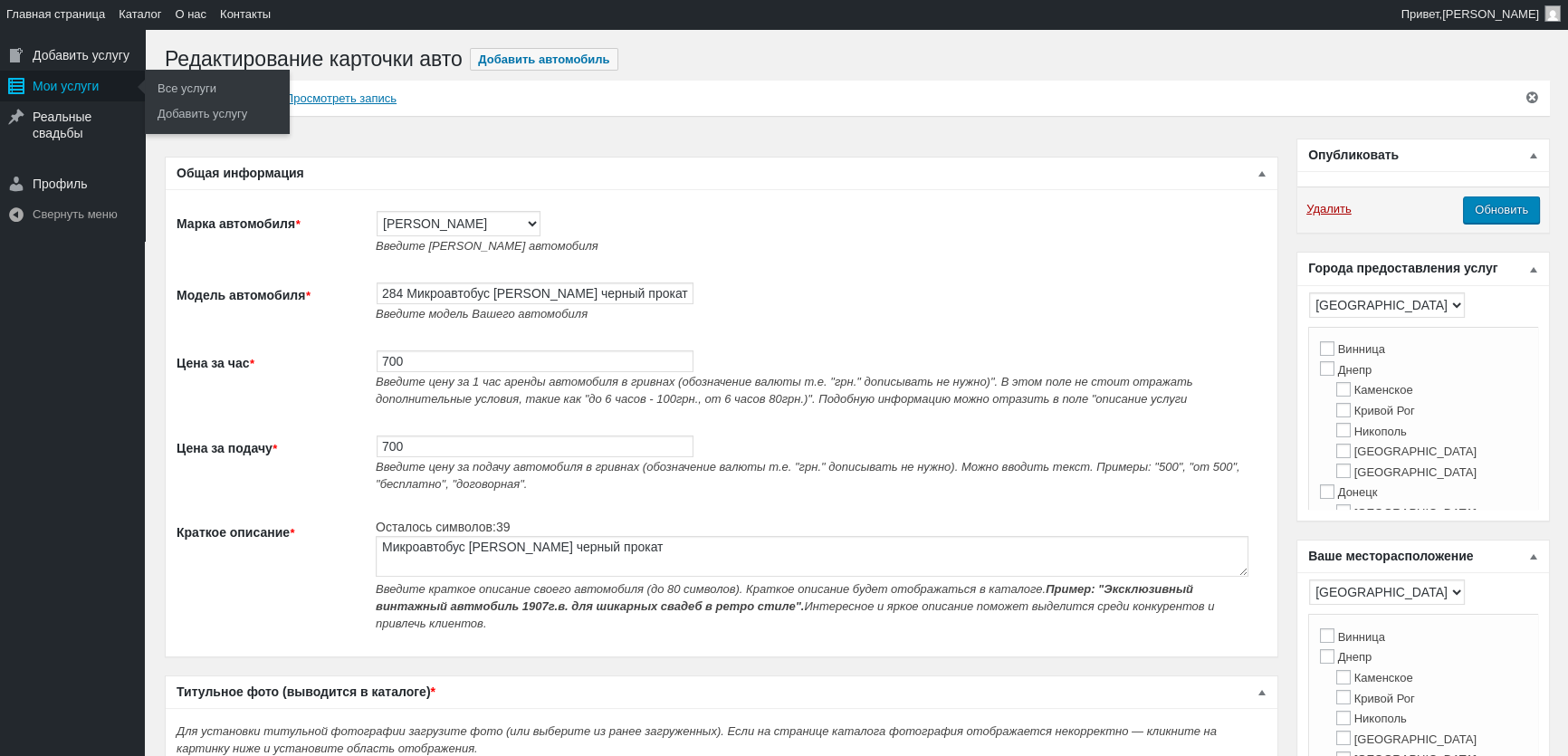
click at [94, 89] on div "Мои услуги" at bounding box center [72, 86] width 145 height 30
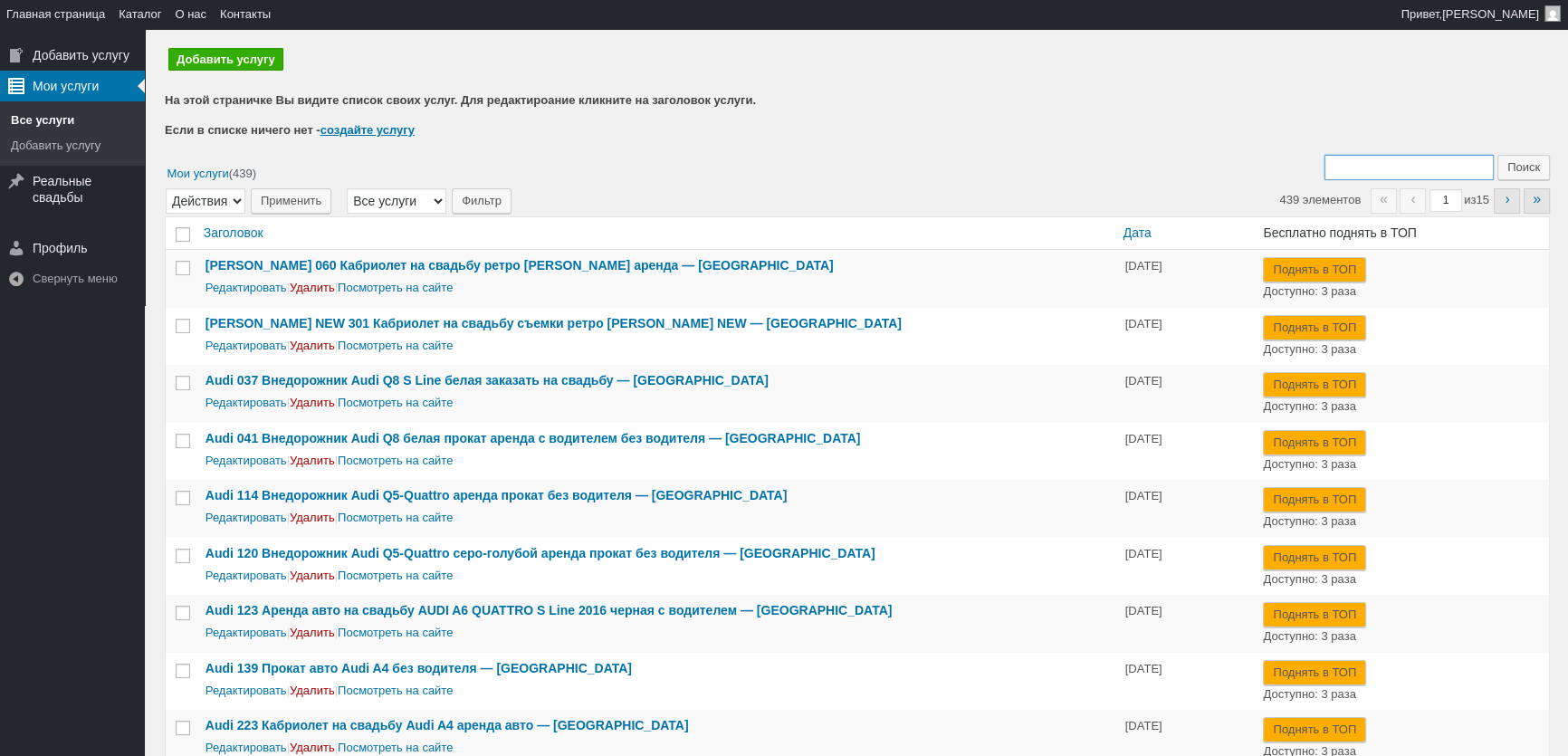
click at [1396, 164] on input "Поиск:" at bounding box center [1409, 167] width 169 height 26
type input "508"
click at [1498, 155] on input "Поиск" at bounding box center [1523, 167] width 52 height 26
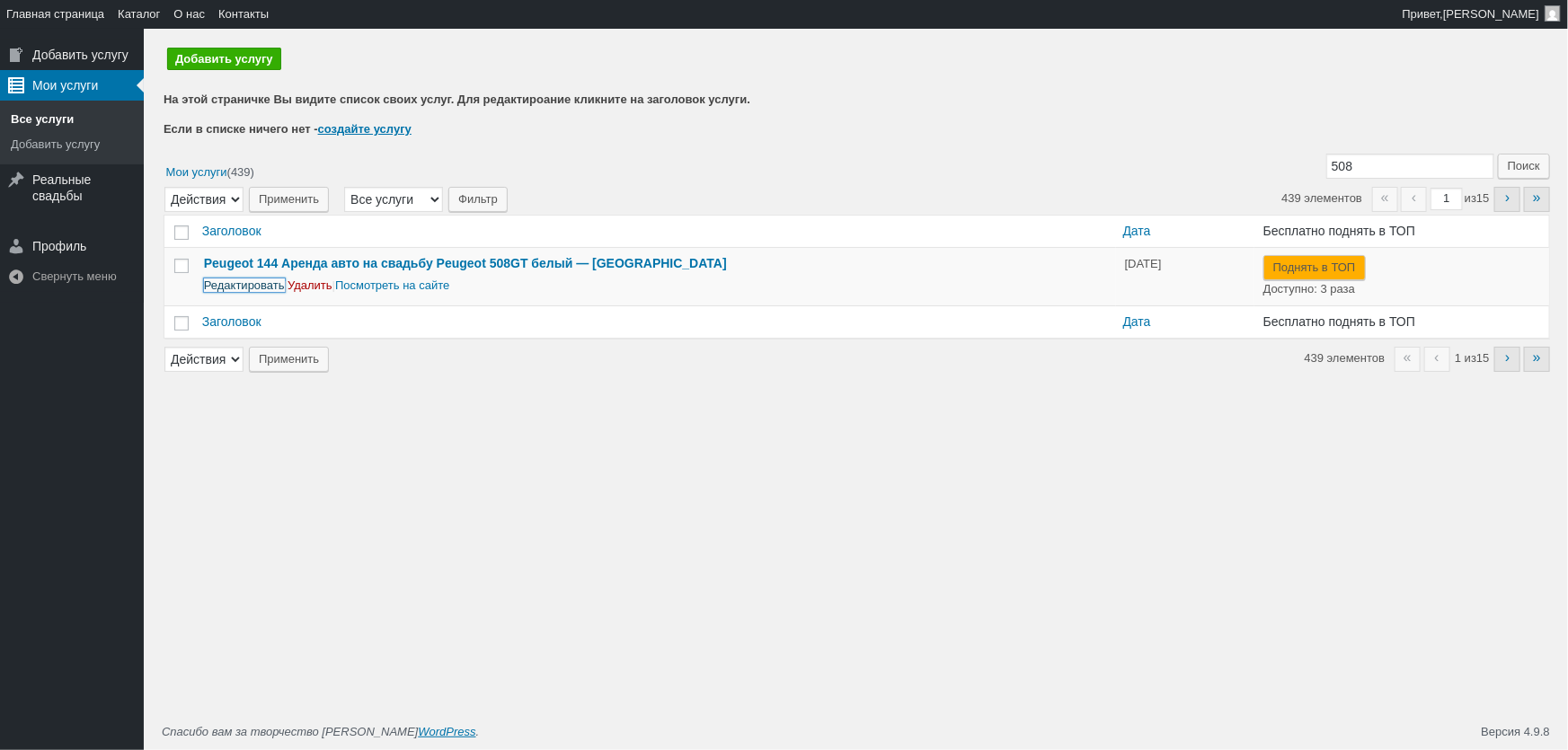
click at [258, 278] on link "Редактировать" at bounding box center [244, 285] width 81 height 13
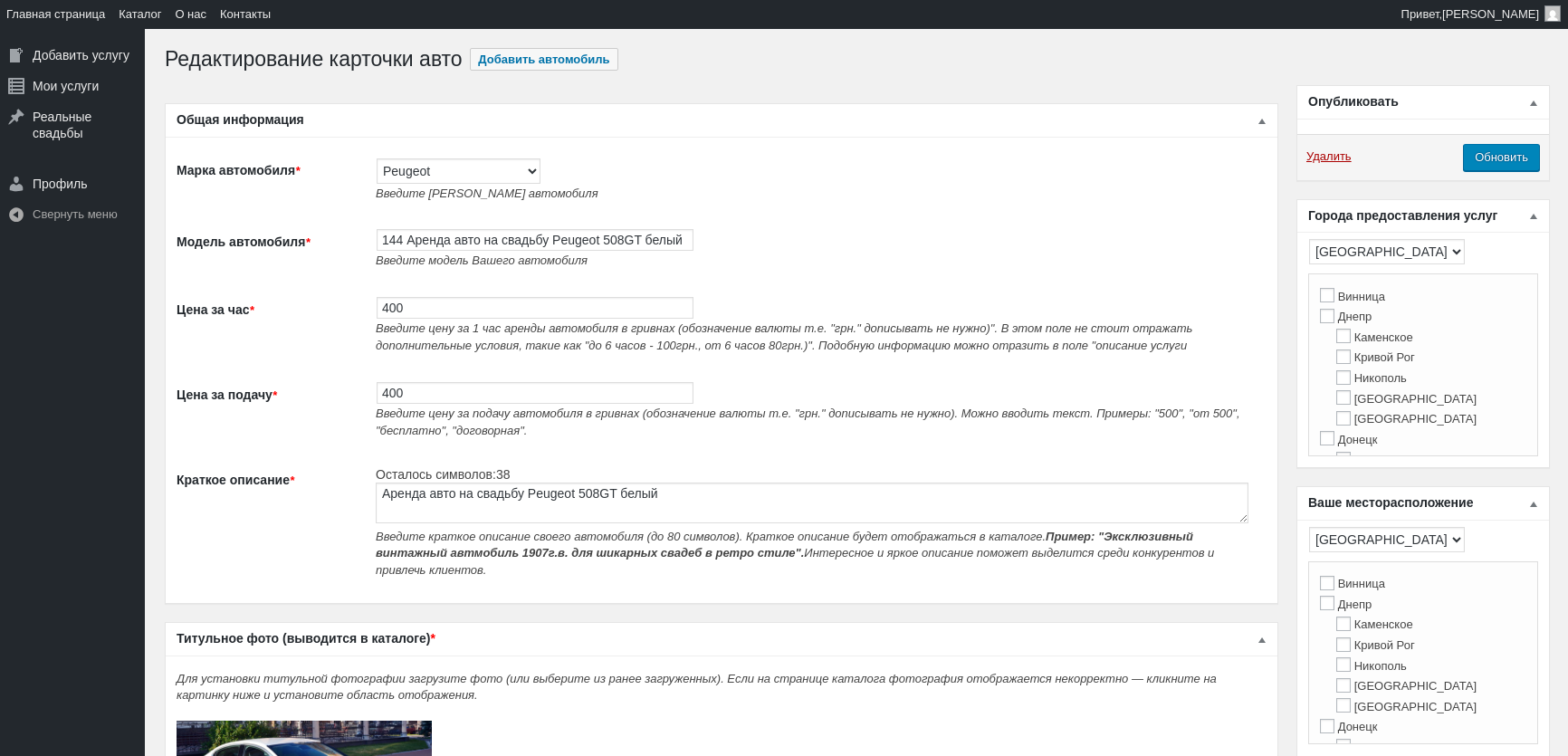
click at [410, 297] on input "400" at bounding box center [535, 307] width 317 height 22
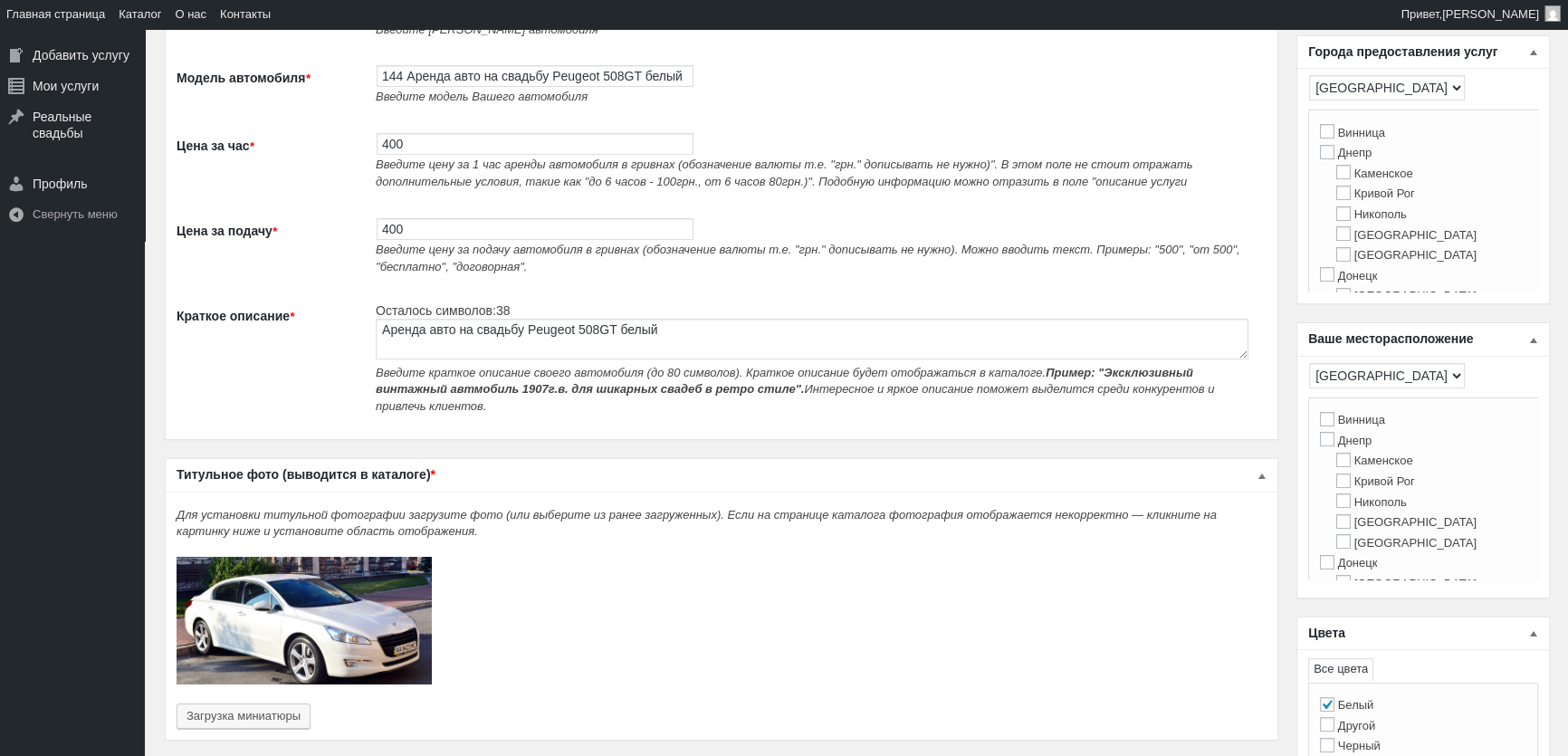
scroll to position [164, 0]
type input "500"
click at [423, 240] on input "400" at bounding box center [535, 228] width 317 height 22
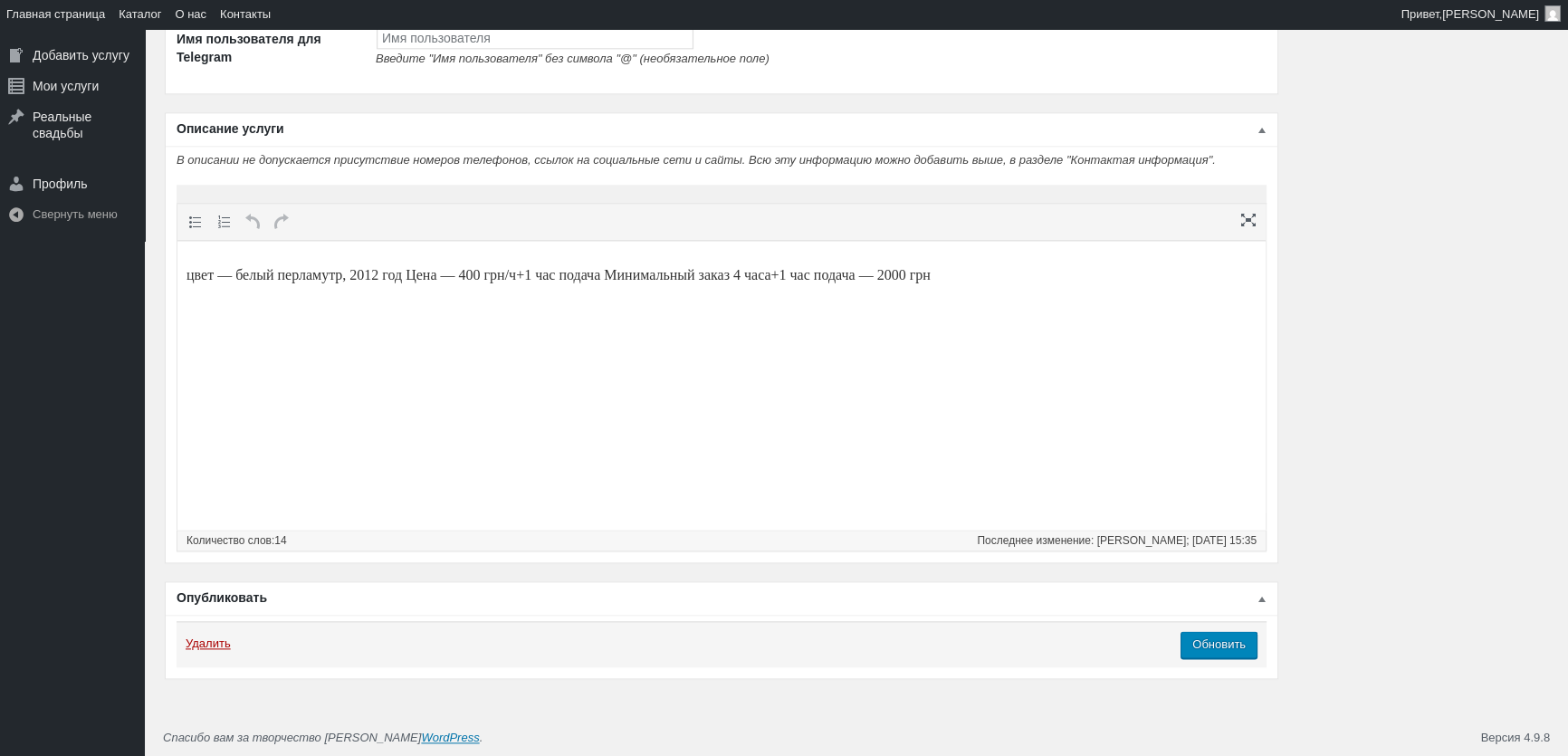
scroll to position [2695, 0]
type input "500"
click at [484, 274] on p "цвет — белый перламутр, 2012 год Цена — 400 грн/ч+1 час подача Минимальный зака…" at bounding box center [721, 275] width 1070 height 22
click at [951, 278] on p "цвет — белый перламутр, 2012 год Цена — 500 грн/ч+1 час подача Минимальный зака…" at bounding box center [721, 275] width 1070 height 22
click at [1239, 657] on input "Обновить" at bounding box center [1219, 644] width 77 height 28
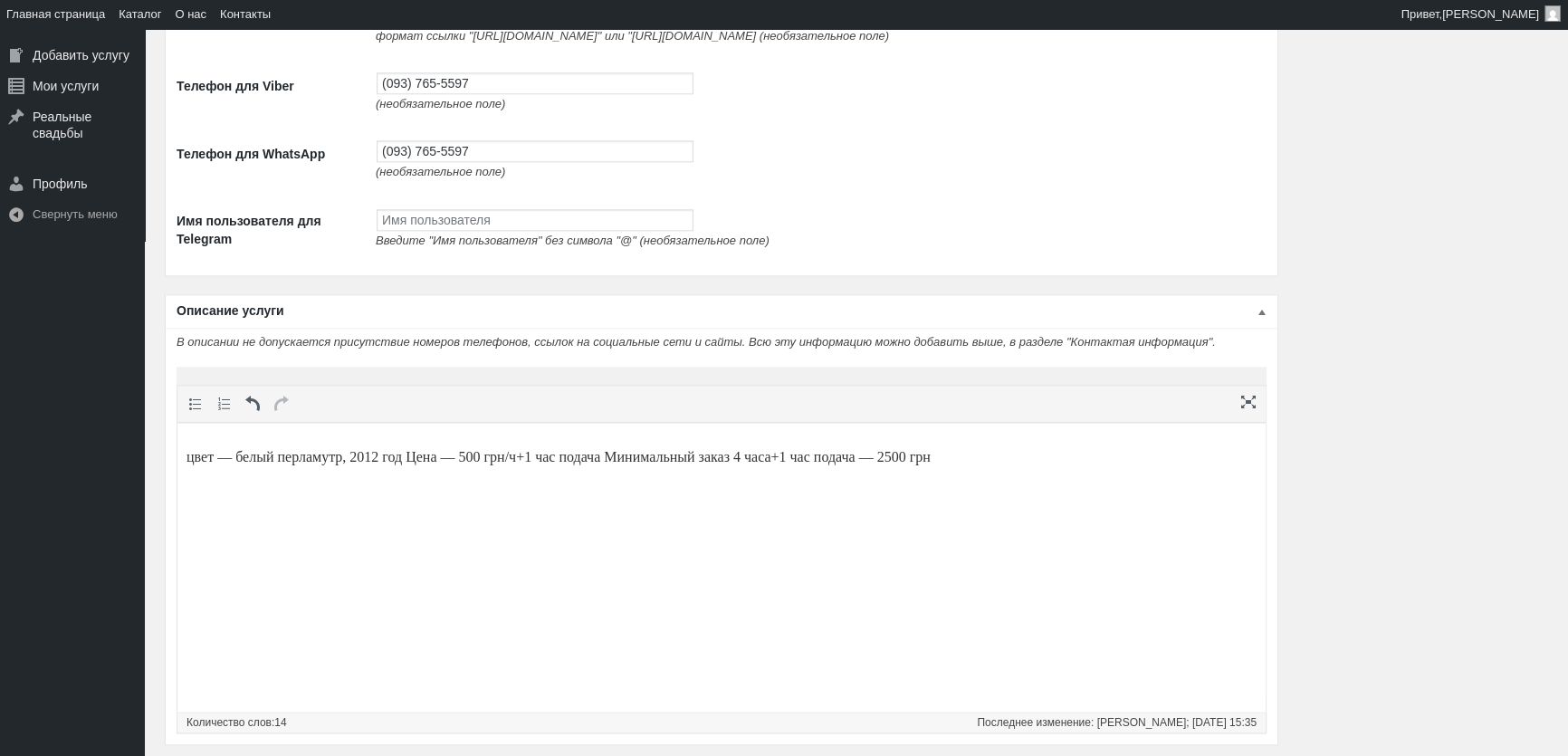
scroll to position [2200, 0]
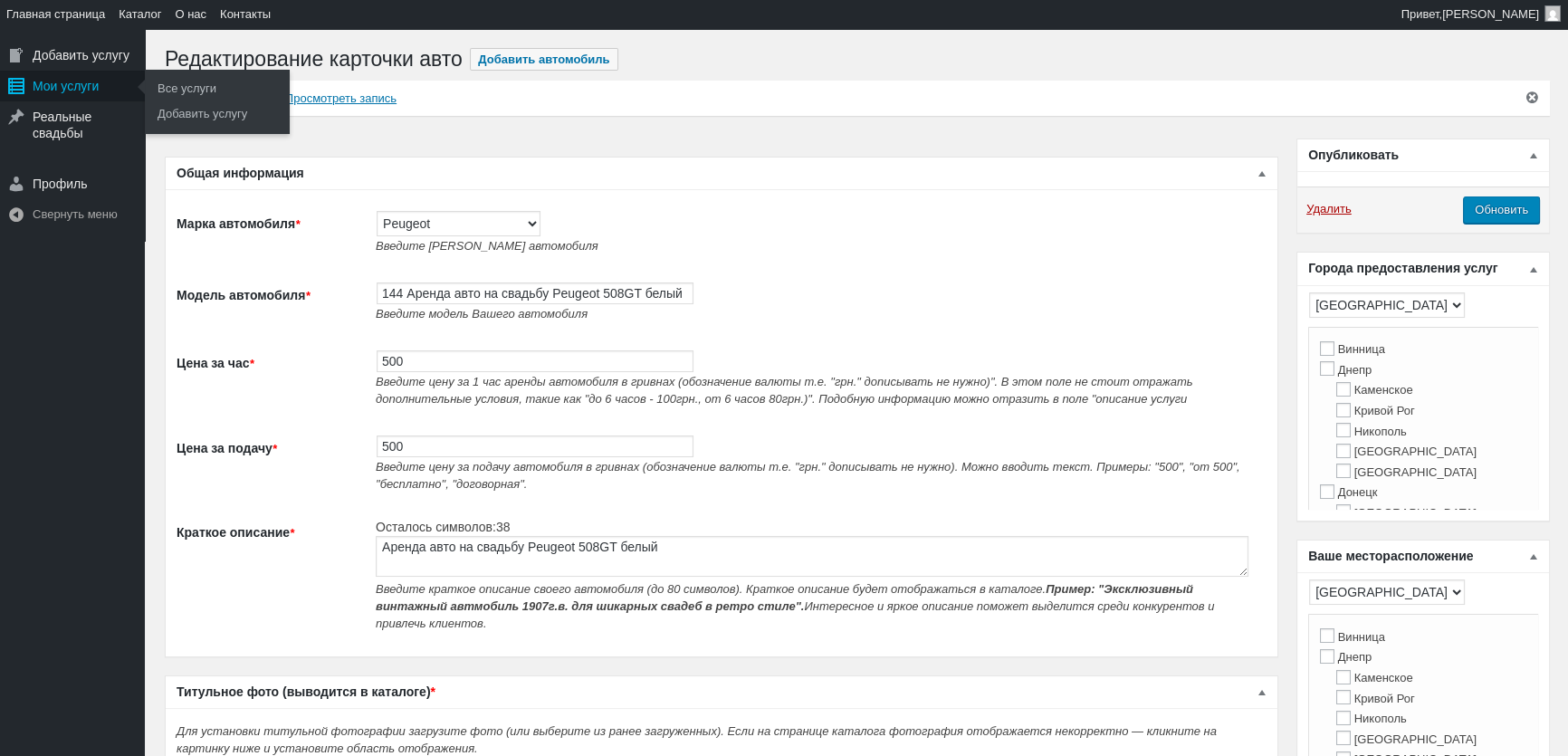
click at [65, 82] on div "Мои услуги" at bounding box center [72, 86] width 145 height 30
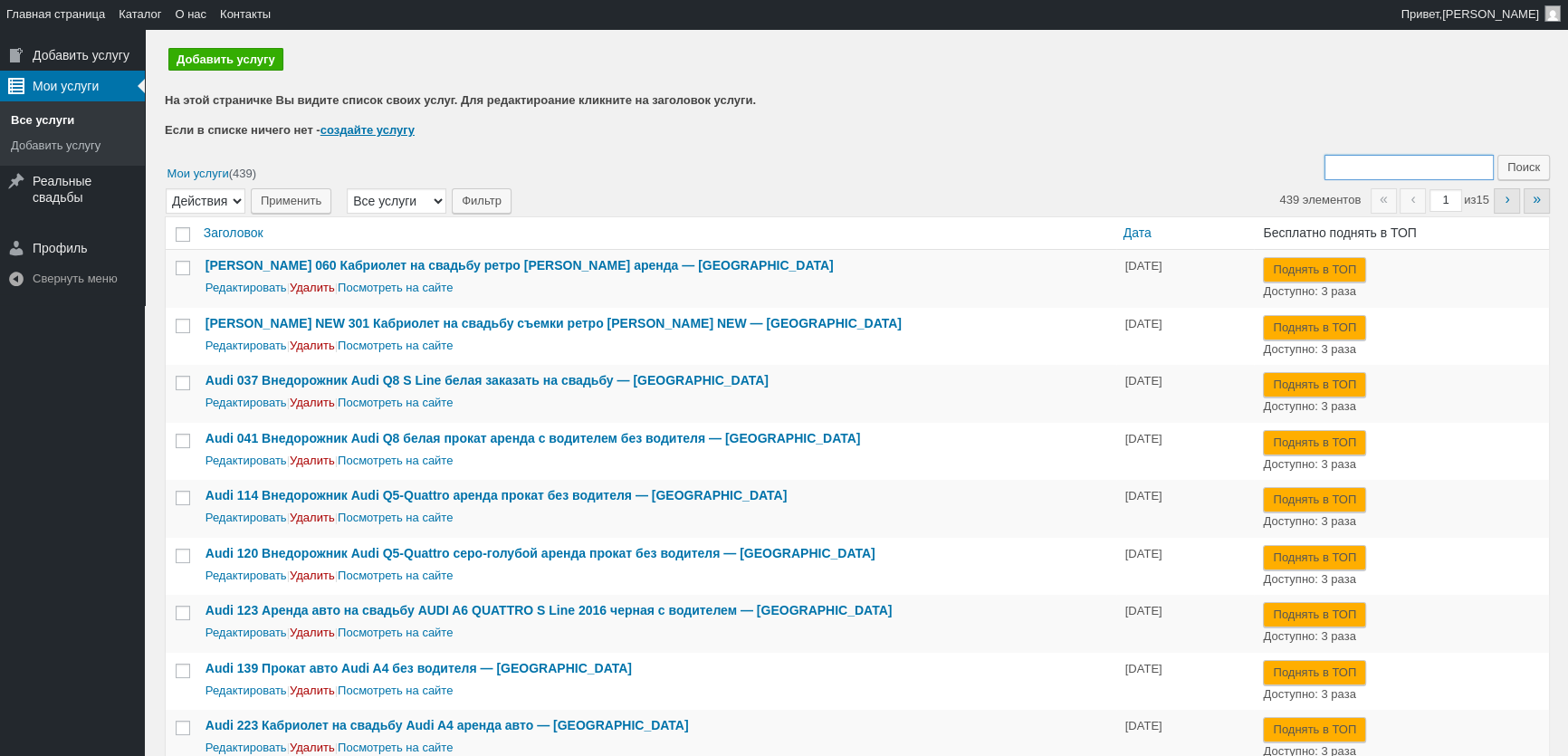
click at [1412, 167] on input "Поиск:" at bounding box center [1409, 167] width 169 height 26
type input "284"
click at [1498, 155] on input "Поиск" at bounding box center [1523, 167] width 52 height 26
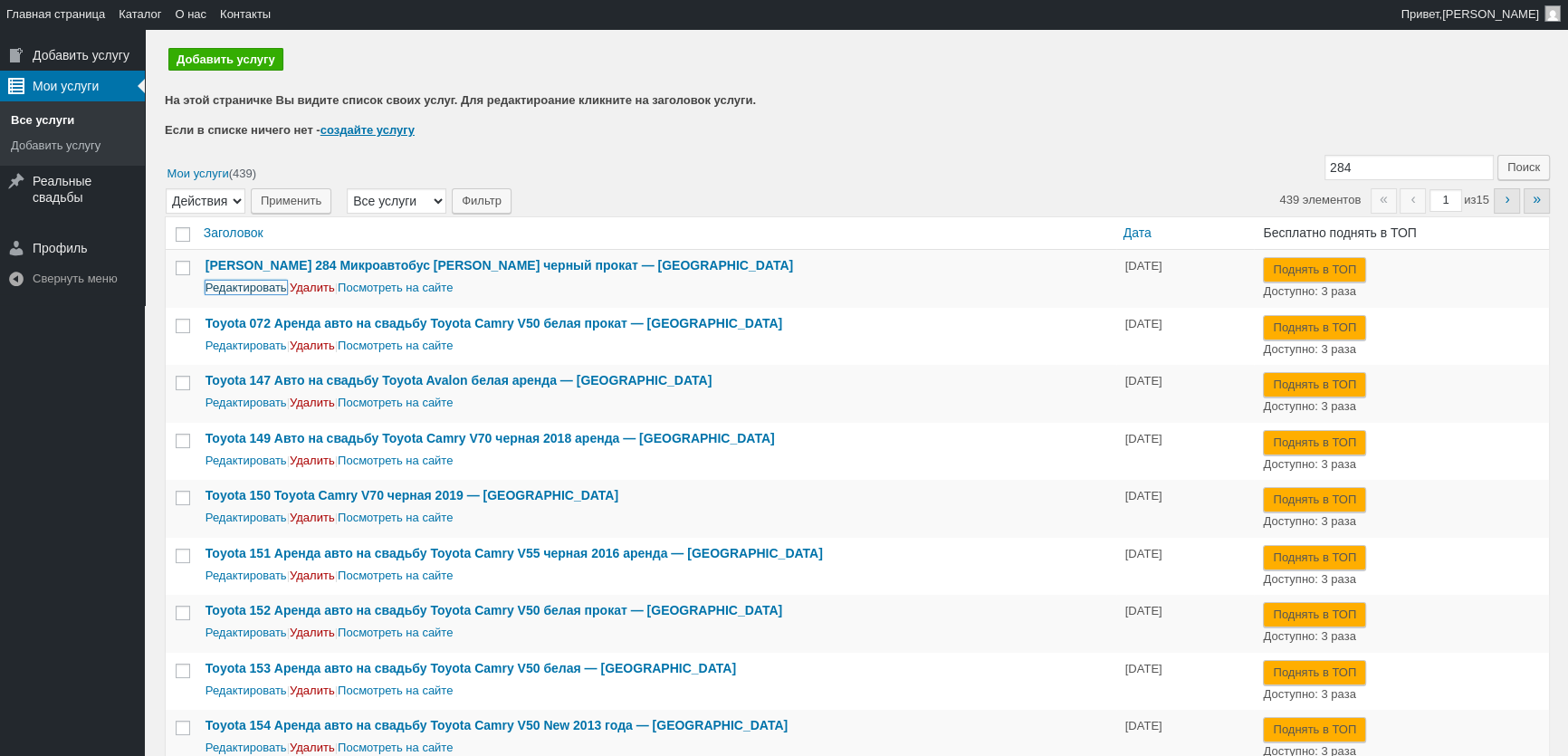
click at [252, 290] on link "Редактировать" at bounding box center [246, 287] width 82 height 13
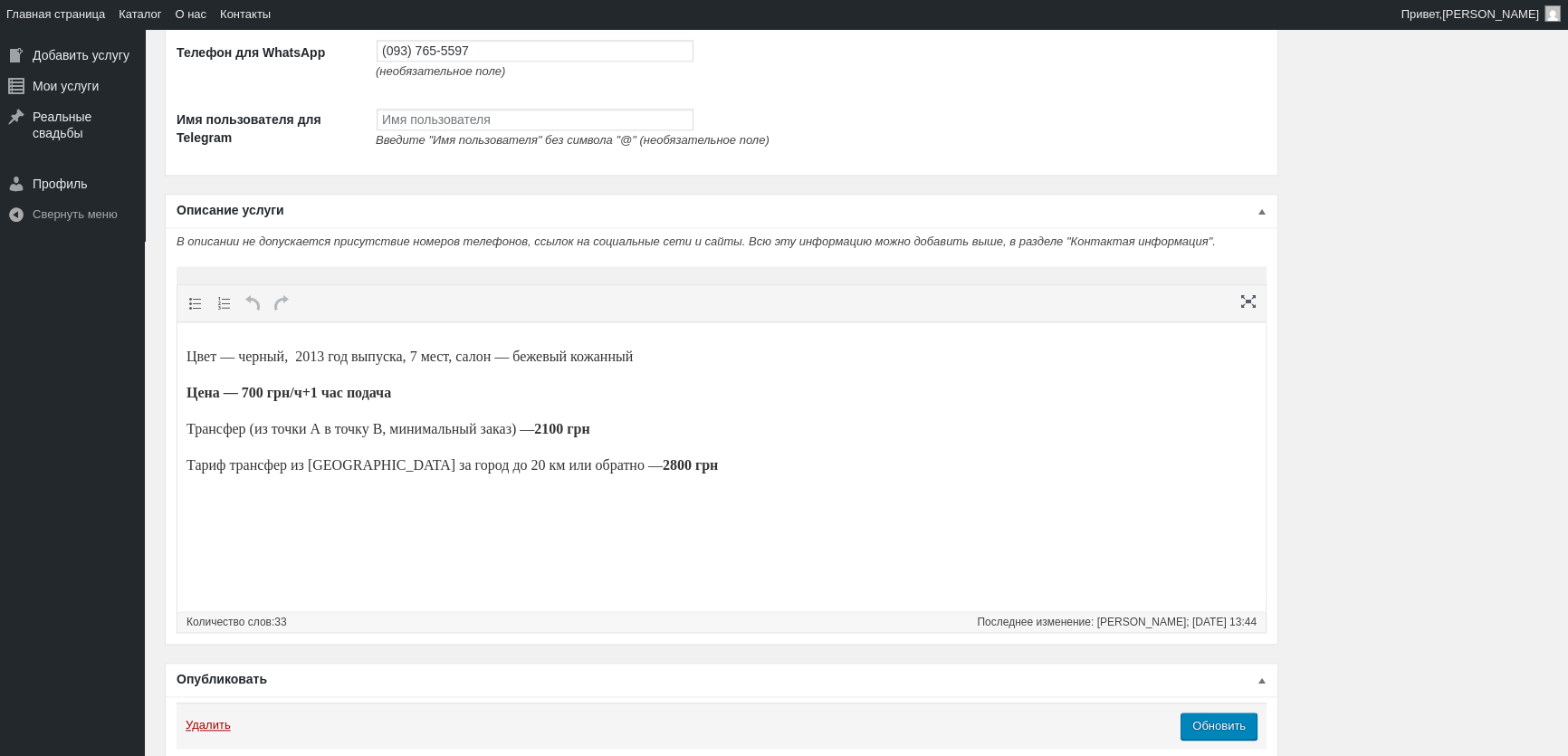
scroll to position [1973, 0]
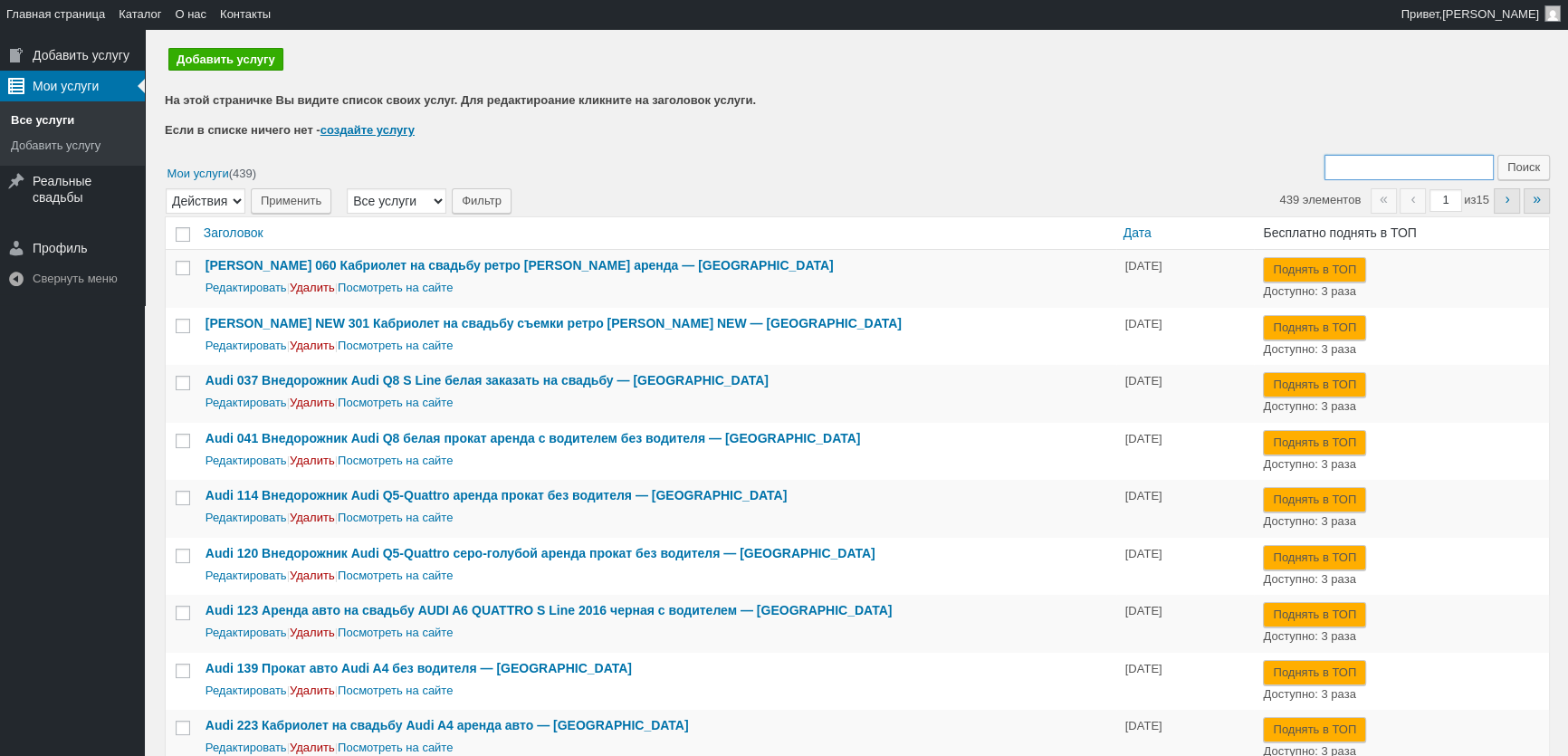
click at [1405, 165] on input "Поиск:" at bounding box center [1409, 167] width 169 height 26
type input "285"
click at [1498, 155] on input "Поиск" at bounding box center [1523, 167] width 52 height 26
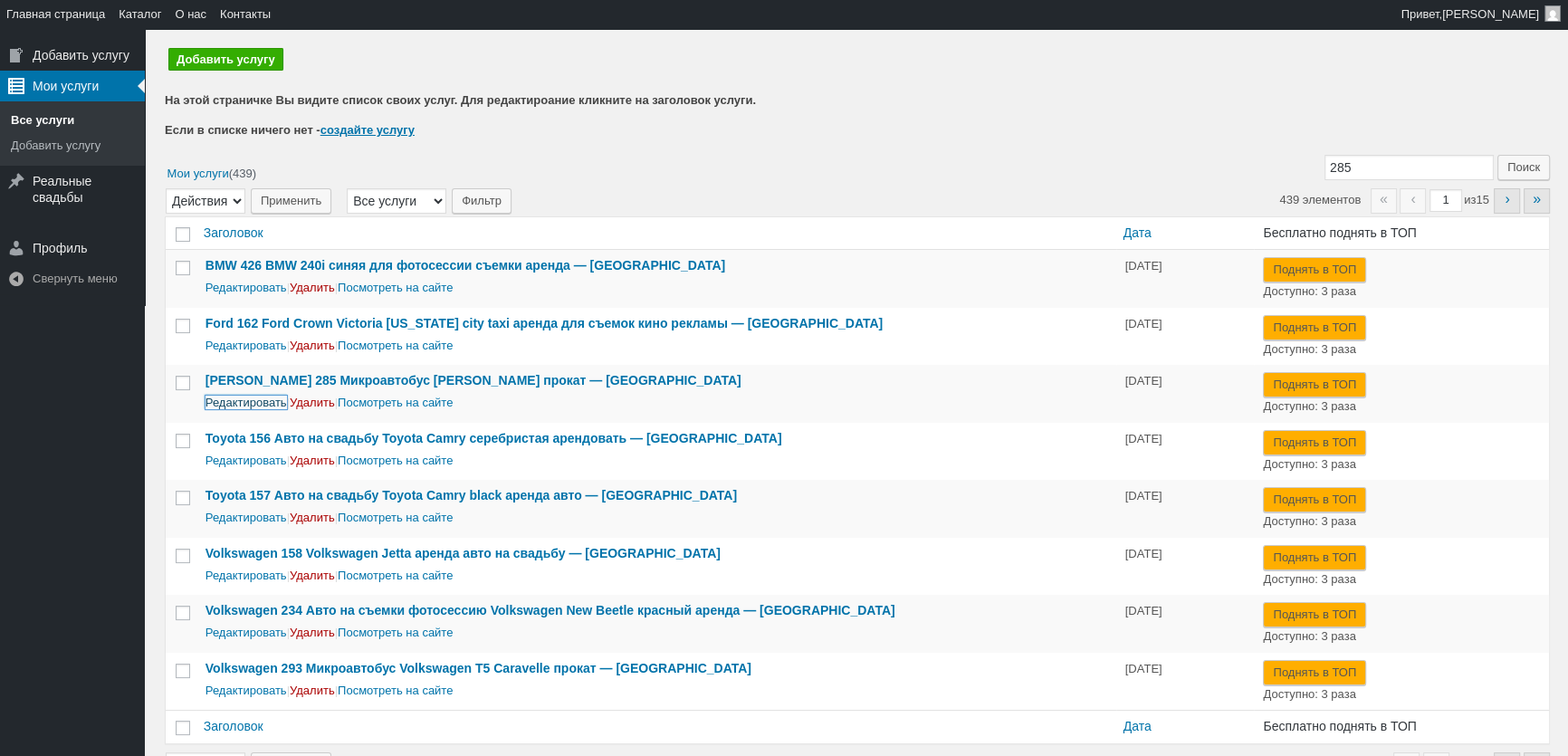
drag, startPoint x: 245, startPoint y: 405, endPoint x: 282, endPoint y: 405, distance: 37.0
click at [247, 405] on link "Редактировать" at bounding box center [246, 402] width 82 height 13
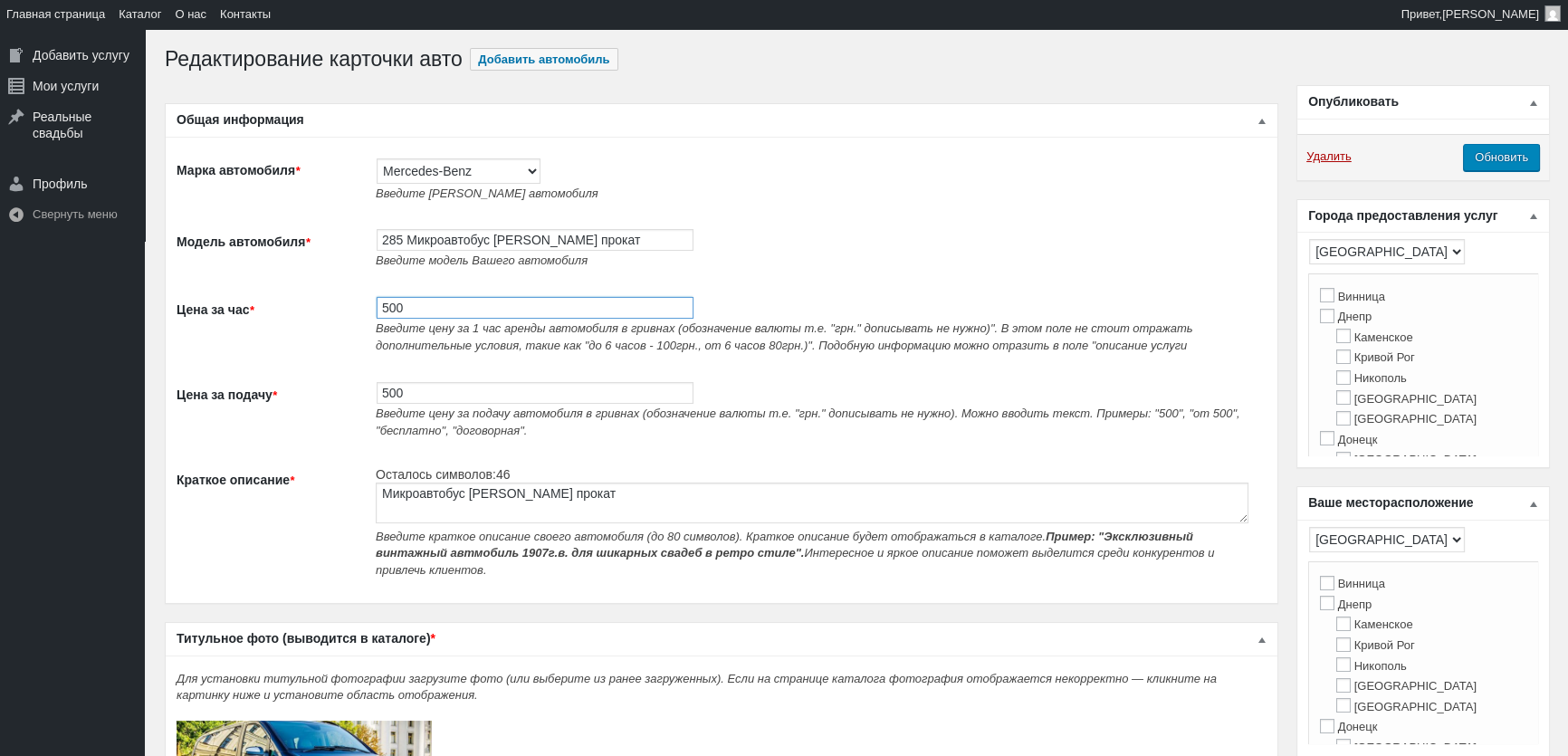
click at [423, 319] on input "500" at bounding box center [535, 307] width 317 height 22
type input "700"
drag, startPoint x: 396, startPoint y: 397, endPoint x: 285, endPoint y: 367, distance: 115.0
click at [336, 384] on tr "Цена за подачу * 500 Введите цену за подачу автомобиля в гривнах (обозначение в…" at bounding box center [722, 409] width 1090 height 85
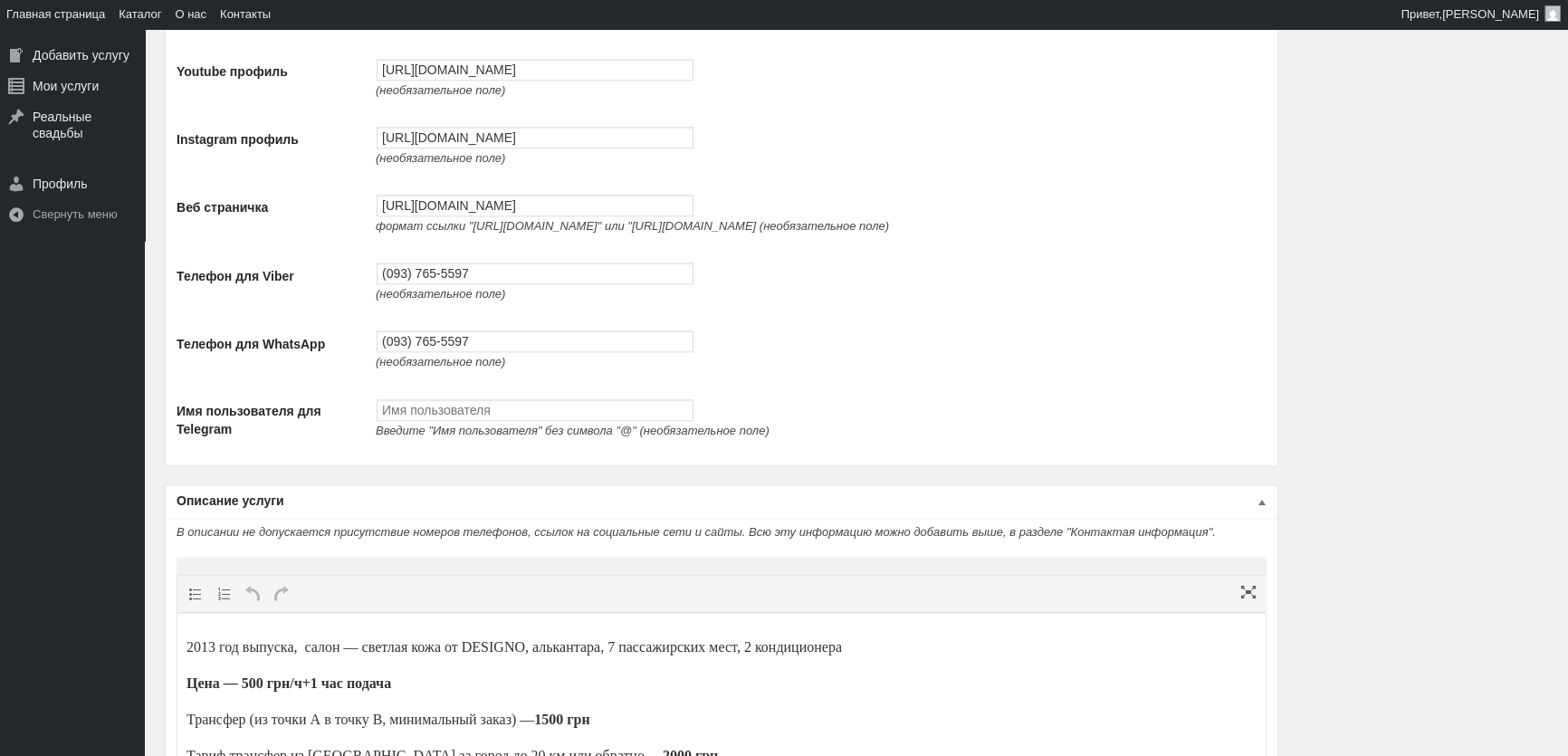
scroll to position [2550, 0]
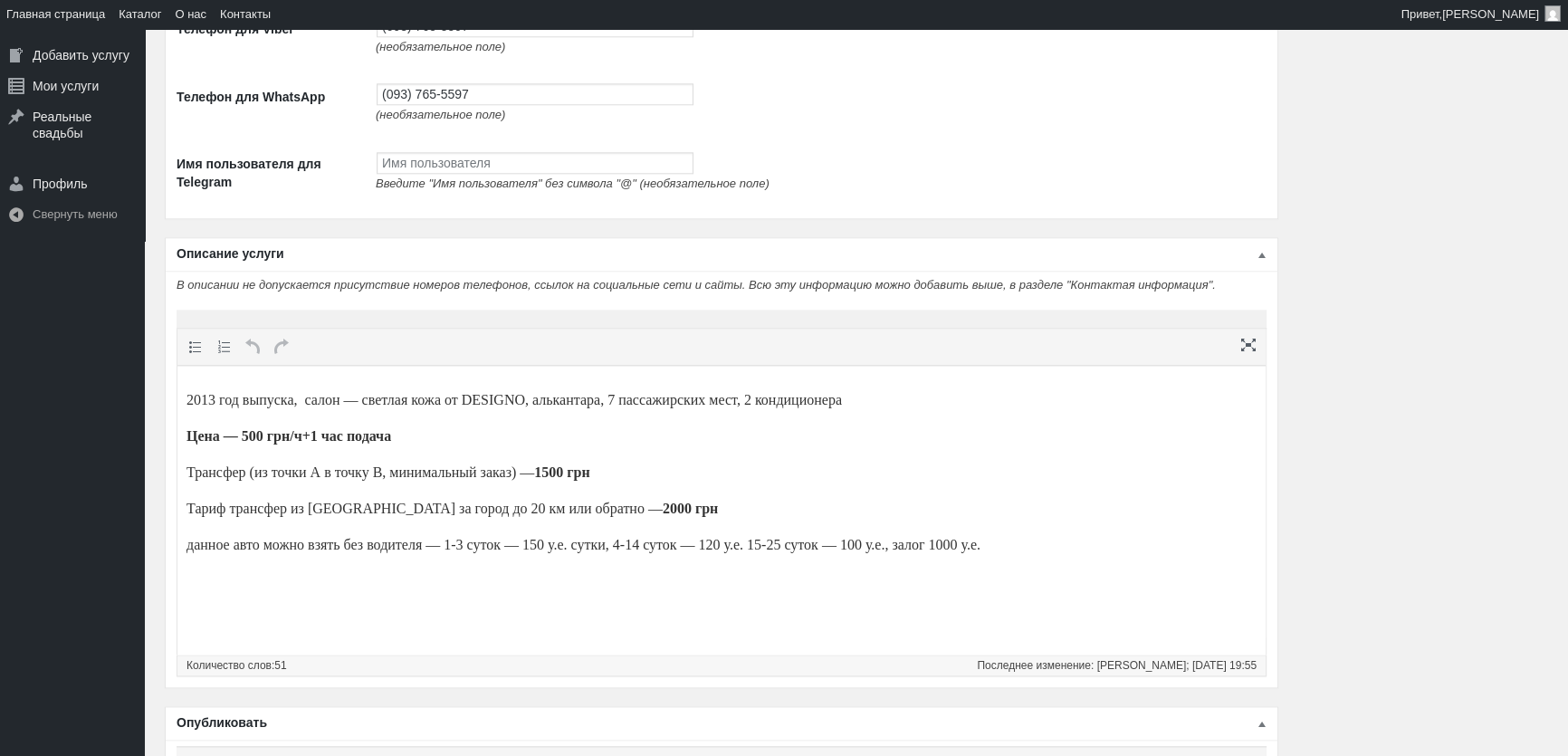
type input "700"
click at [256, 437] on strong "Цена — 500 грн/ч+1 час подача" at bounding box center [288, 436] width 205 height 15
click at [589, 473] on strong "1500 грн" at bounding box center [561, 472] width 55 height 15
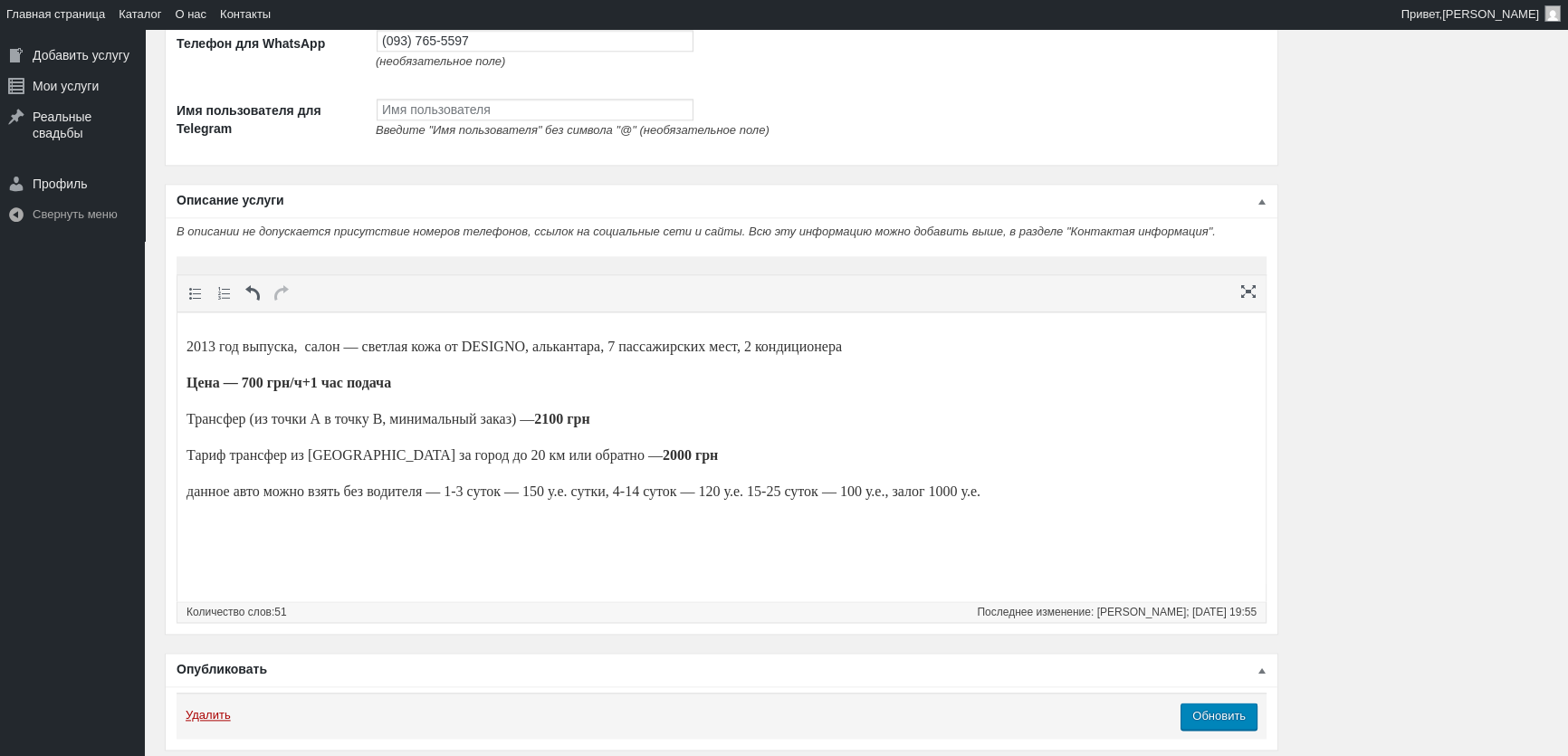
scroll to position [2632, 0]
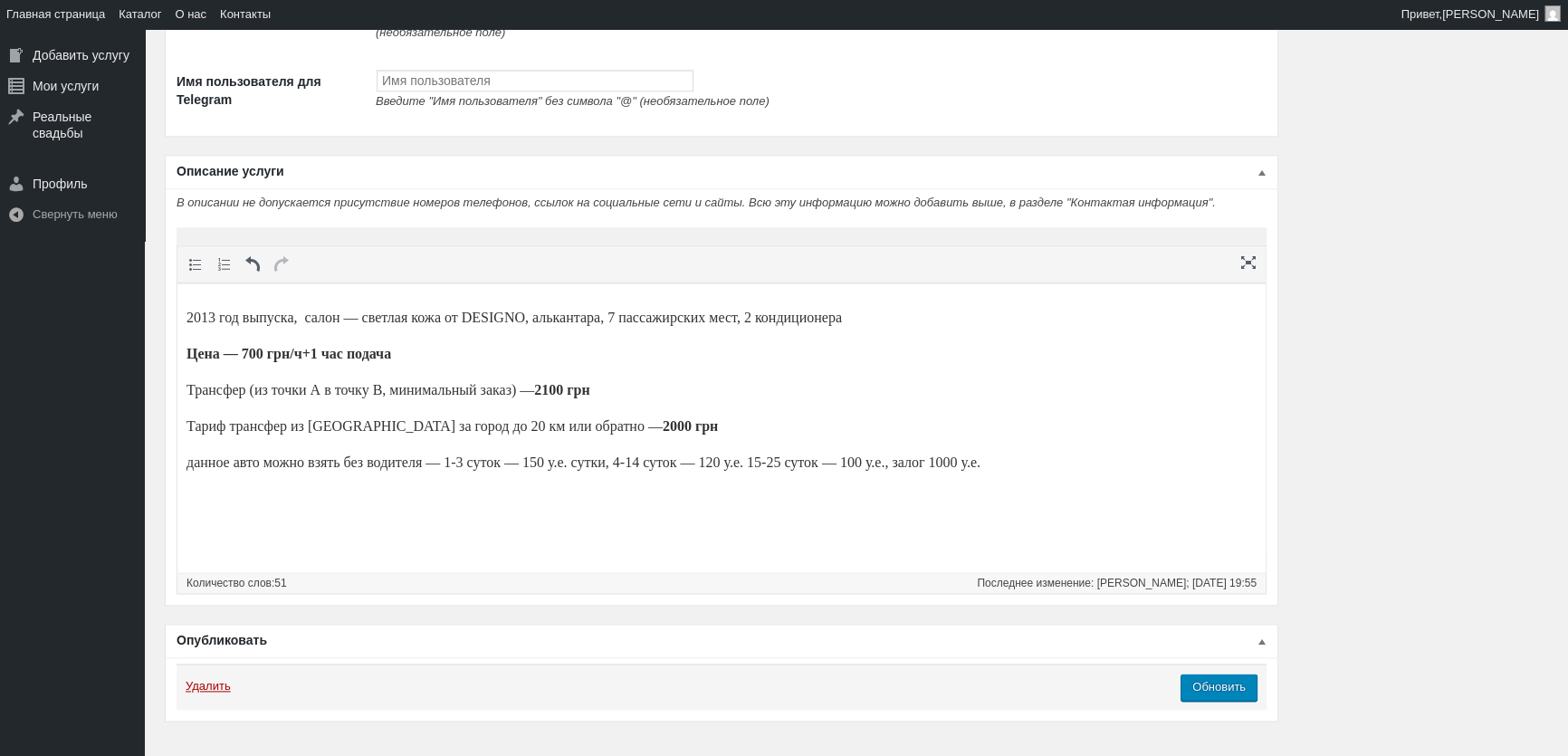
click at [663, 424] on strong "2000 грн" at bounding box center [691, 426] width 55 height 15
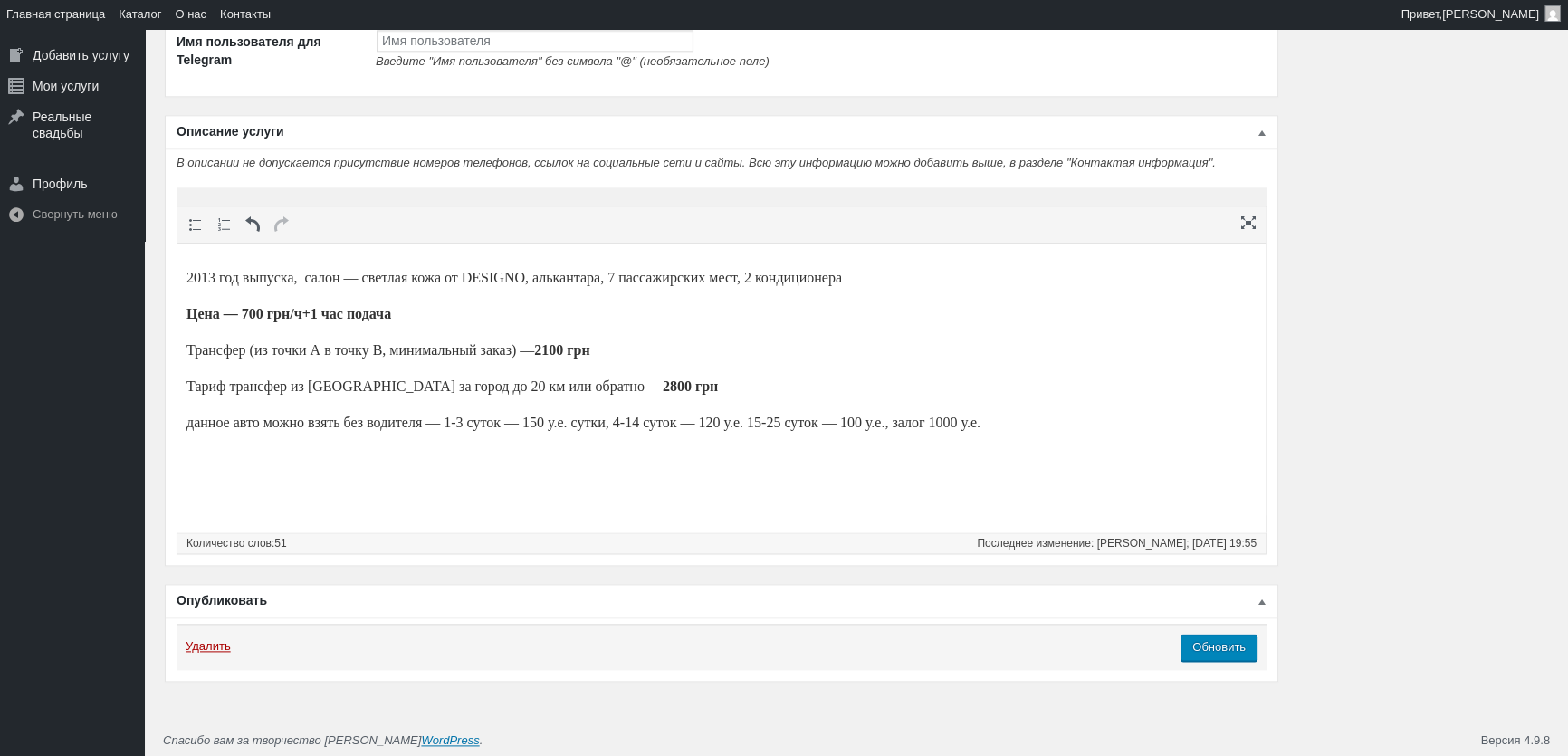
scroll to position [2695, 0]
click at [1243, 650] on input "Обновить" at bounding box center [1219, 644] width 77 height 28
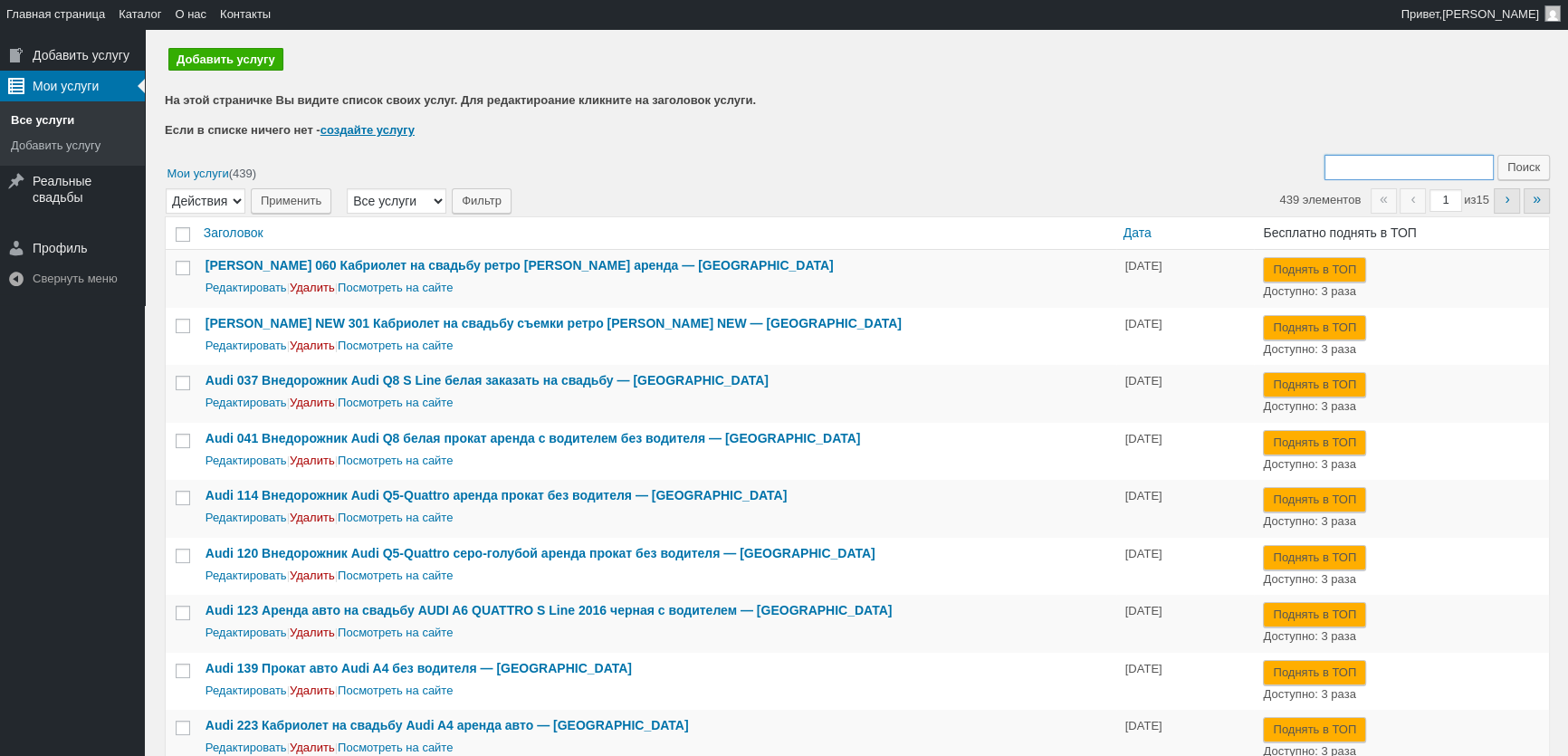
click at [1431, 171] on input "Поиск:" at bounding box center [1409, 167] width 169 height 26
type input "288"
click at [1498, 155] on input "Поиск" at bounding box center [1523, 167] width 52 height 26
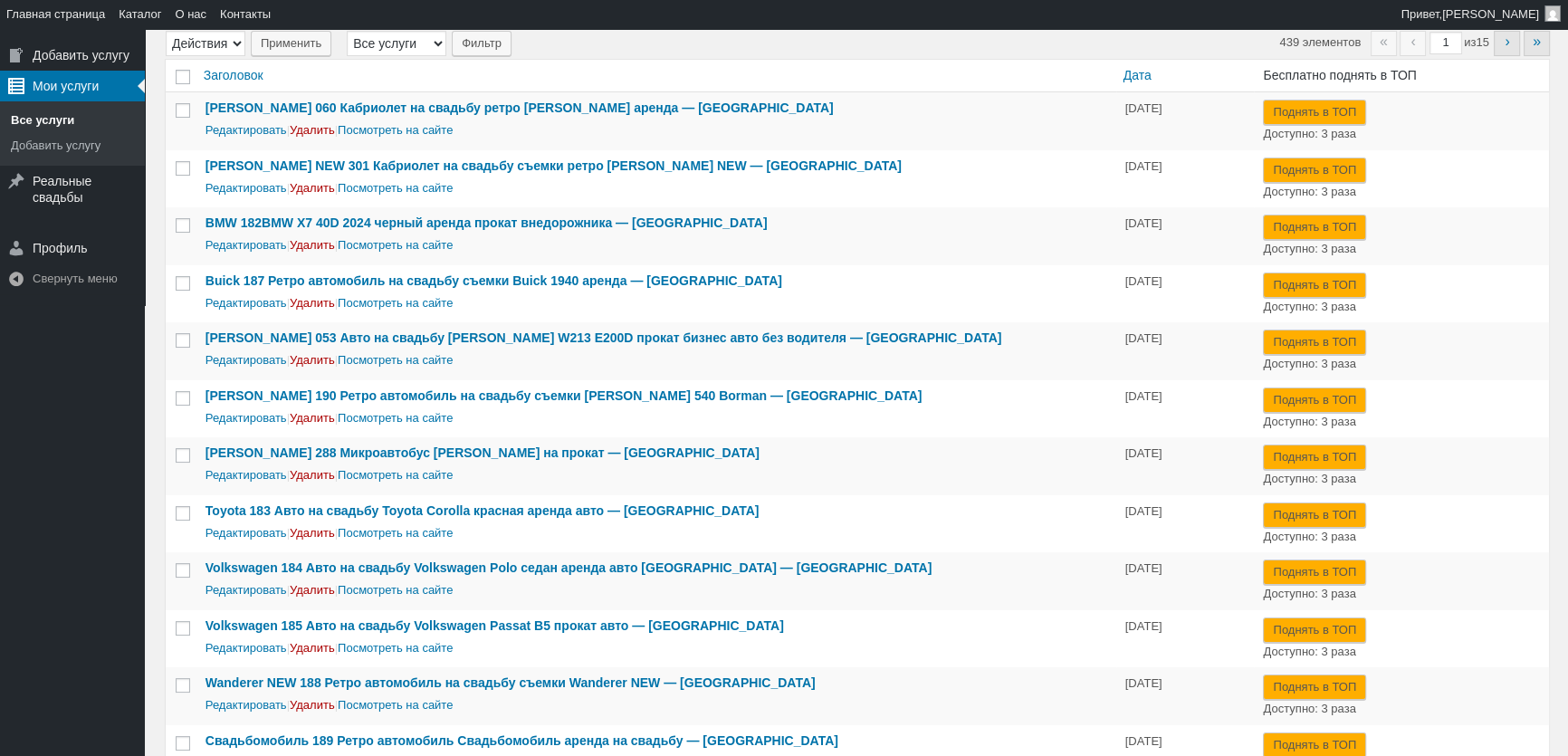
scroll to position [164, 0]
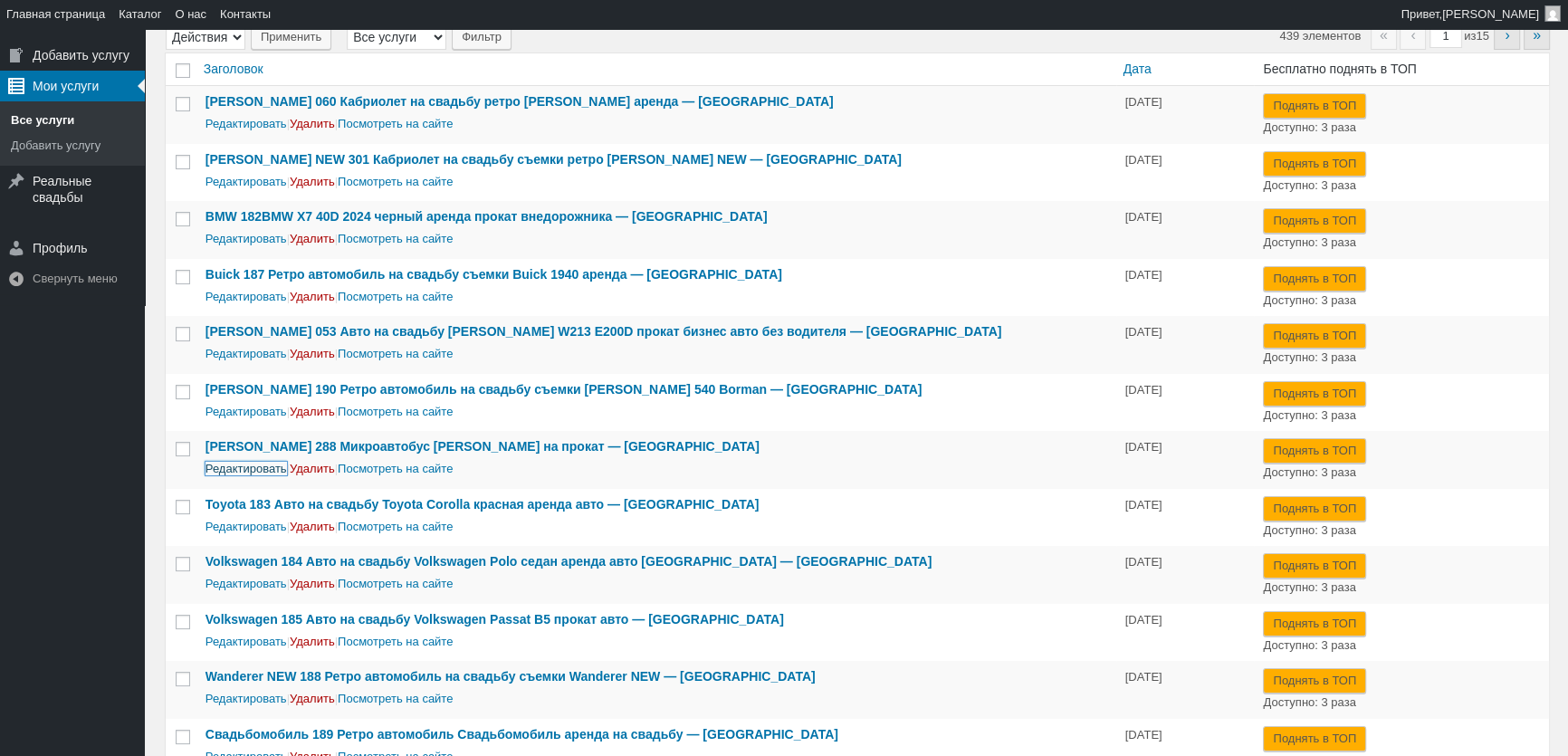
click at [234, 462] on link "Редактировать" at bounding box center [246, 468] width 82 height 13
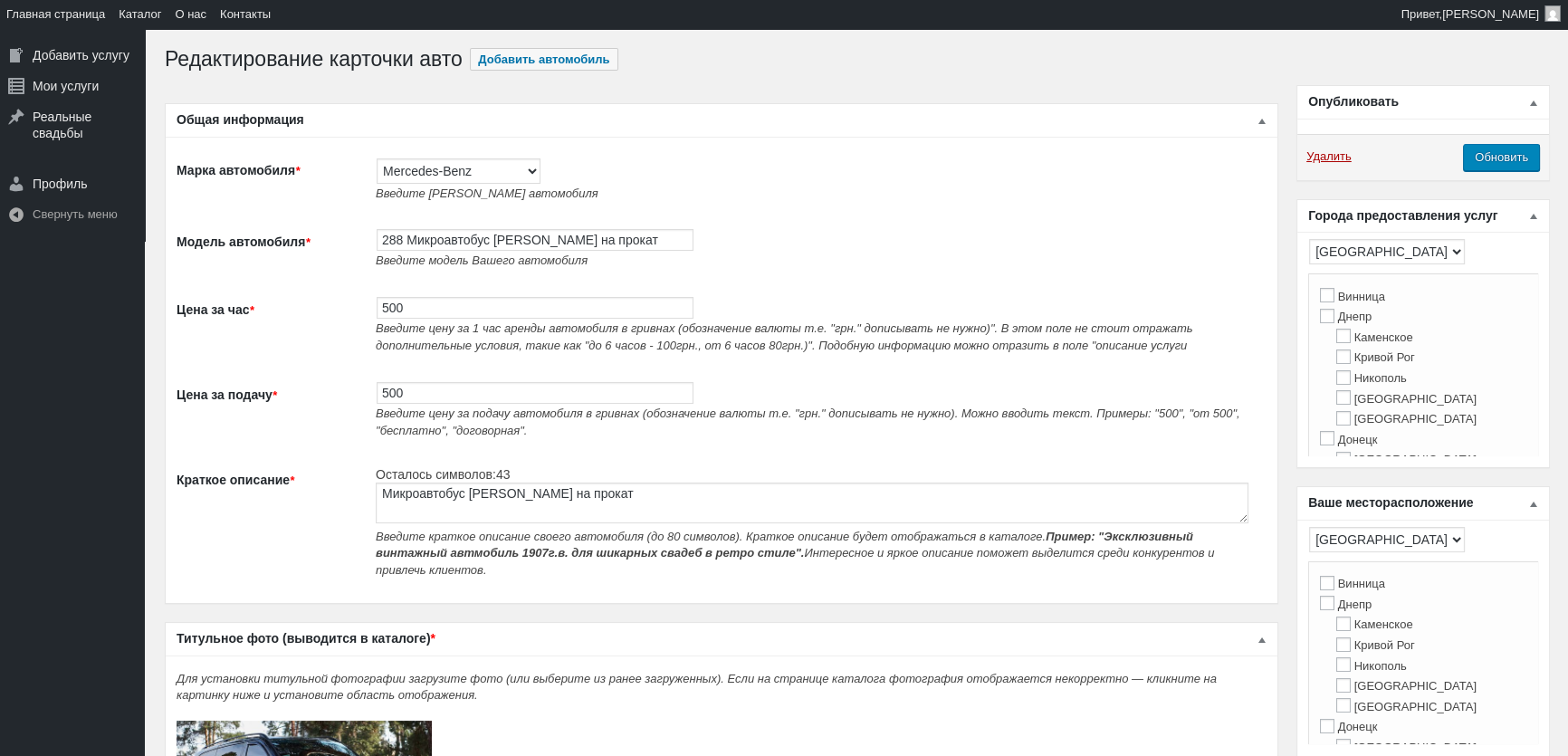
click at [405, 326] on span "Введите цену за 1 час аренды автомобиля в гривнах (обозначение валюты т.е. "грн…" at bounding box center [784, 337] width 816 height 30
click at [405, 314] on input "500" at bounding box center [535, 307] width 317 height 22
type input "700"
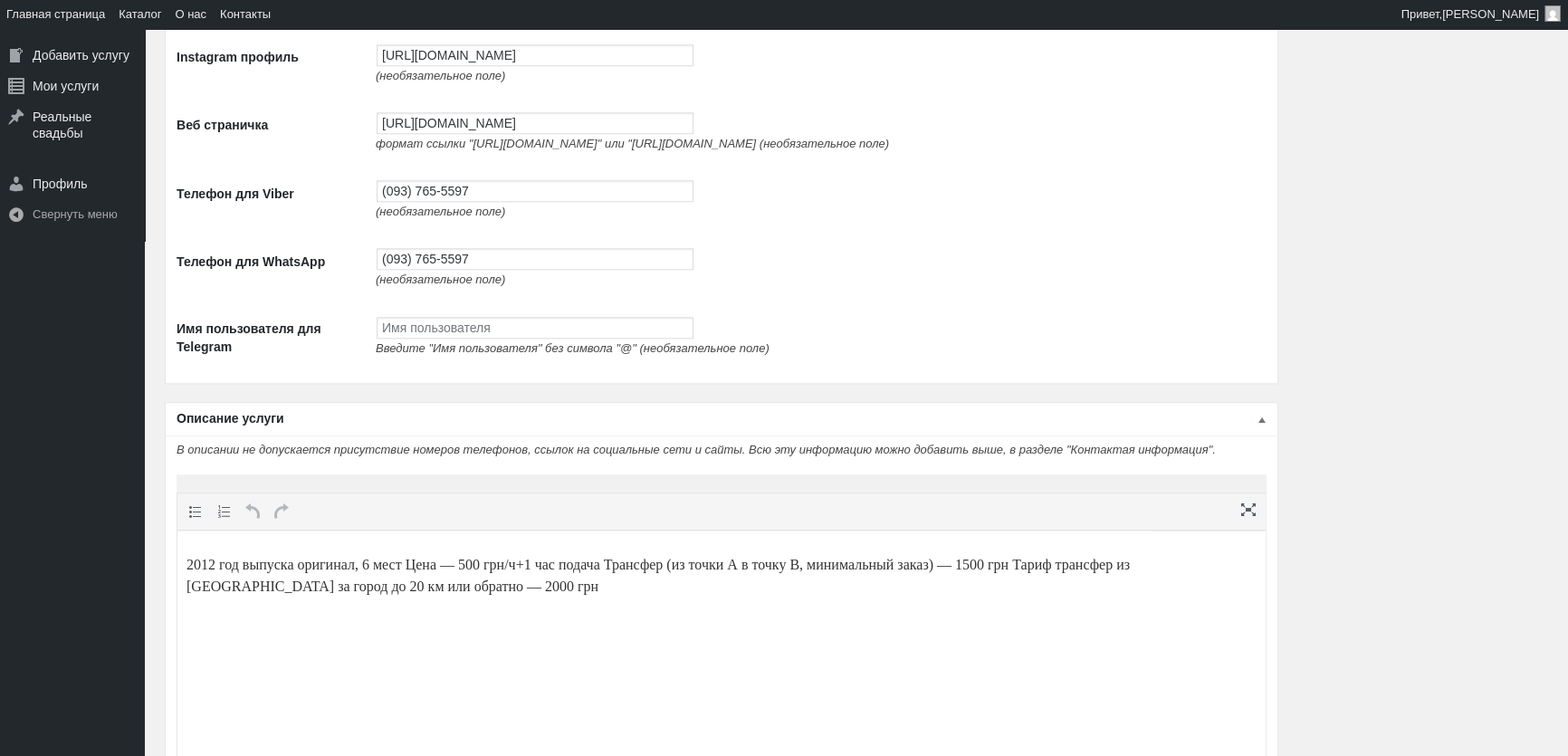
scroll to position [2695, 0]
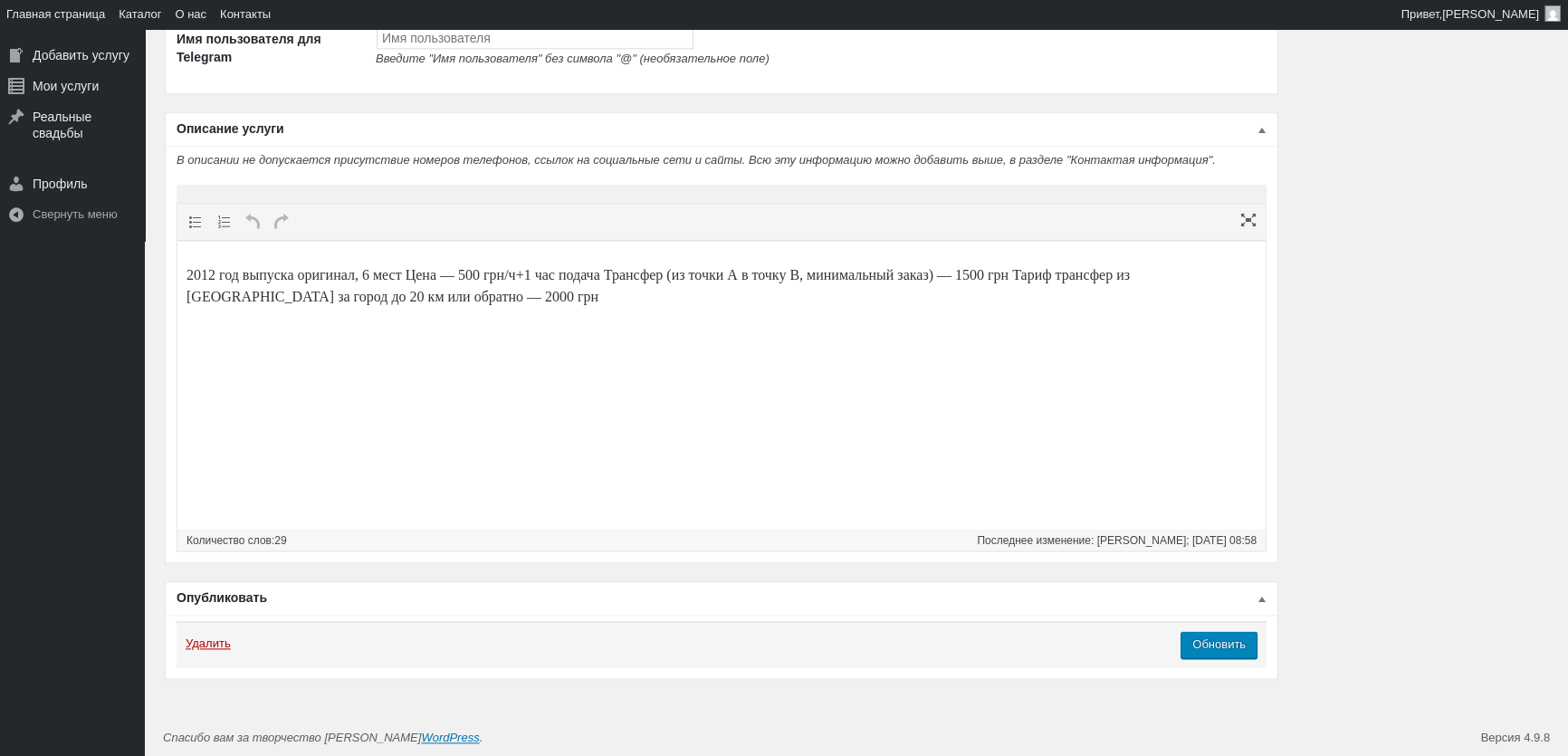
type input "700"
click at [482, 271] on p "2012 год выпуска оригинал, 6 мест Цена — 500 грн/ч+1 час подача Трансфер (из то…" at bounding box center [721, 286] width 1070 height 44
drag, startPoint x: 1039, startPoint y: 273, endPoint x: 1198, endPoint y: 443, distance: 232.8
click at [1039, 273] on p "2012 год выпуска оригинал, 6 мест Цена — 700 грн/ч+1 час подача Трансфер (из то…" at bounding box center [721, 286] width 1070 height 44
click at [467, 290] on p "2012 год выпуска оригинал, 6 мест Цена — 700 грн/ч+1 час подача Трансфер (из то…" at bounding box center [721, 286] width 1070 height 44
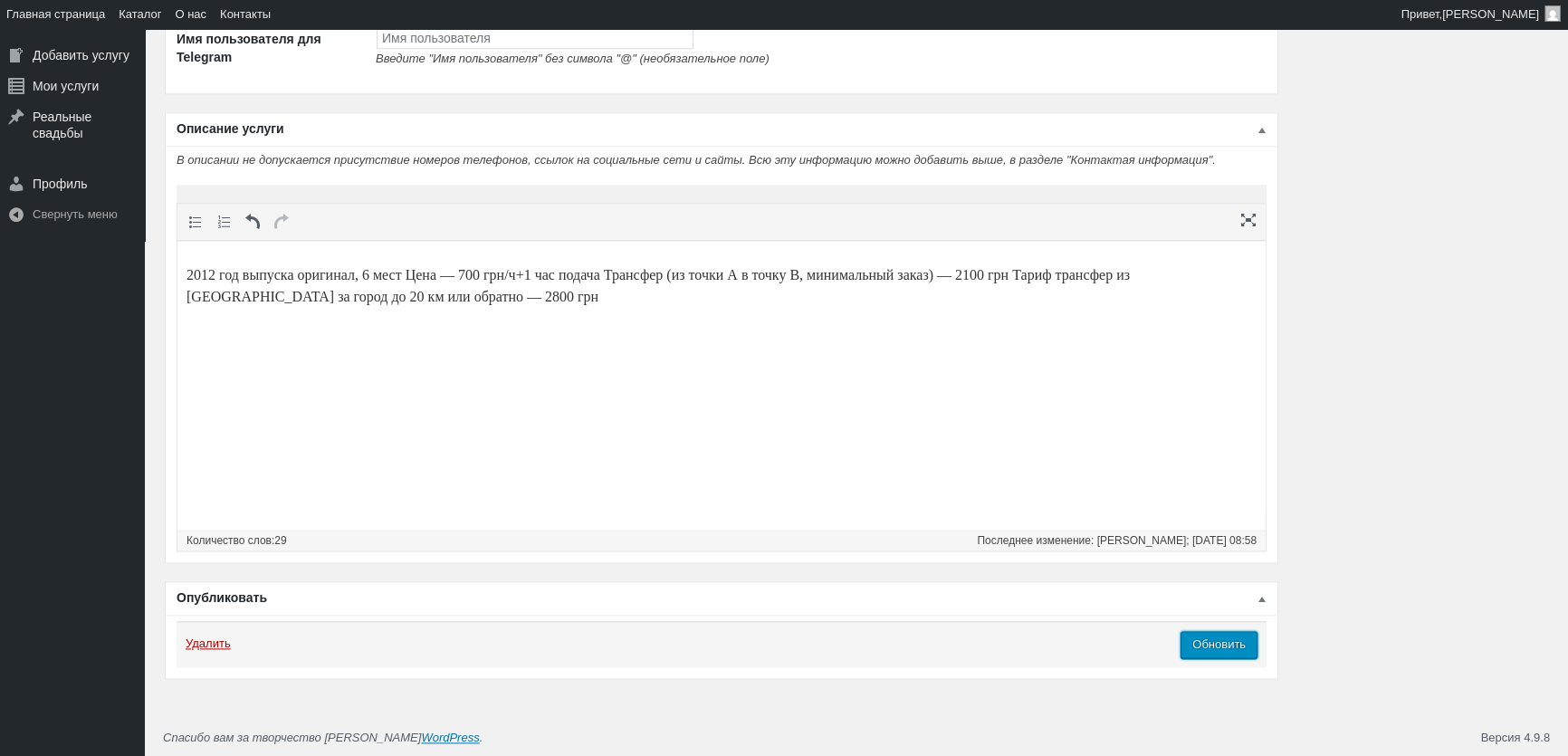
click at [1250, 648] on input "Обновить" at bounding box center [1219, 644] width 77 height 28
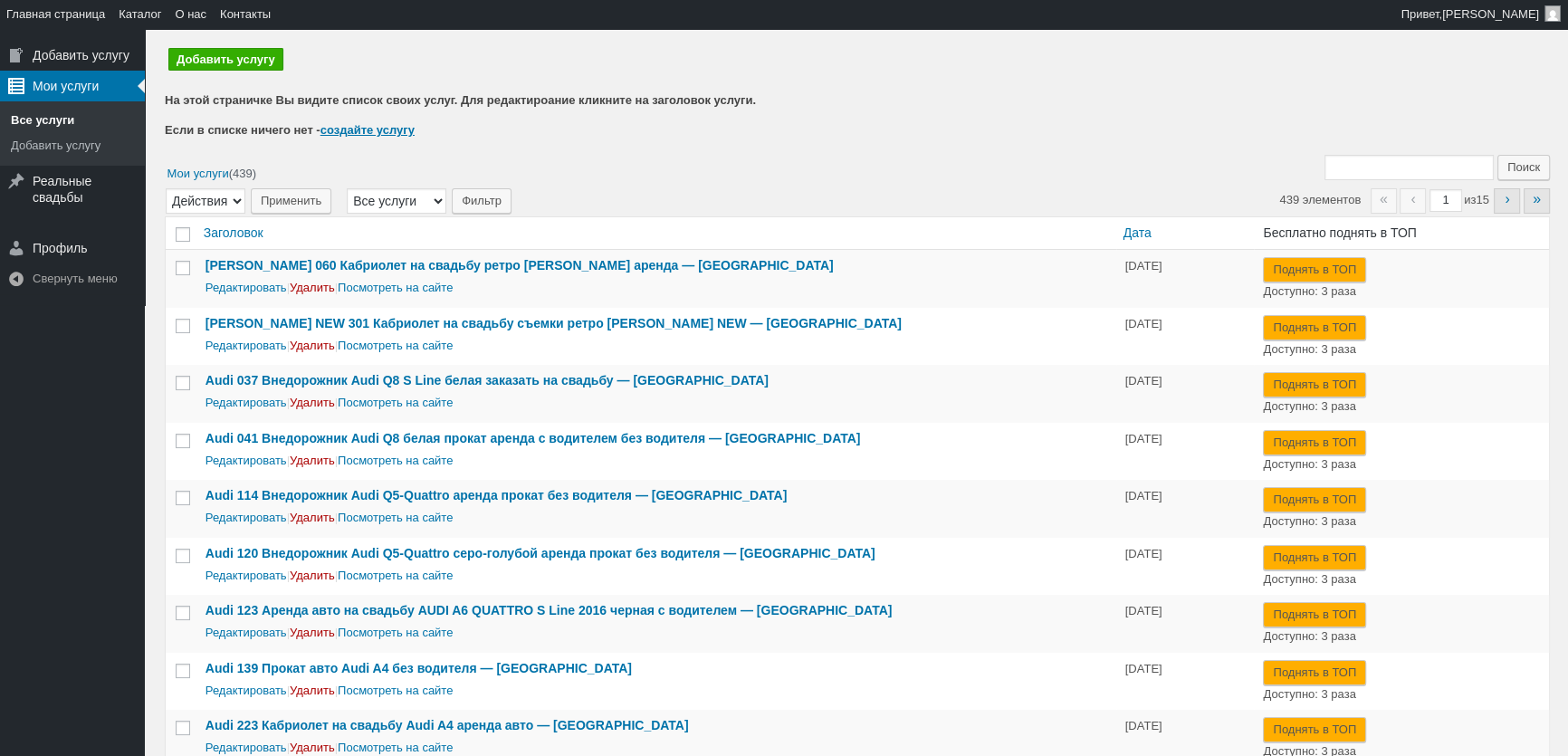
click at [1375, 160] on input "Поиск:" at bounding box center [1409, 167] width 169 height 26
type input "508"
click at [1498, 155] on input "Поиск" at bounding box center [1523, 167] width 52 height 26
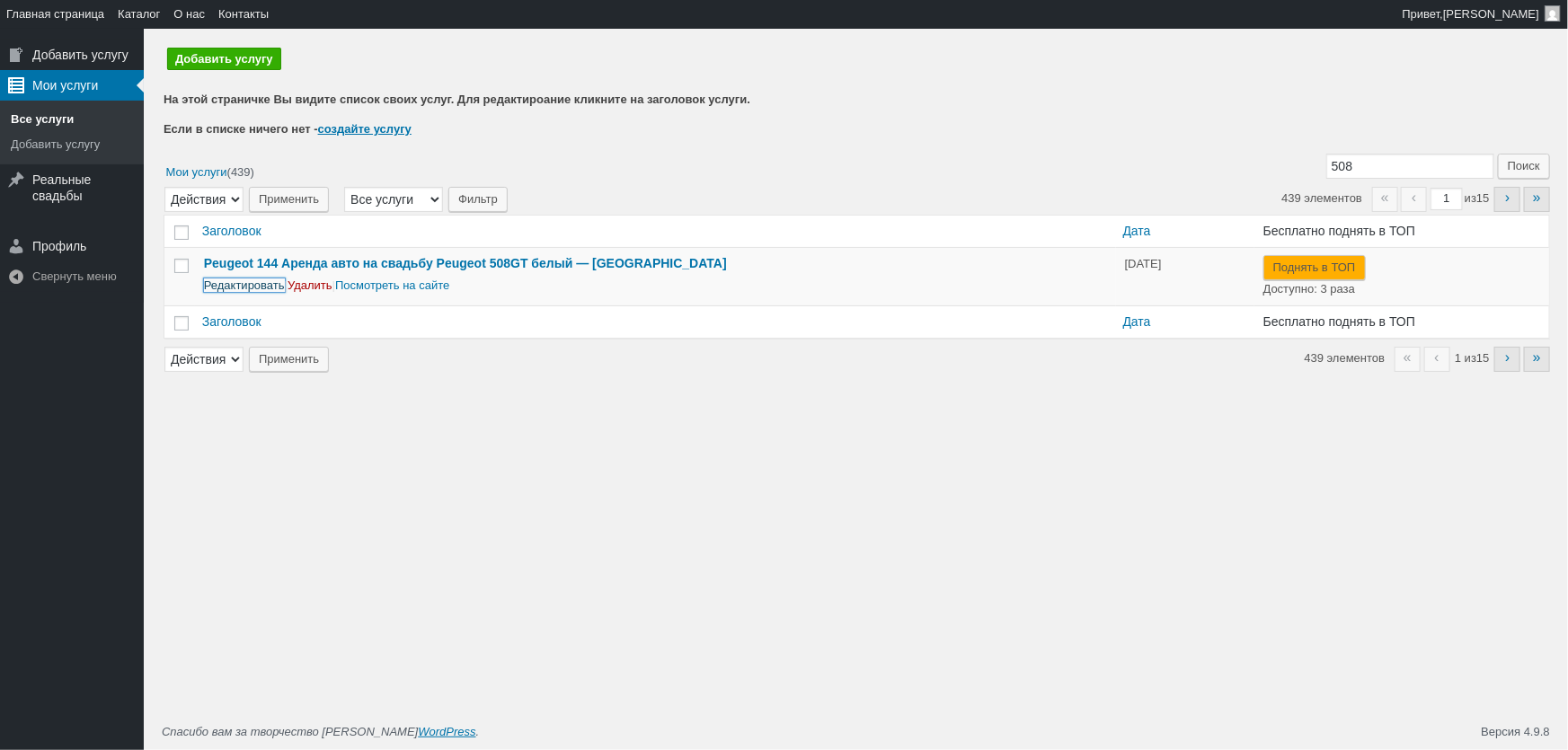
click at [248, 284] on link "Редактировать" at bounding box center [244, 285] width 81 height 13
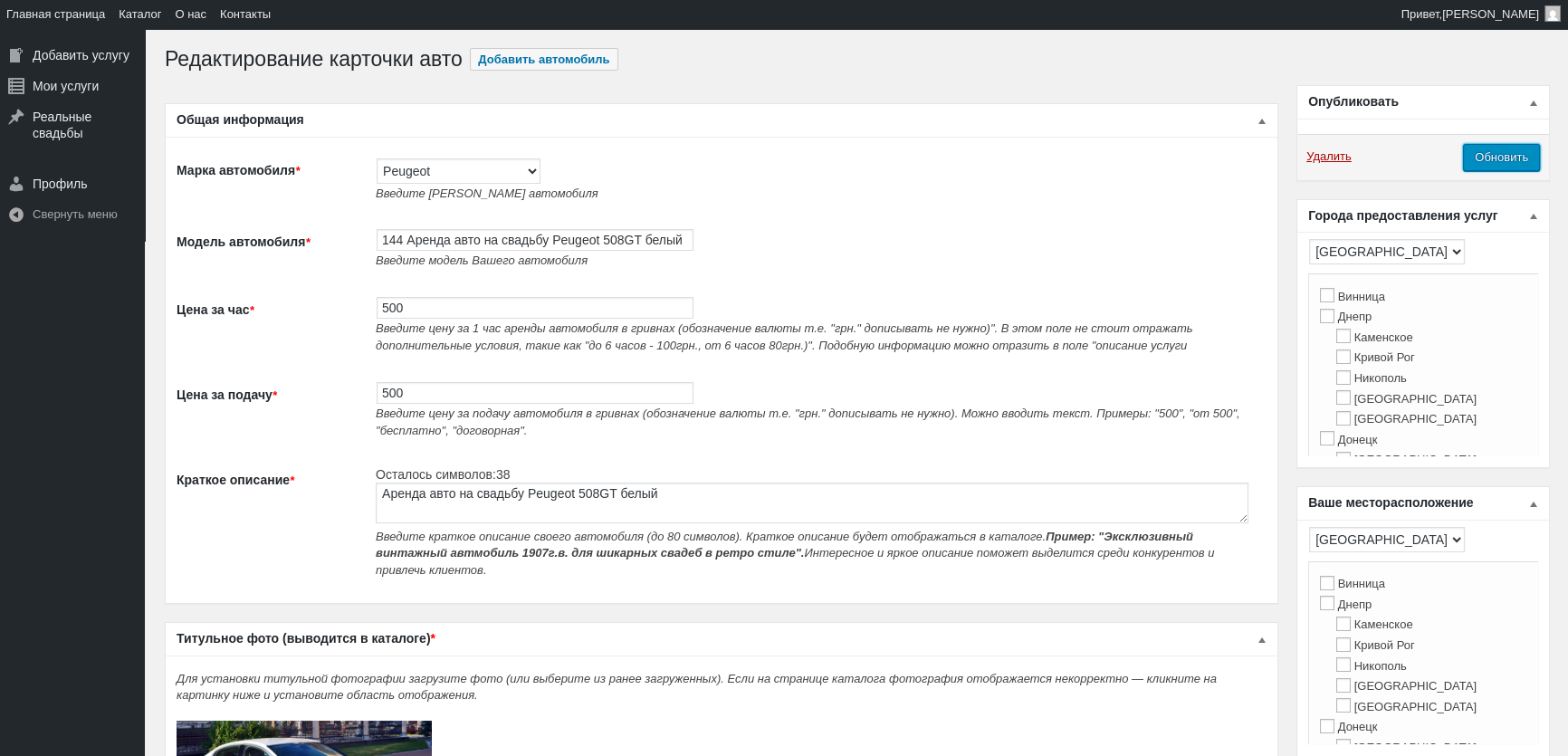
click at [1518, 159] on input "Обновить" at bounding box center [1501, 157] width 77 height 28
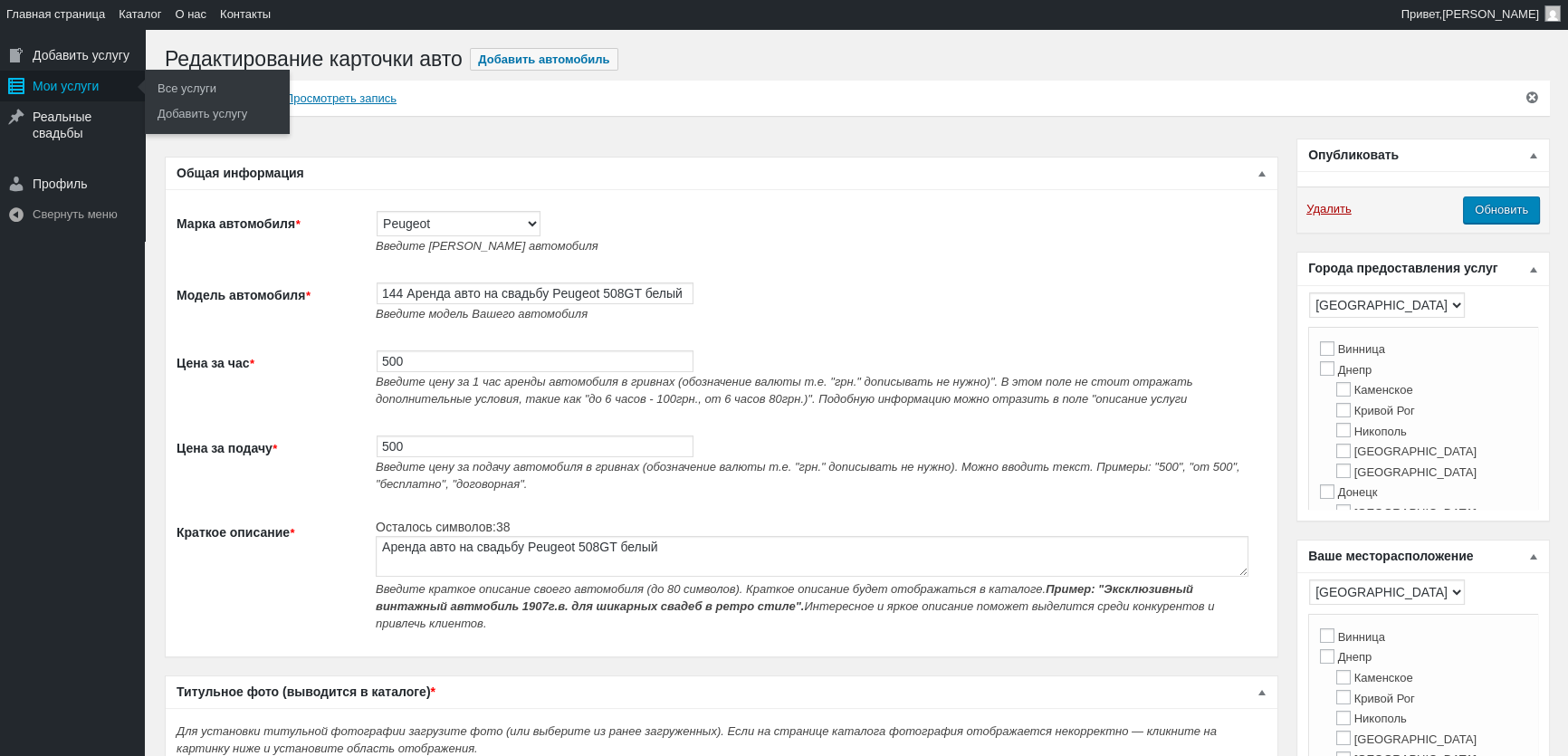
click at [67, 90] on div "Мои услуги" at bounding box center [72, 86] width 145 height 30
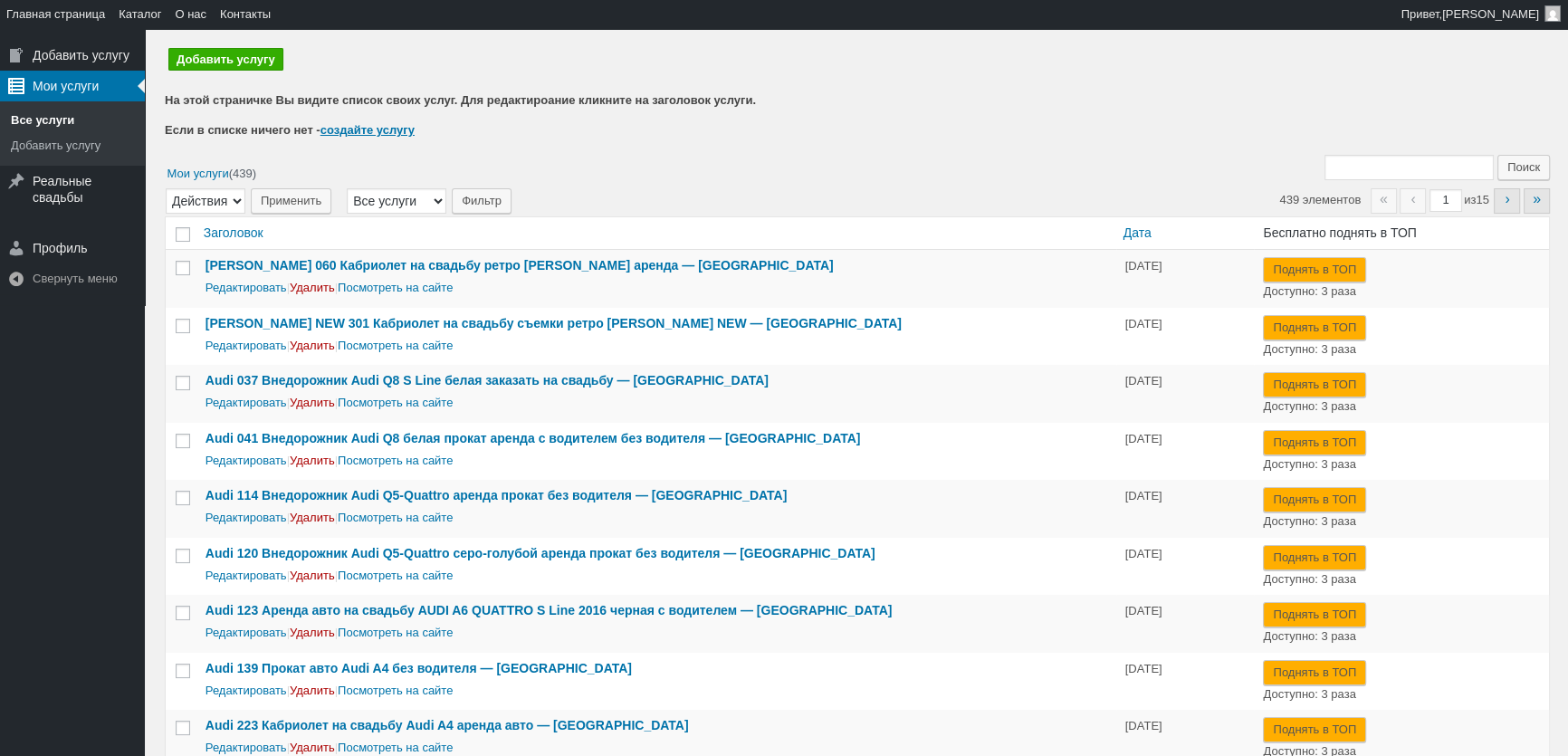
click at [1424, 172] on input "Поиск:" at bounding box center [1409, 167] width 169 height 26
type input "183"
click at [1498, 155] on input "Поиск" at bounding box center [1523, 167] width 52 height 26
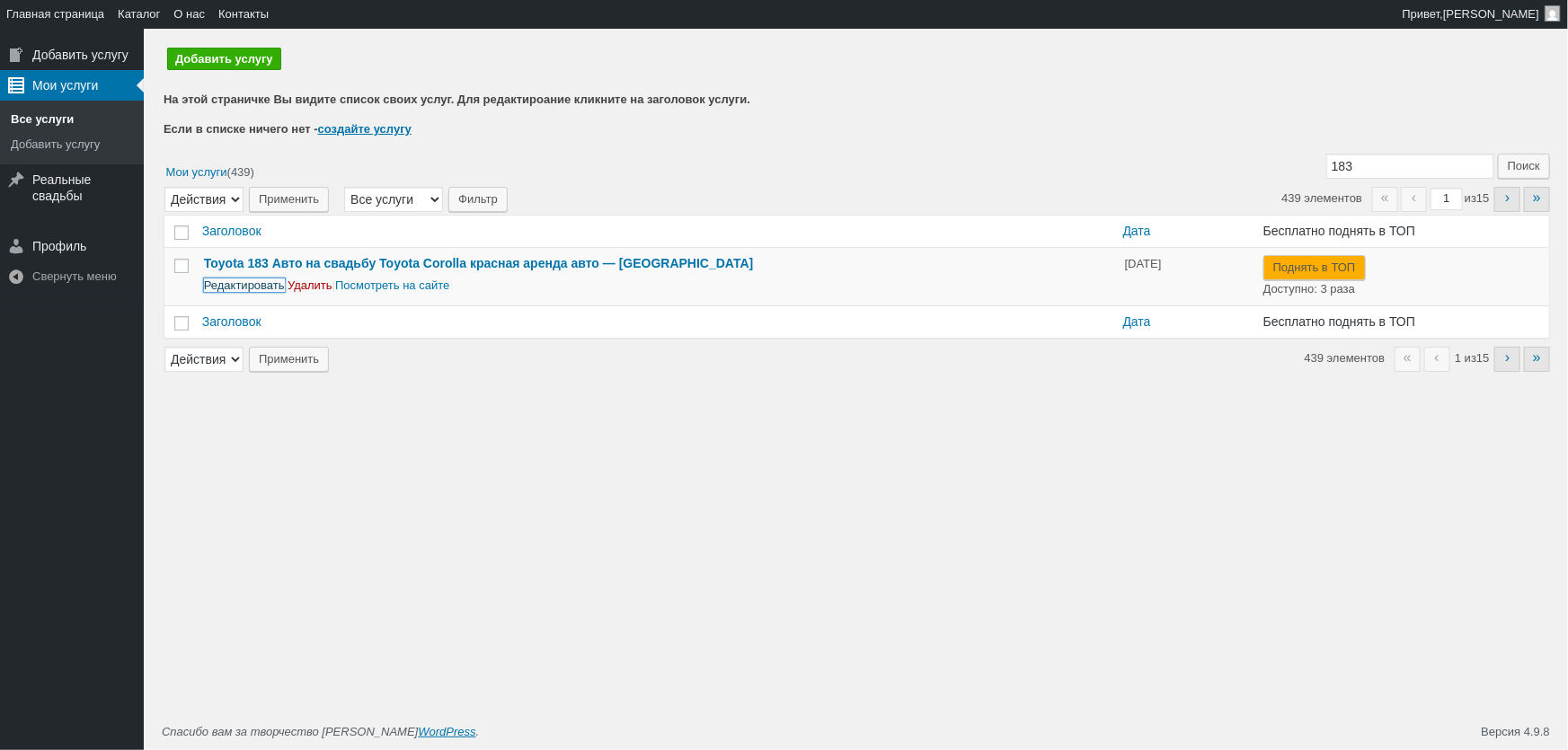
click at [254, 290] on link "Редактировать" at bounding box center [244, 285] width 81 height 13
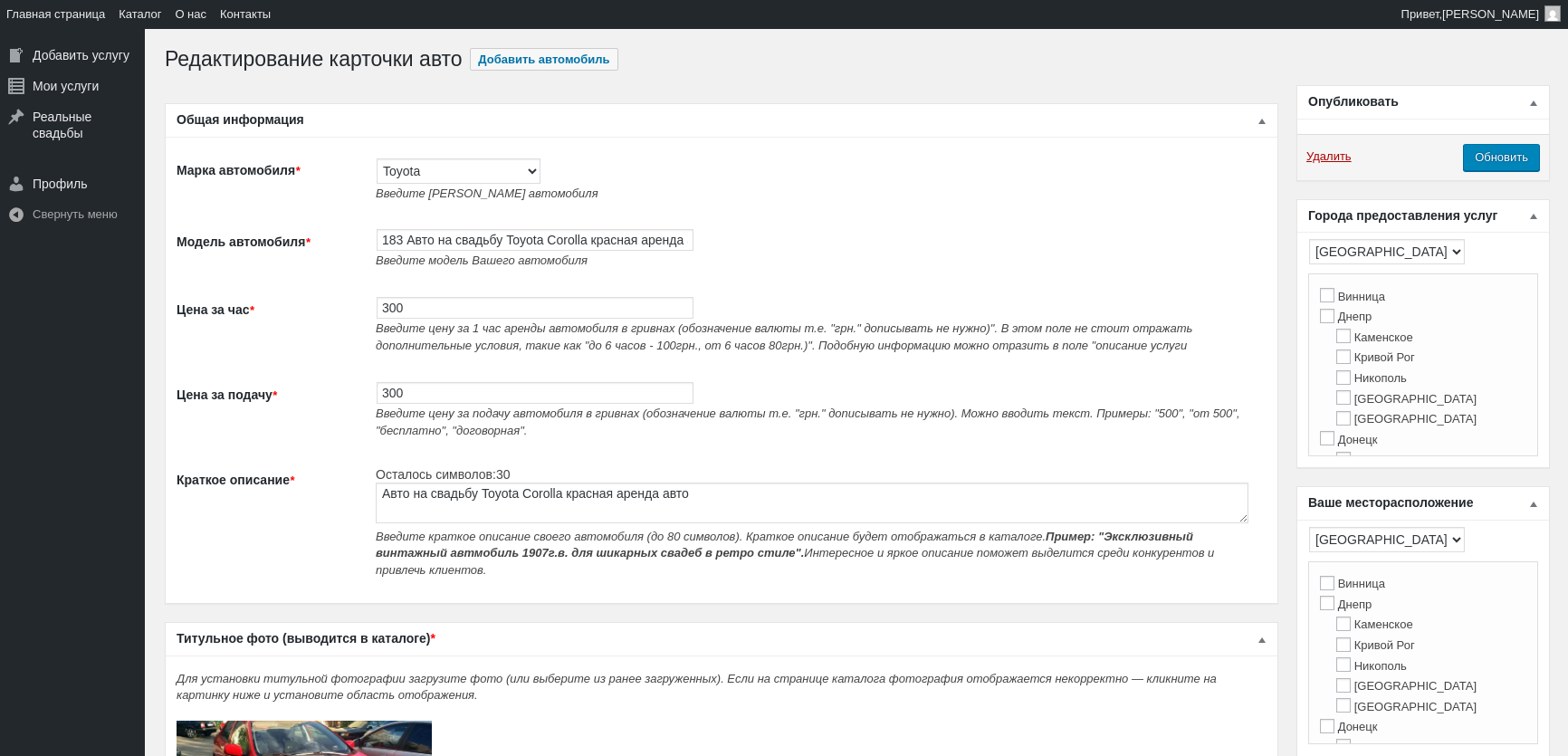
click at [489, 308] on input "300" at bounding box center [535, 307] width 317 height 22
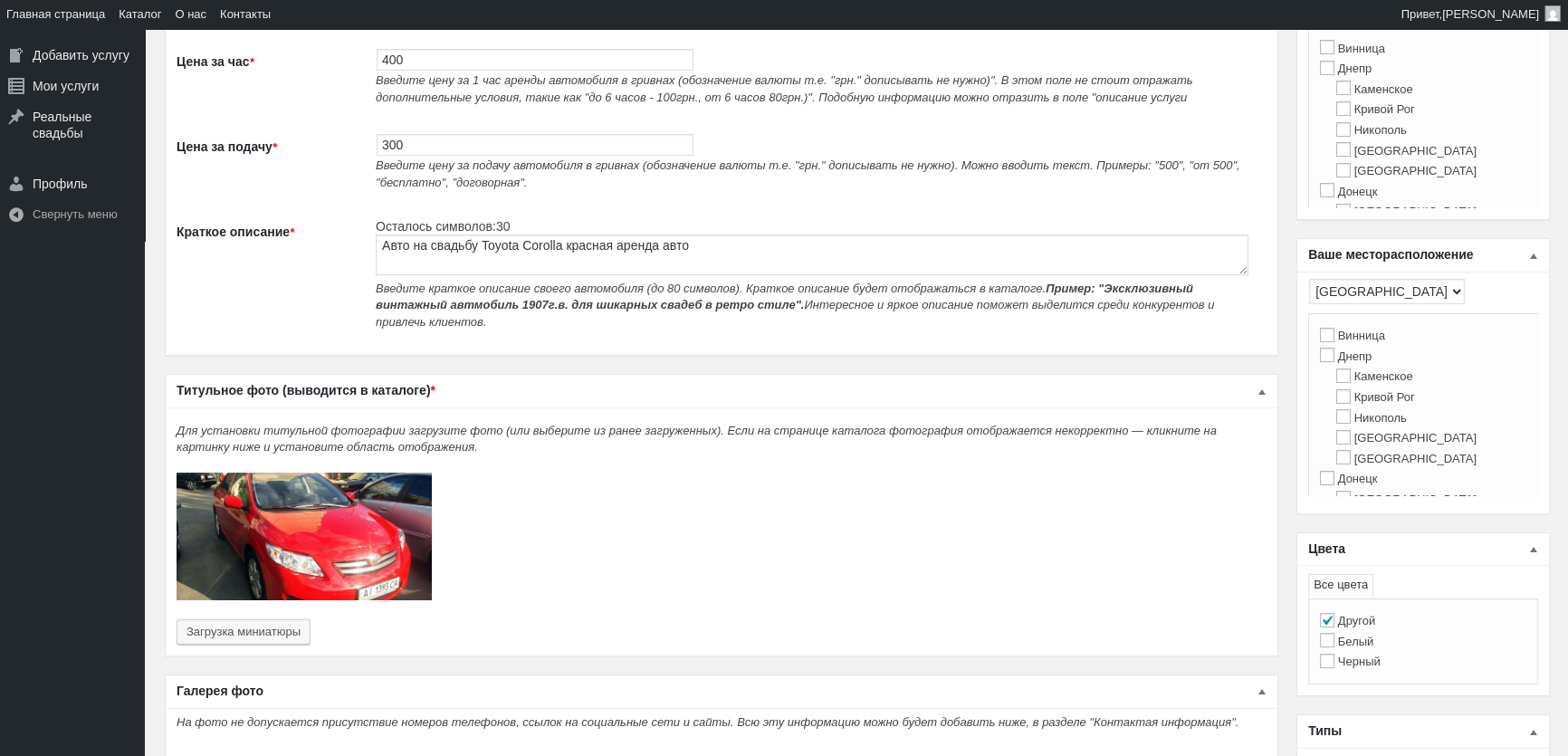
scroll to position [246, 0]
type input "400"
click at [335, 140] on tr "Цена за подачу * 300 Введите цену за подачу автомобиля в гривнах (обозначение в…" at bounding box center [722, 164] width 1090 height 85
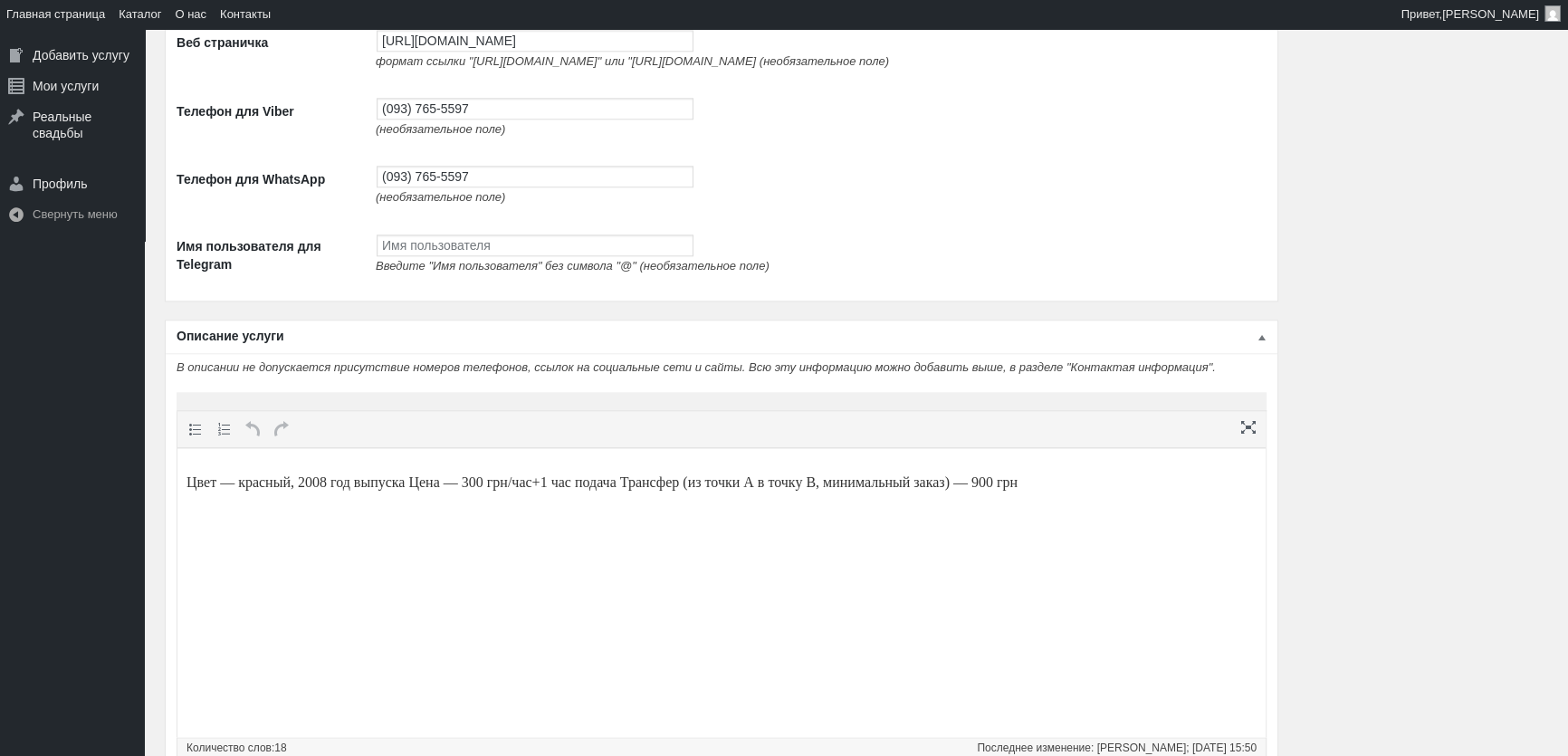
scroll to position [2632, 0]
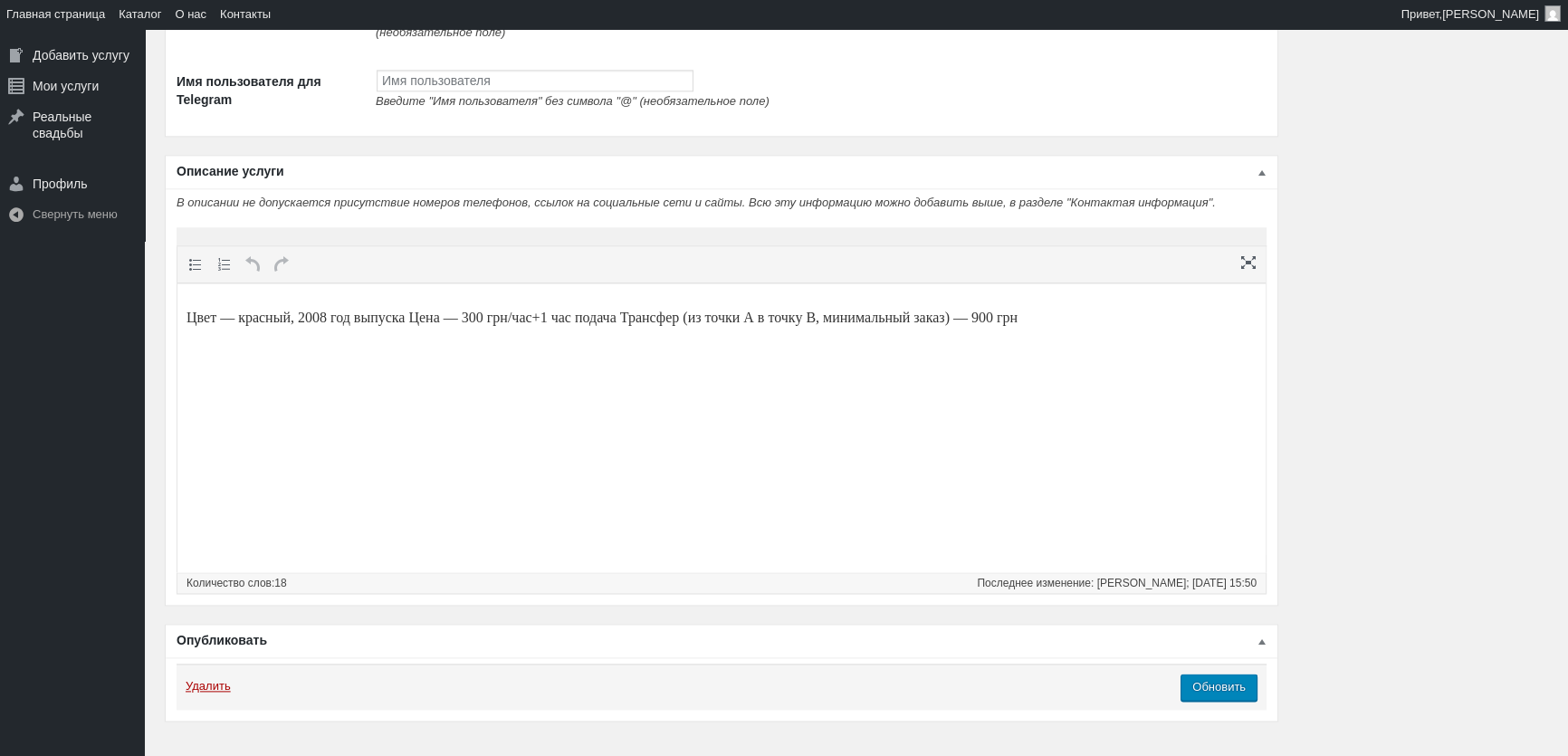
type input "400"
click at [487, 316] on p "Цвет — красный, 2008 год выпуска Цена — 300 грн/час+1 час подача Трансфер (из т…" at bounding box center [721, 318] width 1070 height 22
click at [1054, 320] on p "Цвет — красный, 2008 год выпуска Цена — 400 грн/час+1 час подача Трансфер (из т…" at bounding box center [721, 318] width 1070 height 22
click at [1221, 701] on input "Обновить" at bounding box center [1219, 687] width 77 height 28
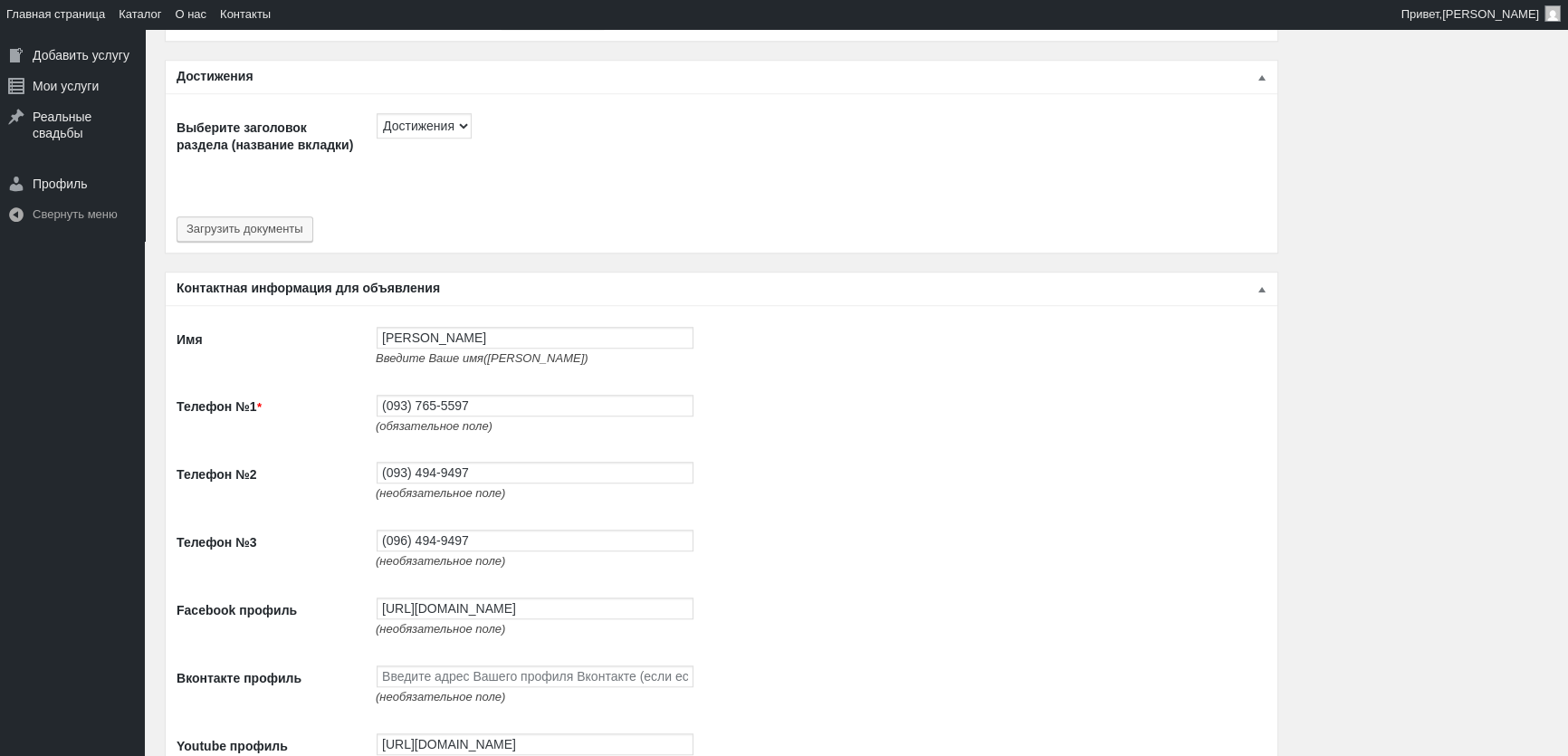
scroll to position [1481, 0]
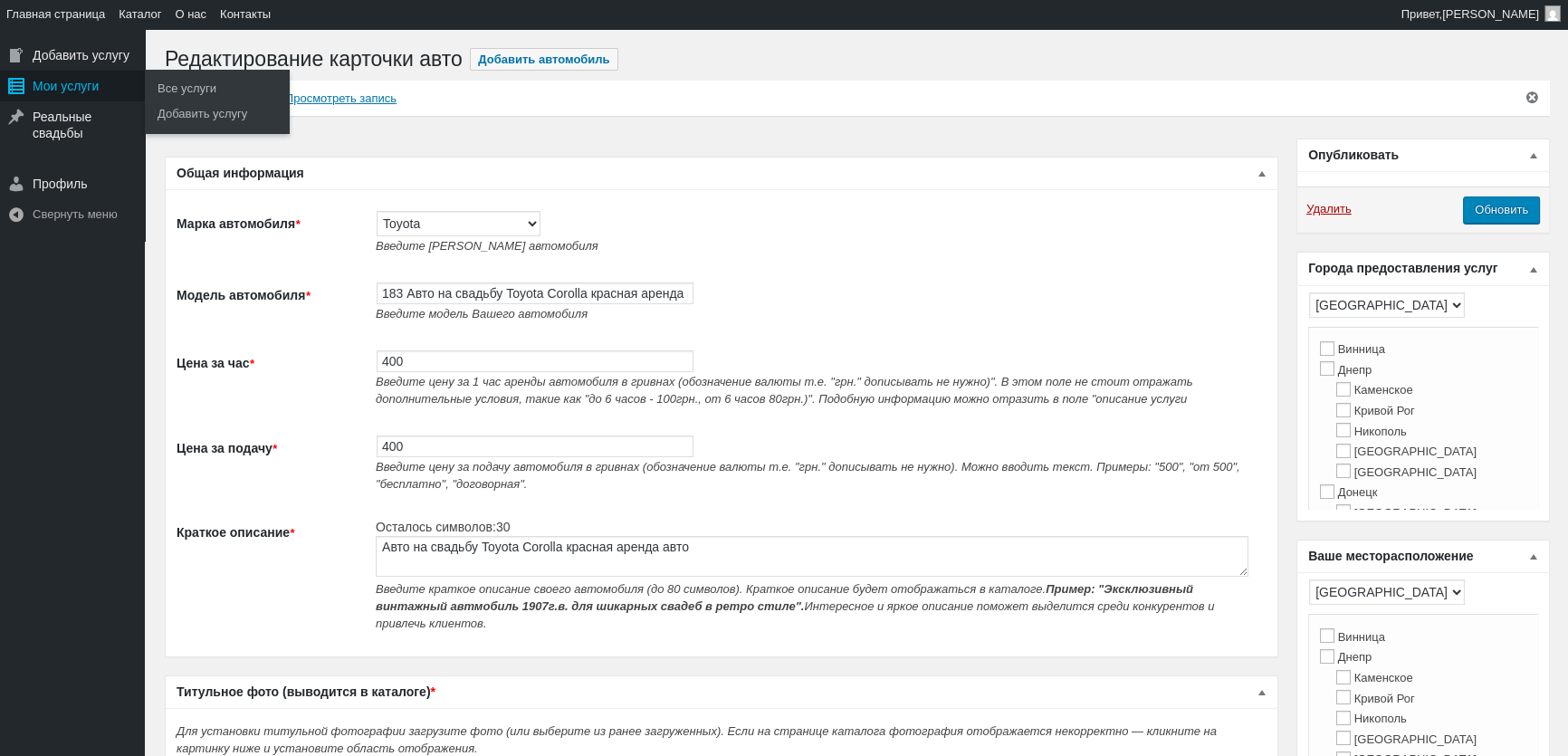
click at [97, 87] on div "Мои услуги" at bounding box center [72, 86] width 145 height 30
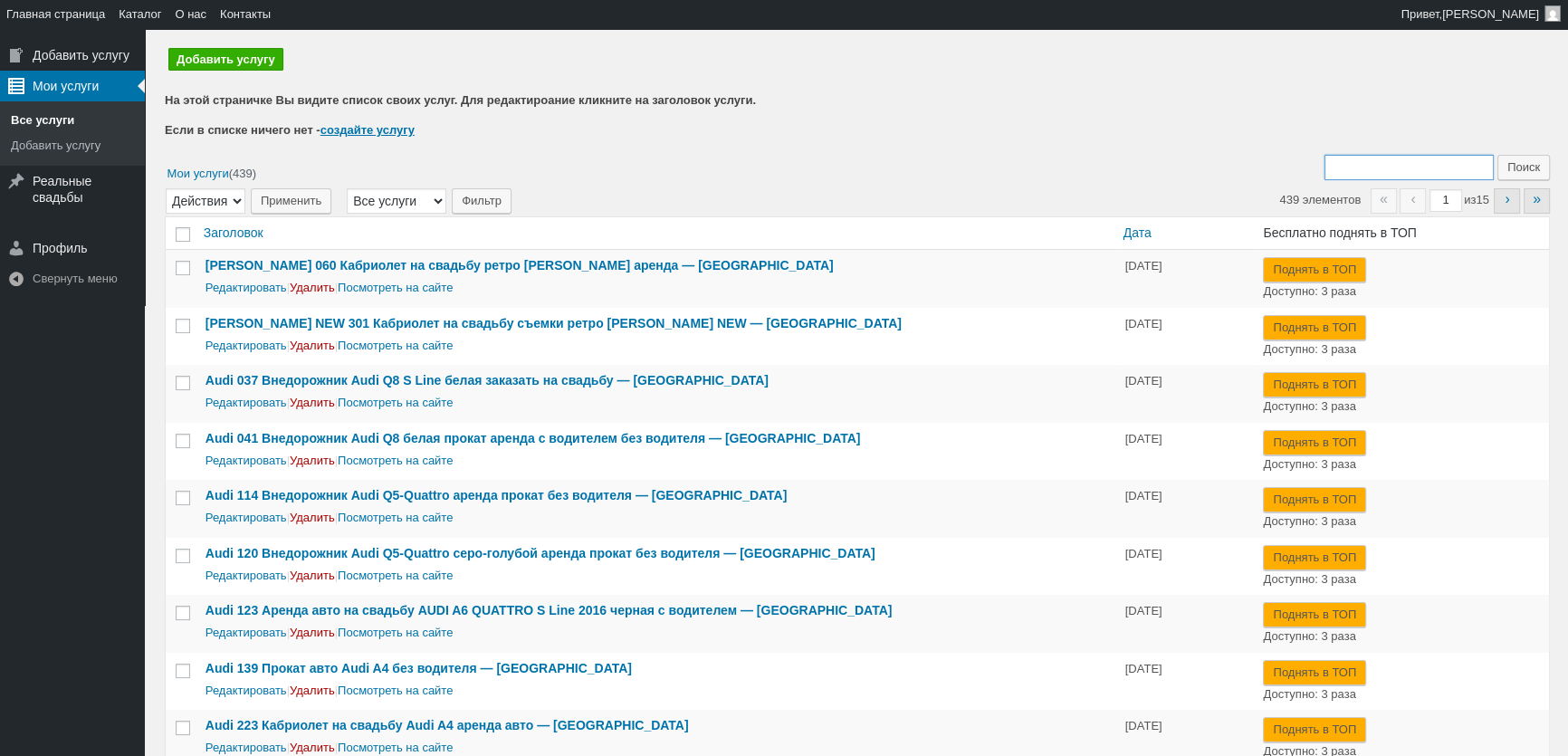
click at [1385, 167] on input "Поиск:" at bounding box center [1409, 167] width 169 height 26
type input "184"
click at [1498, 155] on input "Поиск" at bounding box center [1523, 167] width 52 height 26
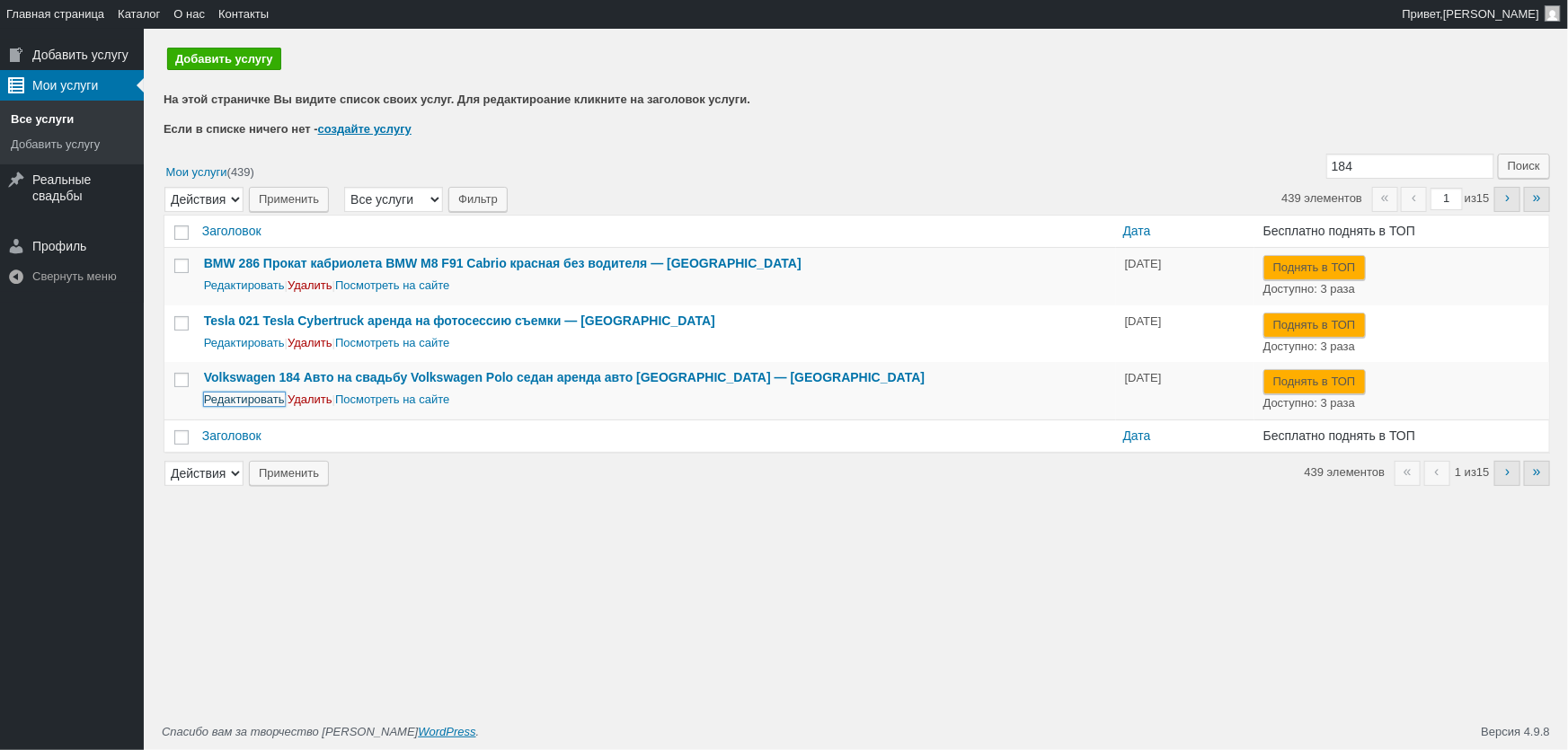
click at [261, 399] on link "Редактировать" at bounding box center [244, 399] width 81 height 13
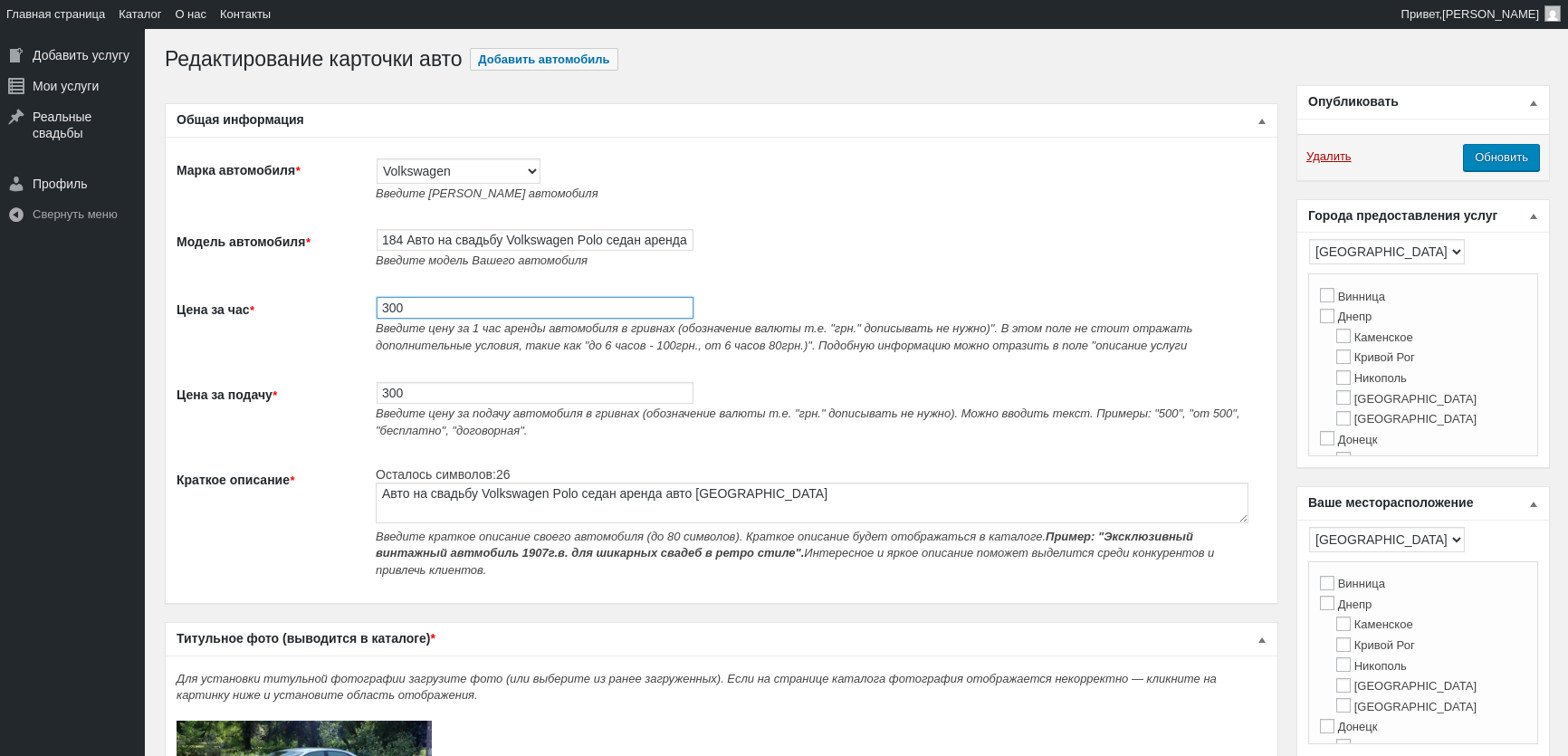
click at [401, 315] on input "300" at bounding box center [535, 307] width 317 height 22
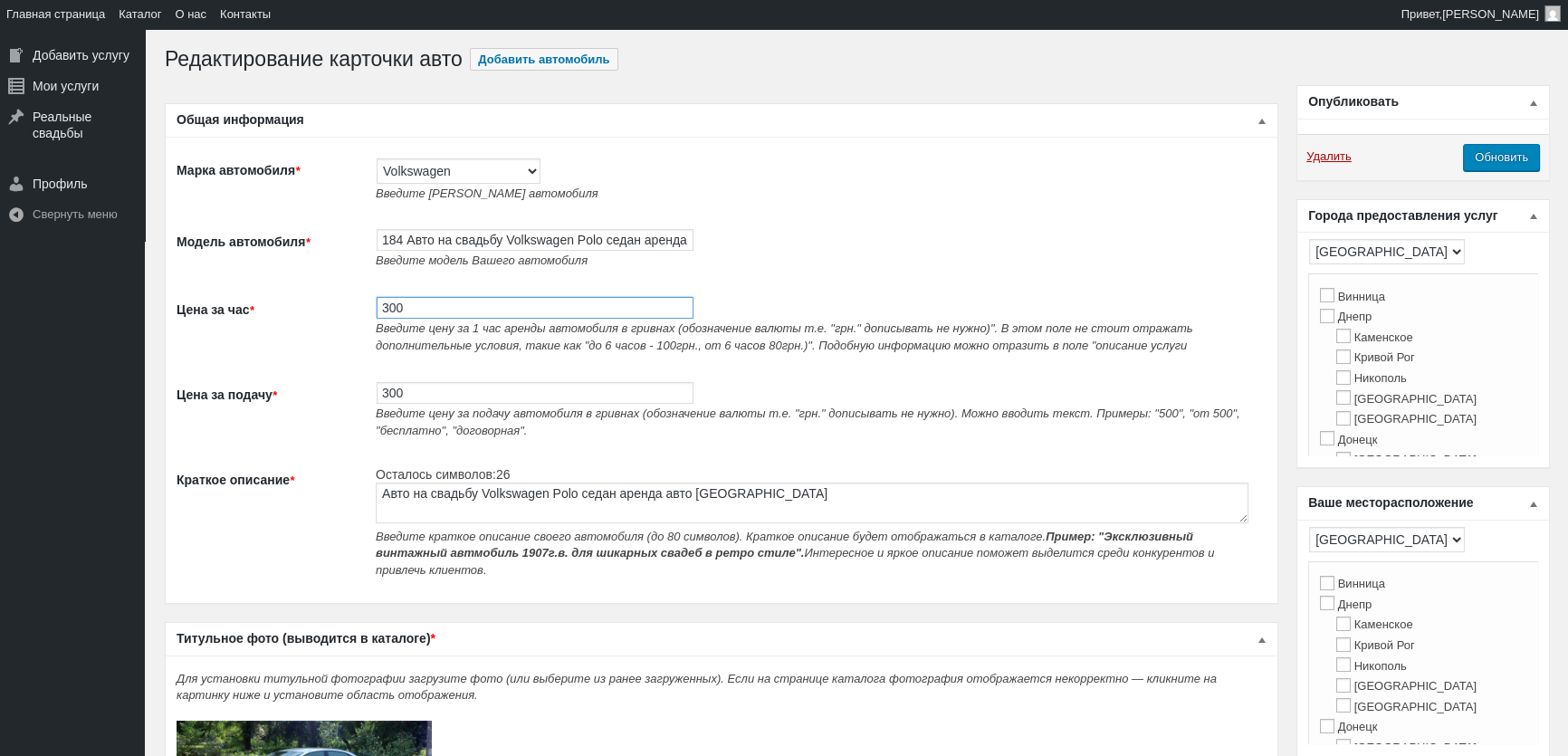
click at [401, 315] on input "300" at bounding box center [535, 307] width 317 height 22
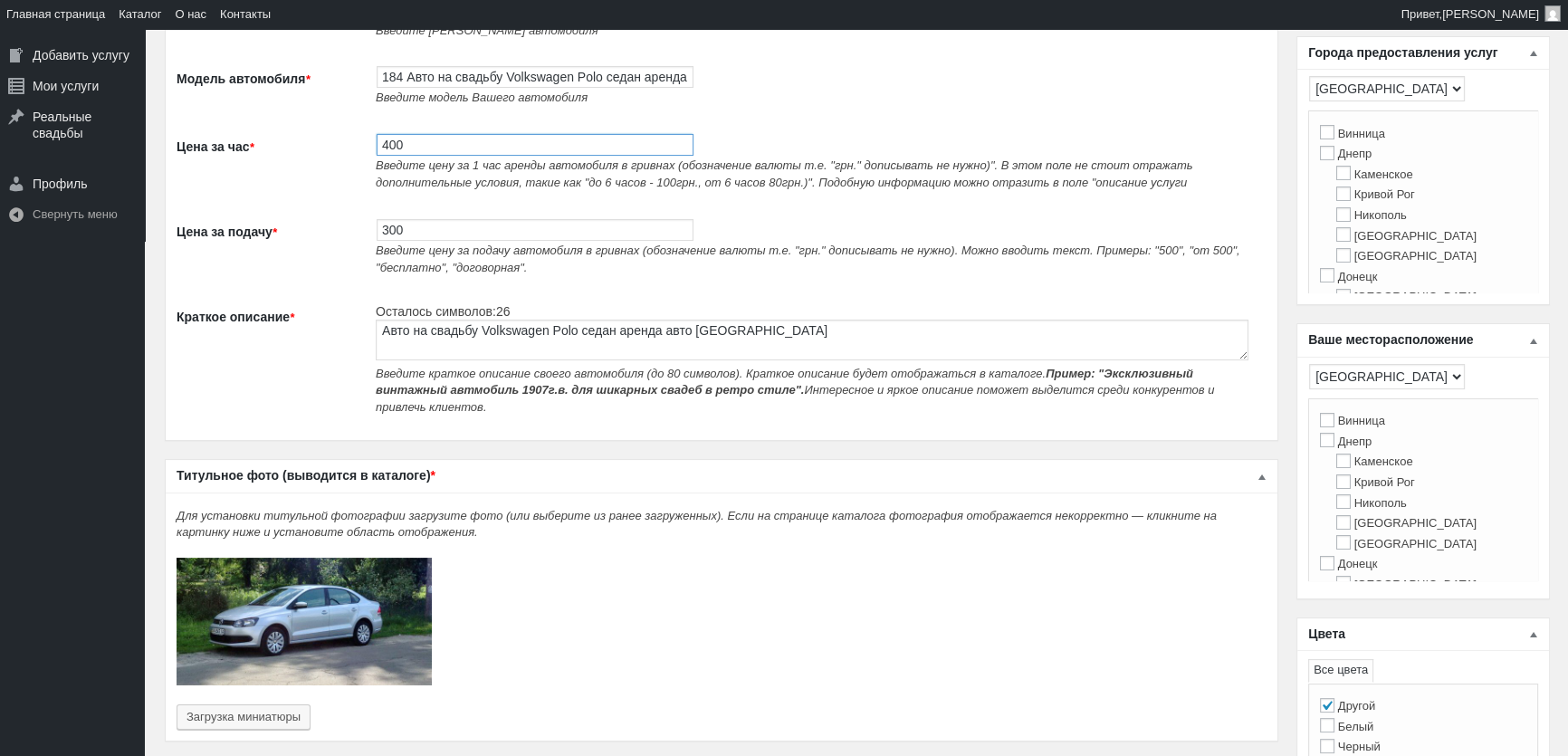
scroll to position [164, 0]
type input "400"
click at [405, 234] on input "300" at bounding box center [535, 228] width 317 height 22
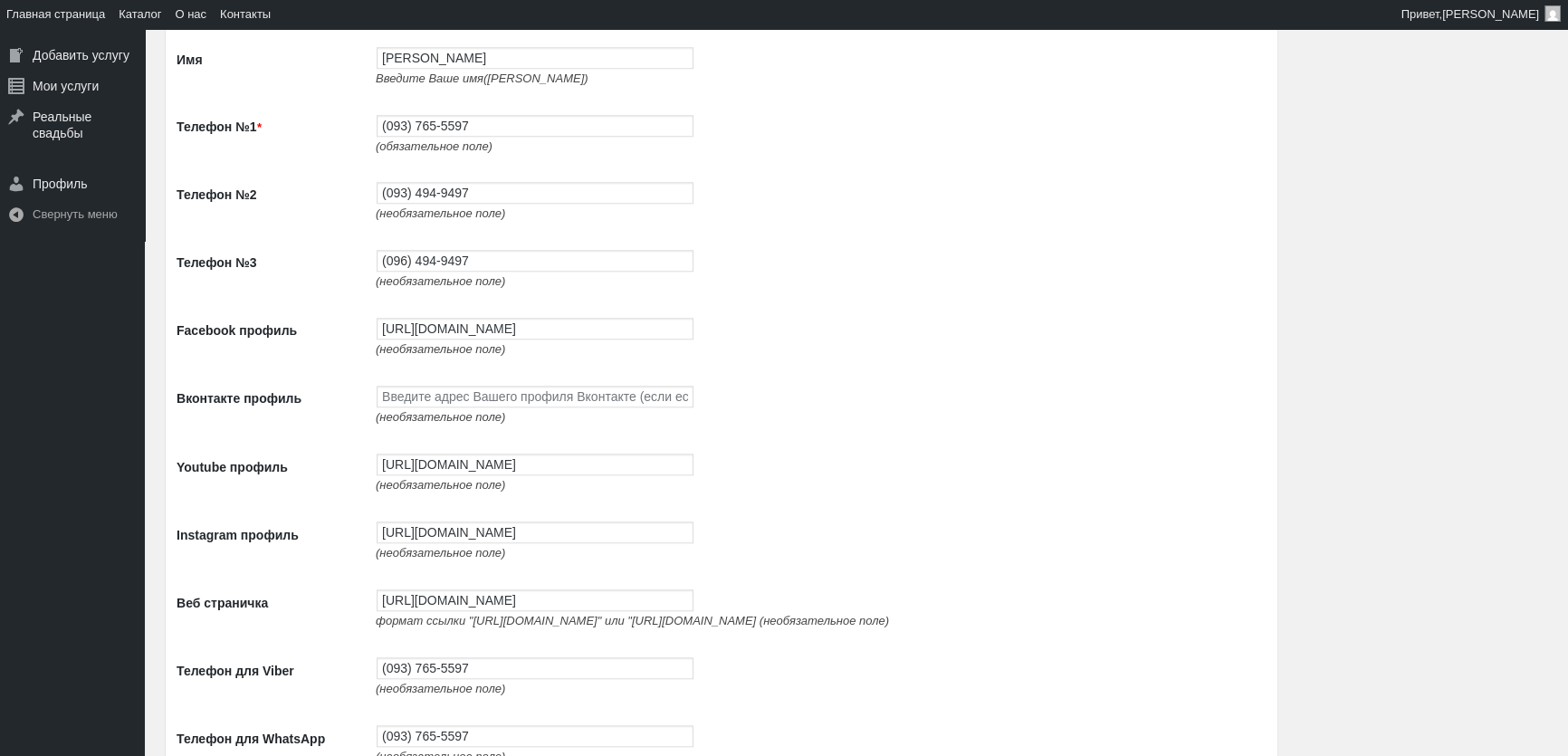
scroll to position [2550, 0]
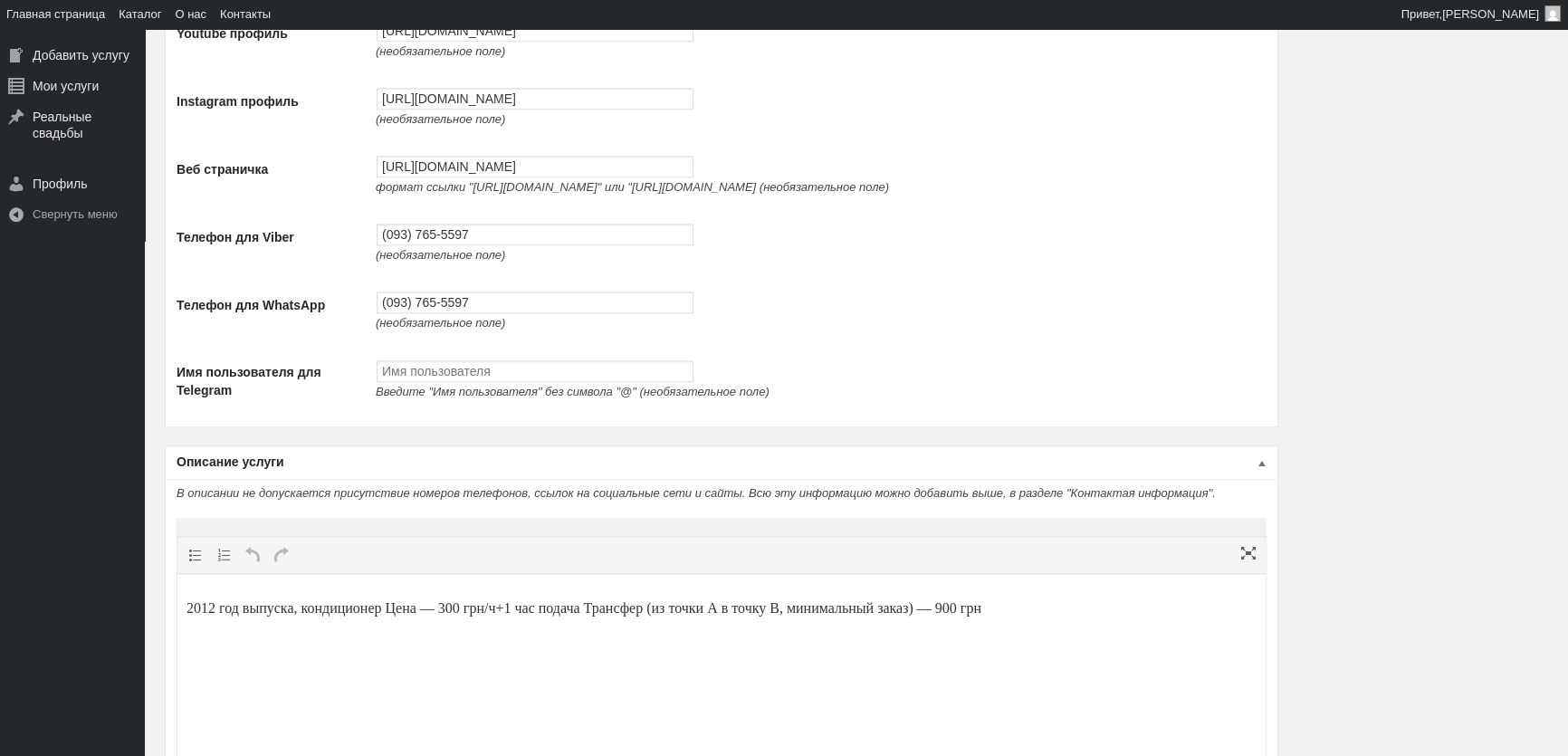
type input "400"
click at [468, 611] on p "2012 год выпуска, кондиционер Цена — 300 грн/ч+1 час подача Трансфер (из точки …" at bounding box center [721, 608] width 1070 height 22
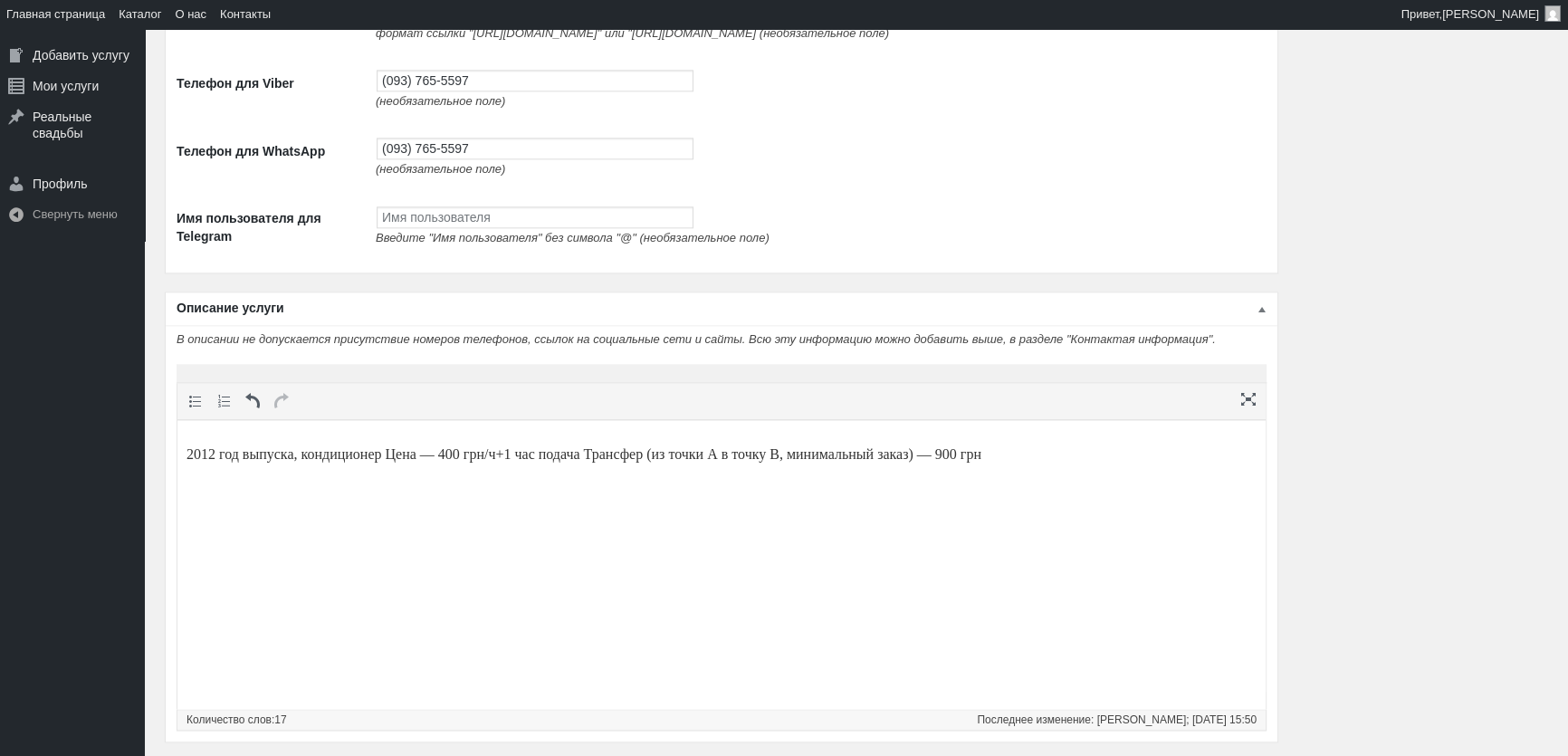
scroll to position [2715, 0]
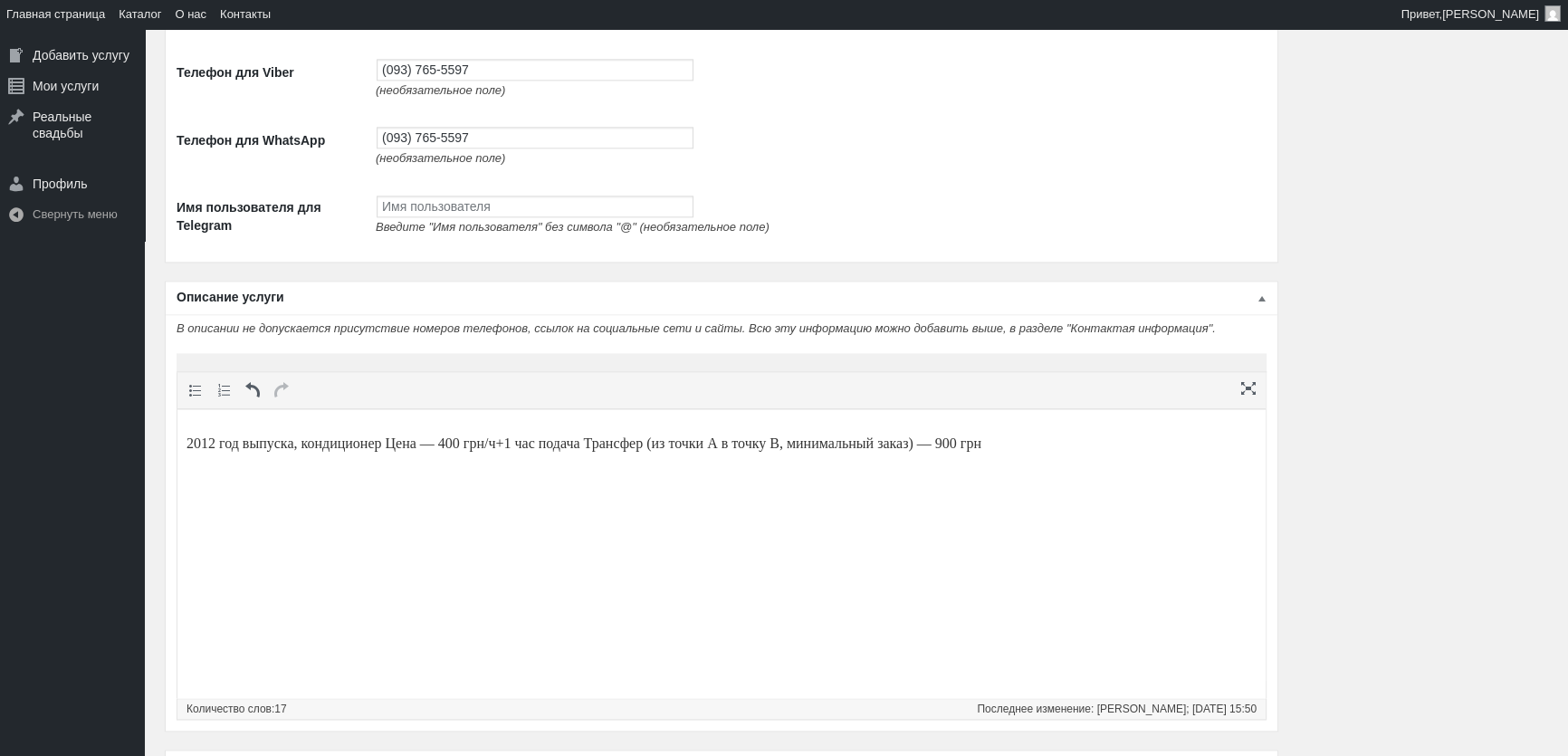
click at [1019, 434] on p "2012 год выпуска, кондиционер Цена — 400 грн/ч+1 час подача Трансфер (из точки …" at bounding box center [721, 443] width 1070 height 22
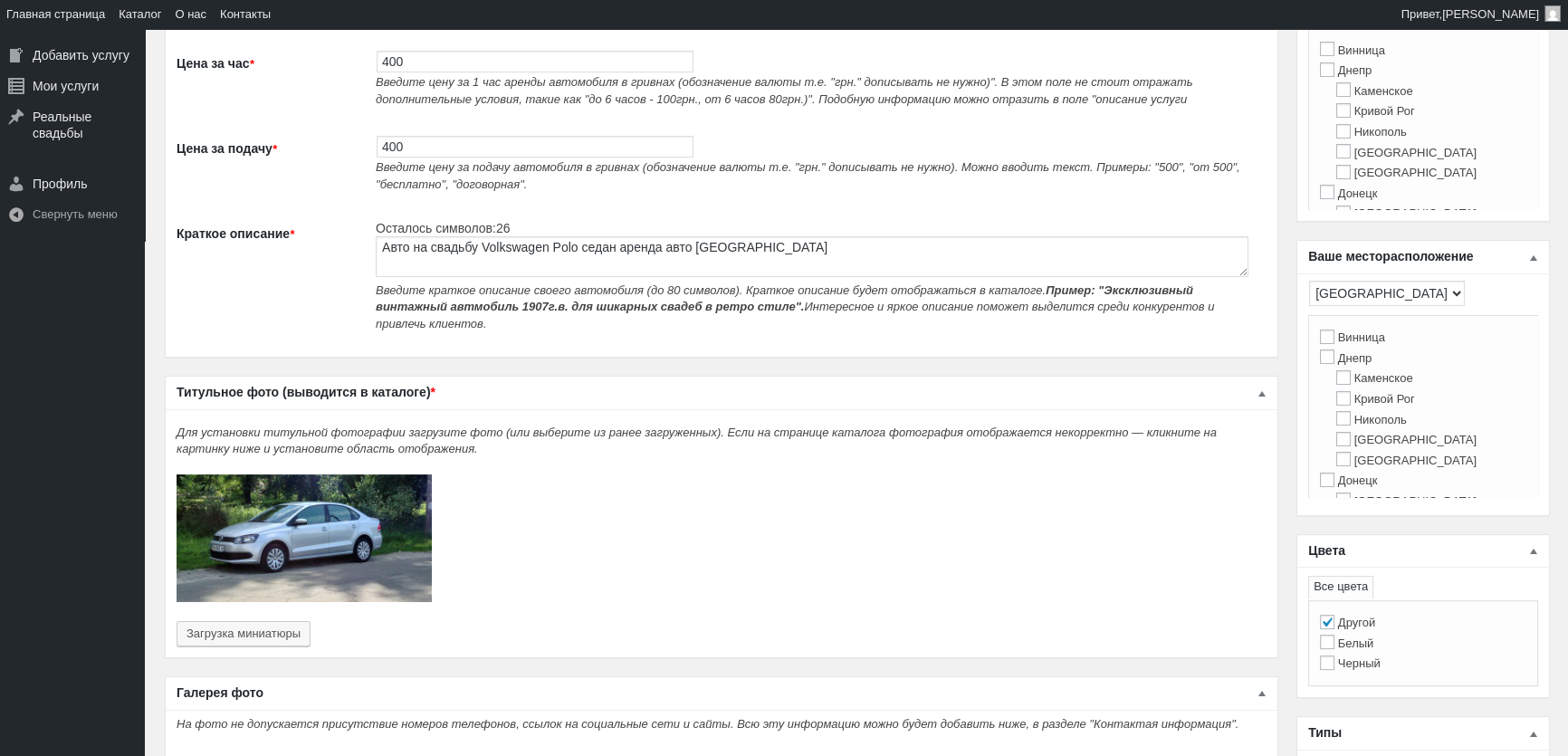
scroll to position [0, 0]
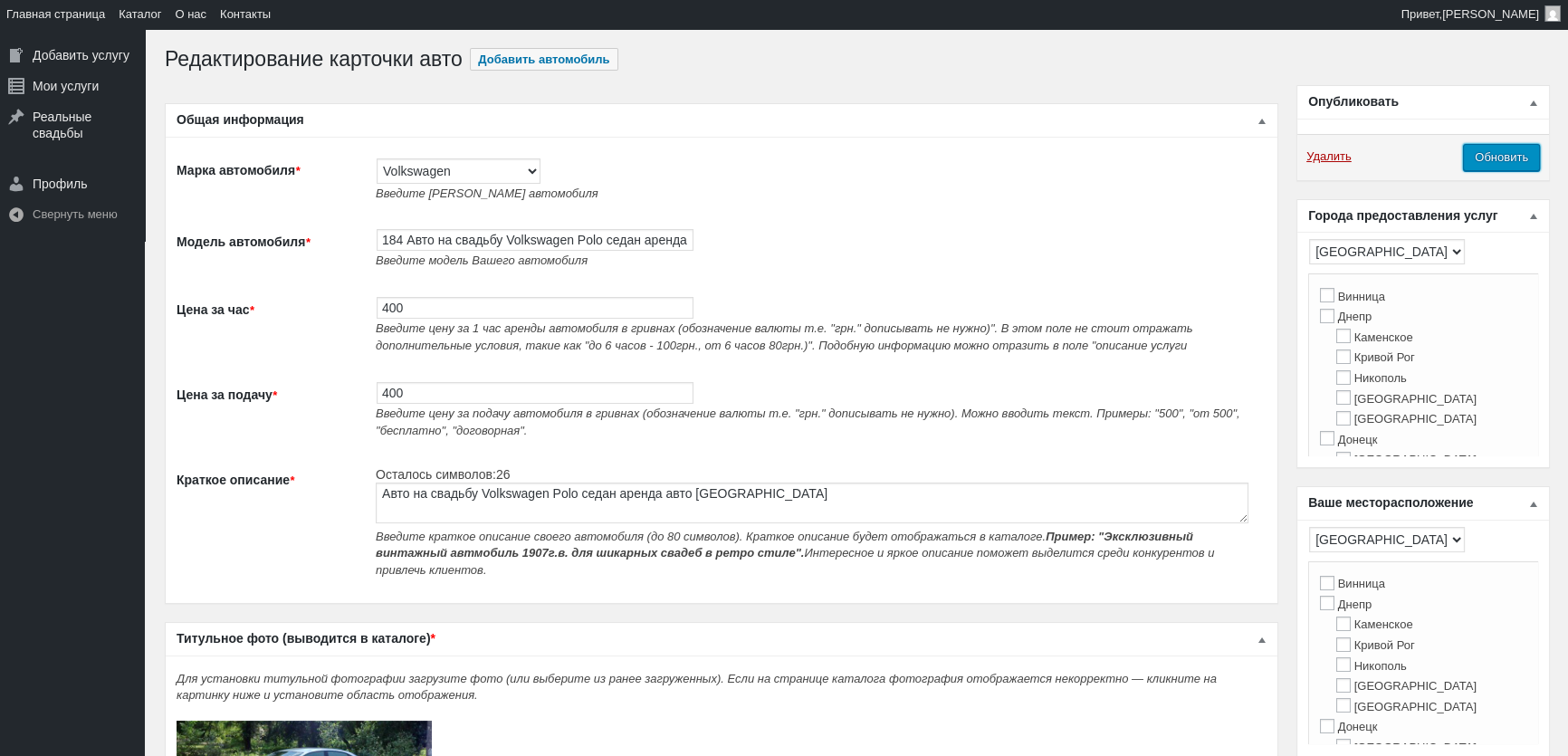
click at [1511, 159] on input "Обновить" at bounding box center [1501, 157] width 77 height 28
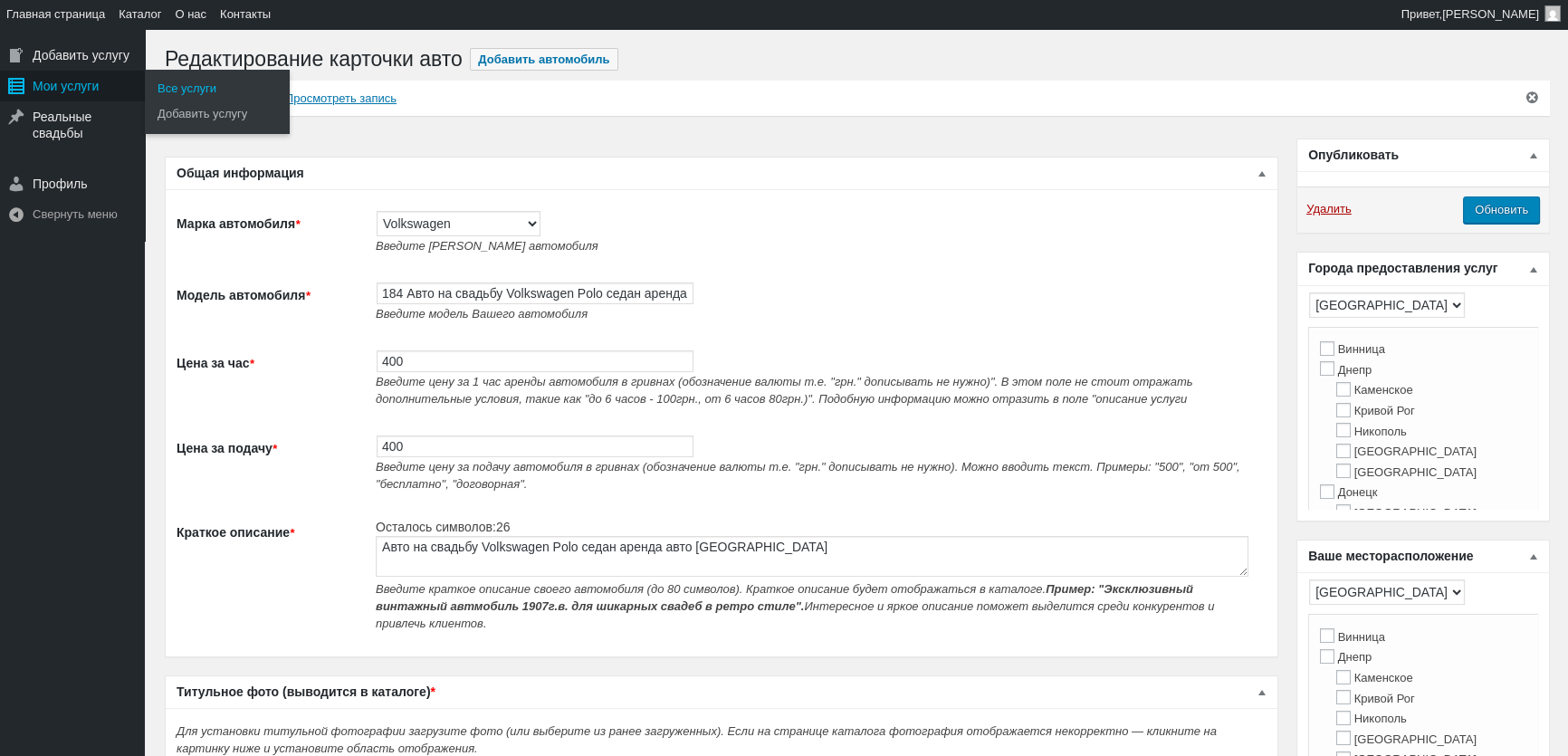
click at [62, 91] on div "Мои услуги" at bounding box center [72, 86] width 145 height 30
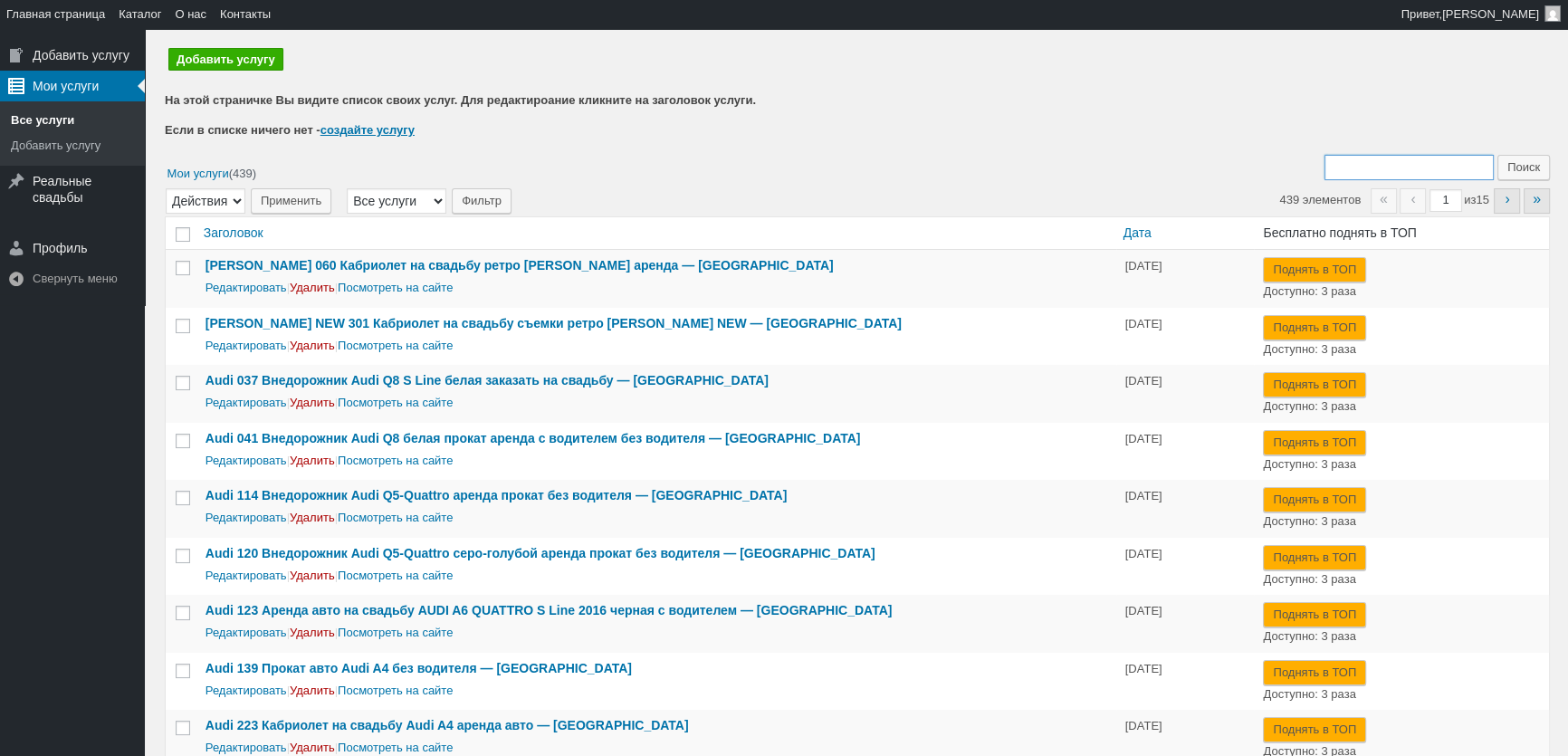
click at [1353, 166] on input "Поиск:" at bounding box center [1409, 167] width 169 height 26
type input "8"
type input "185"
click at [1498, 155] on input "Поиск" at bounding box center [1523, 167] width 52 height 26
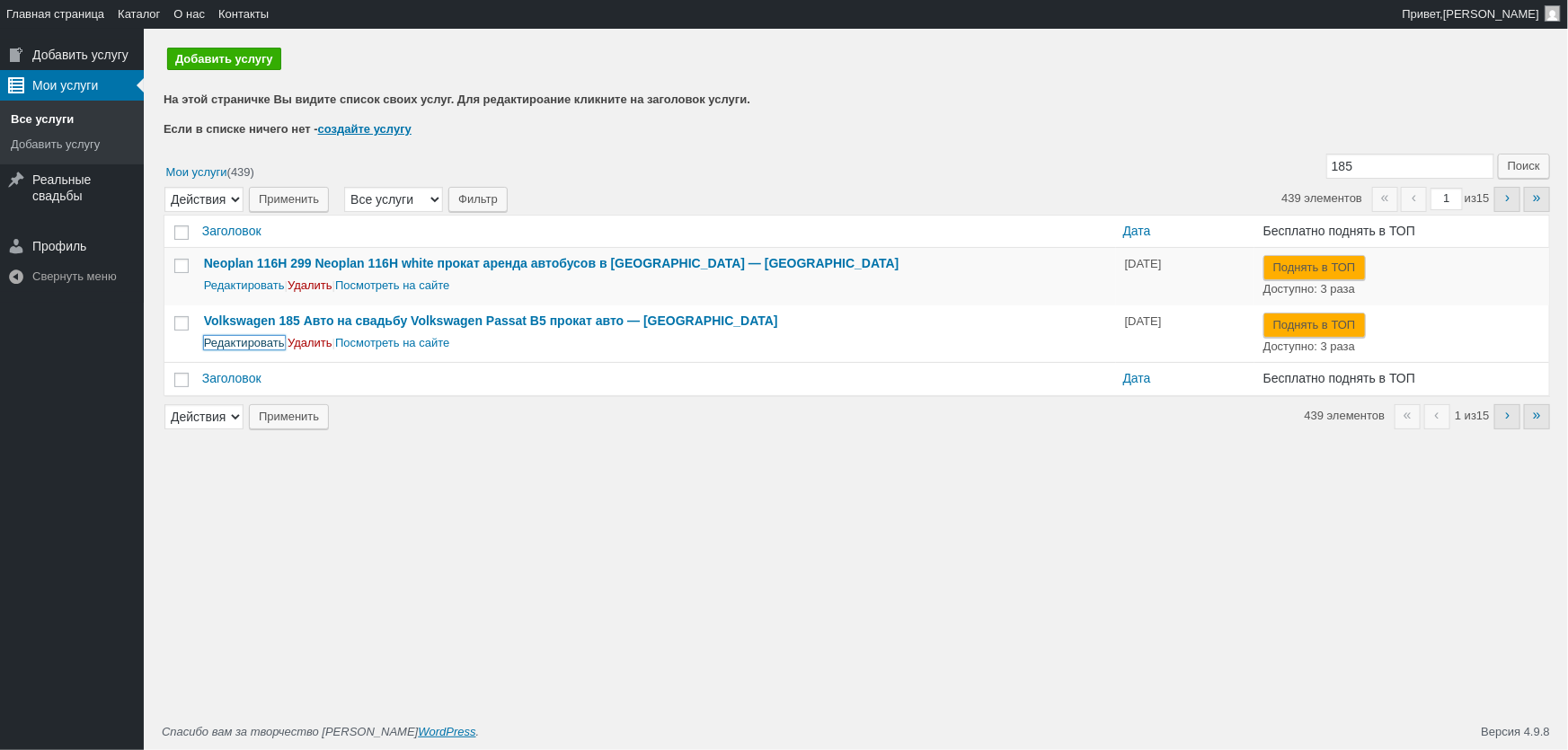
click at [270, 343] on link "Редактировать" at bounding box center [244, 342] width 81 height 13
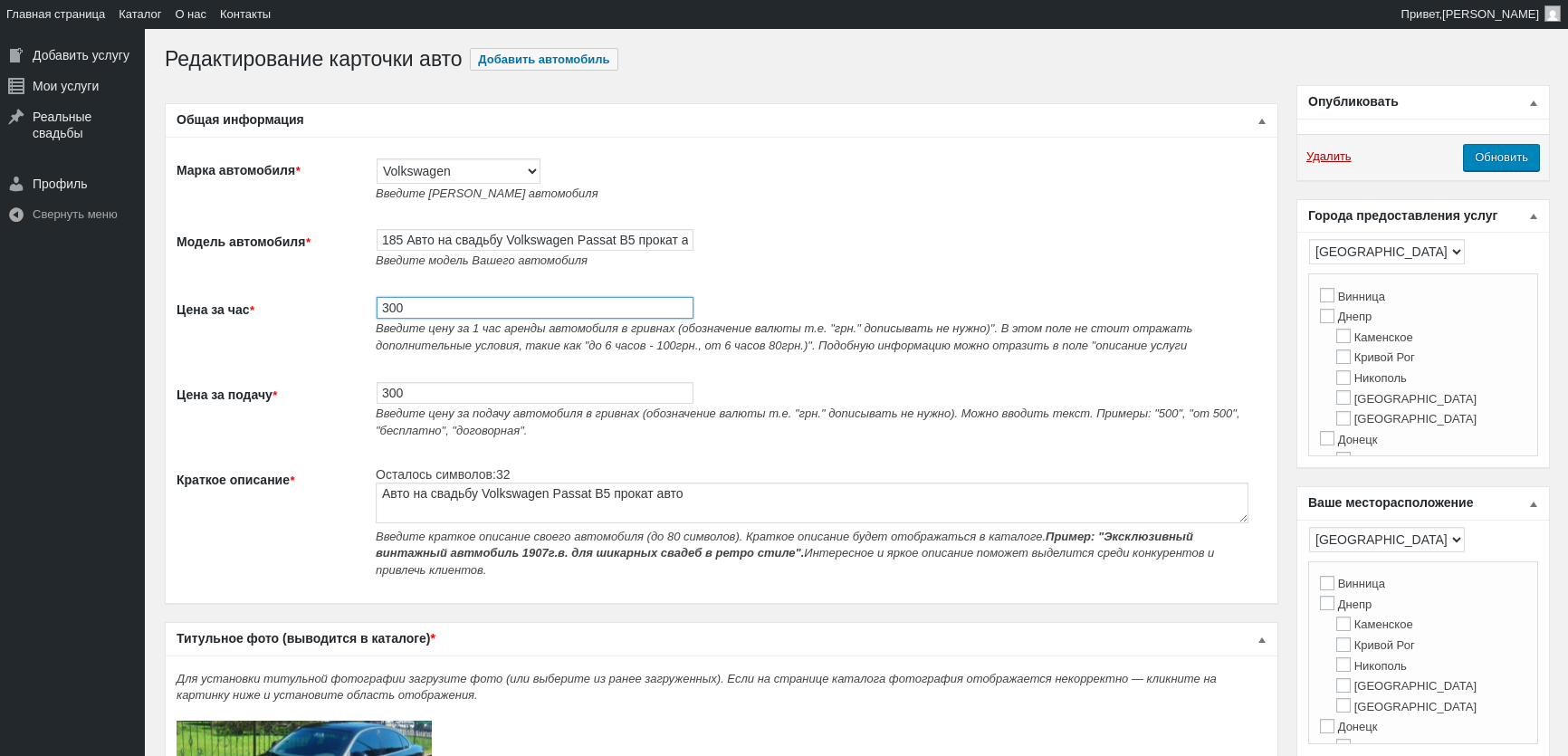
click at [421, 300] on input "300" at bounding box center [535, 307] width 317 height 22
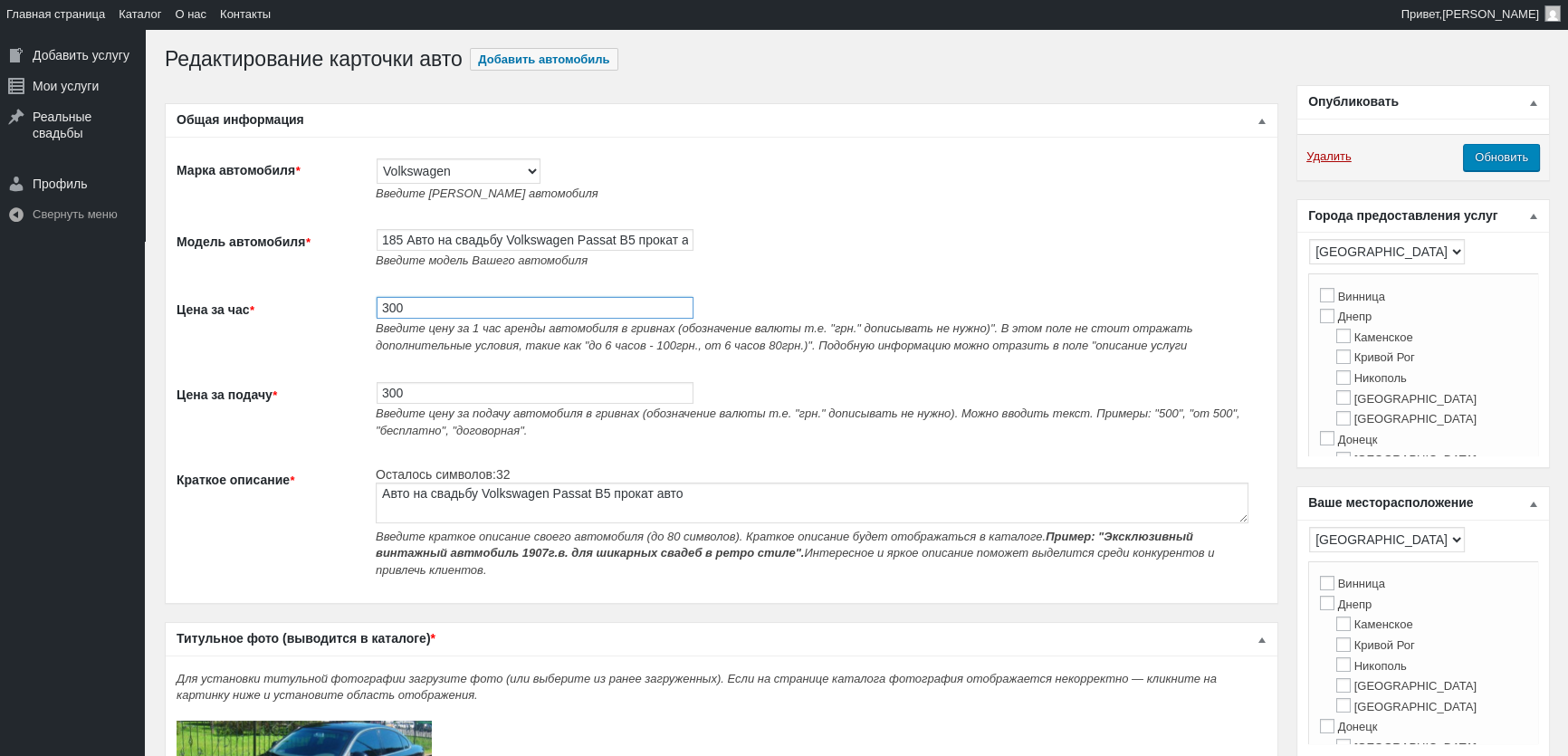
click at [421, 300] on input "300" at bounding box center [535, 307] width 317 height 22
type input "400"
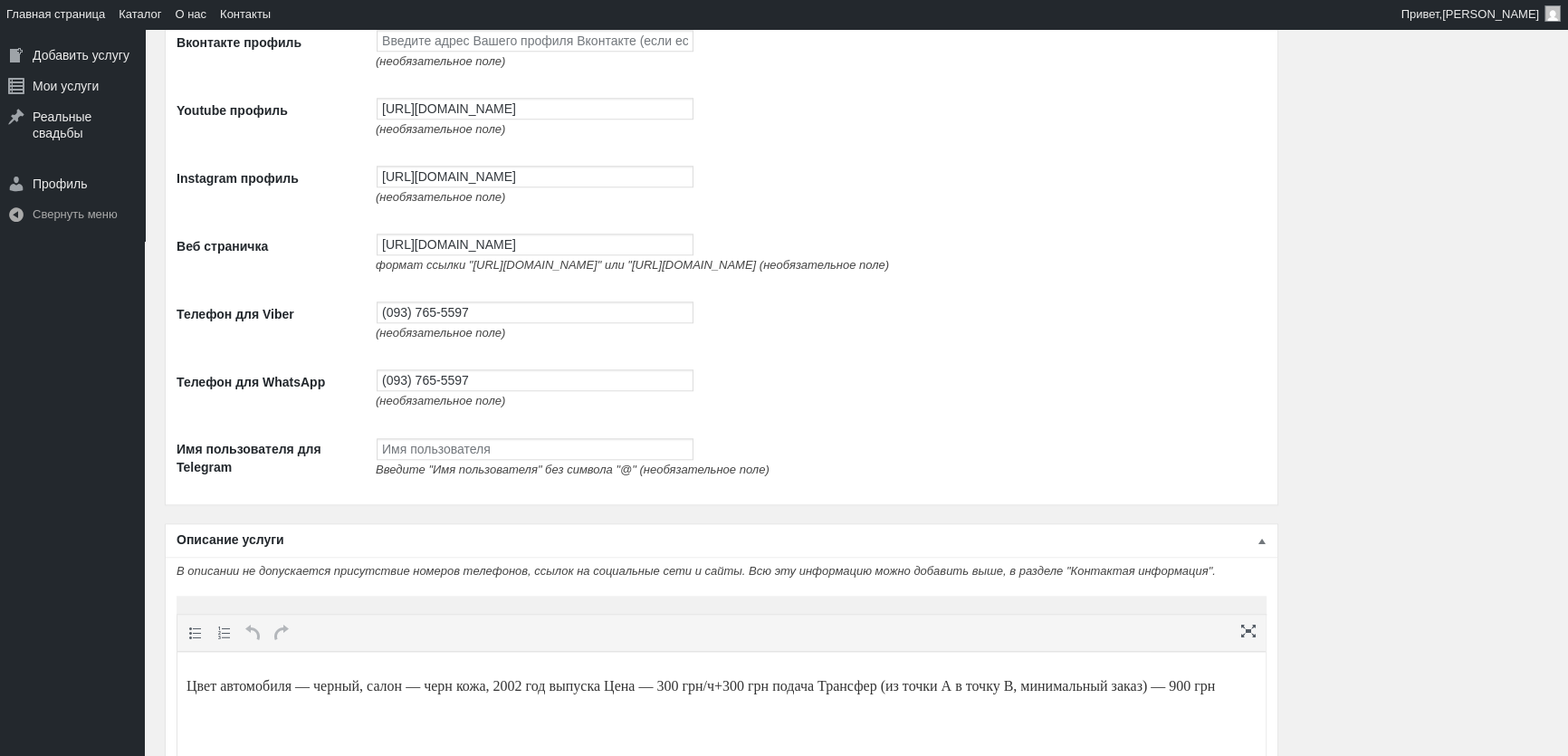
scroll to position [2468, 0]
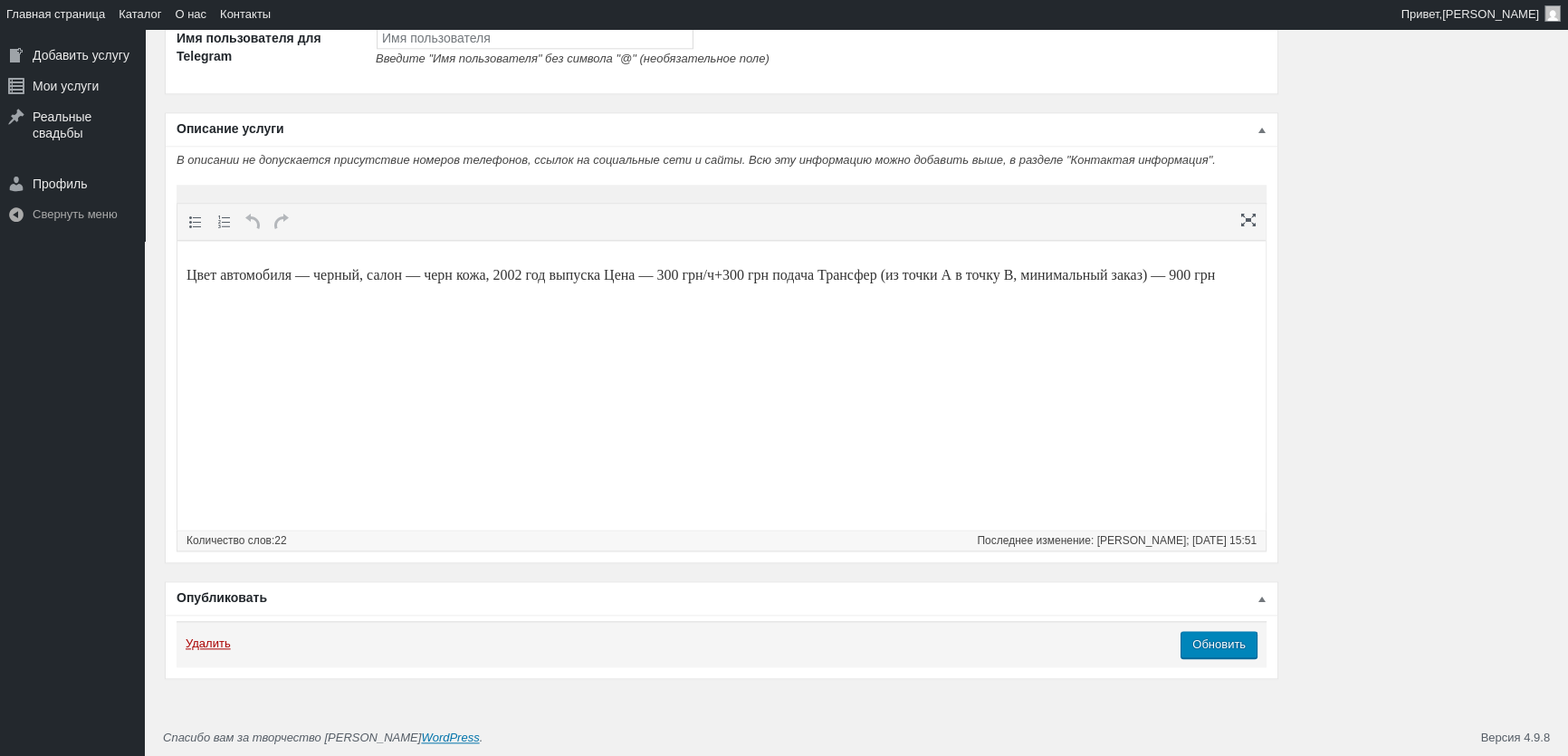
click at [704, 275] on p "Цвет автомобиля — черный, салон — черн кожа, 2002 год выпуска Цена — 300 грн/ч+…" at bounding box center [721, 275] width 1070 height 22
drag, startPoint x: 205, startPoint y: 294, endPoint x: 230, endPoint y: 295, distance: 25.0
click at [205, 286] on p "Цвет автомобиля — черный, салон — черн кожа, 2002 год выпуска Цена — 400 грн/ч+…" at bounding box center [721, 275] width 1070 height 22
click at [780, 273] on p "Цвет автомобиля — черный, салон — черн кожа, 2002 год выпуска Цена — 400 грн/ч+…" at bounding box center [721, 275] width 1070 height 22
click at [1243, 658] on input "Обновить" at bounding box center [1219, 644] width 77 height 28
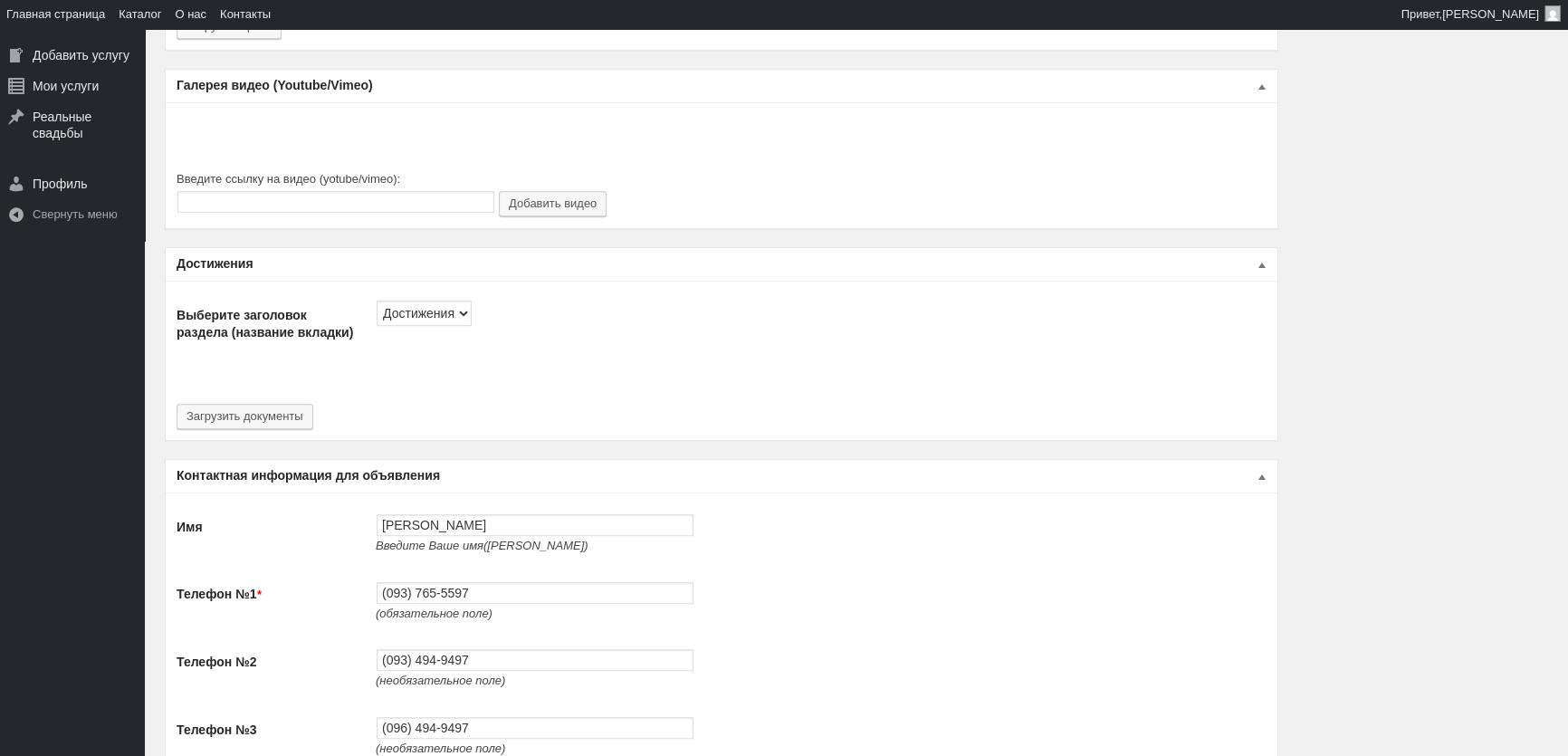
scroll to position [740, 0]
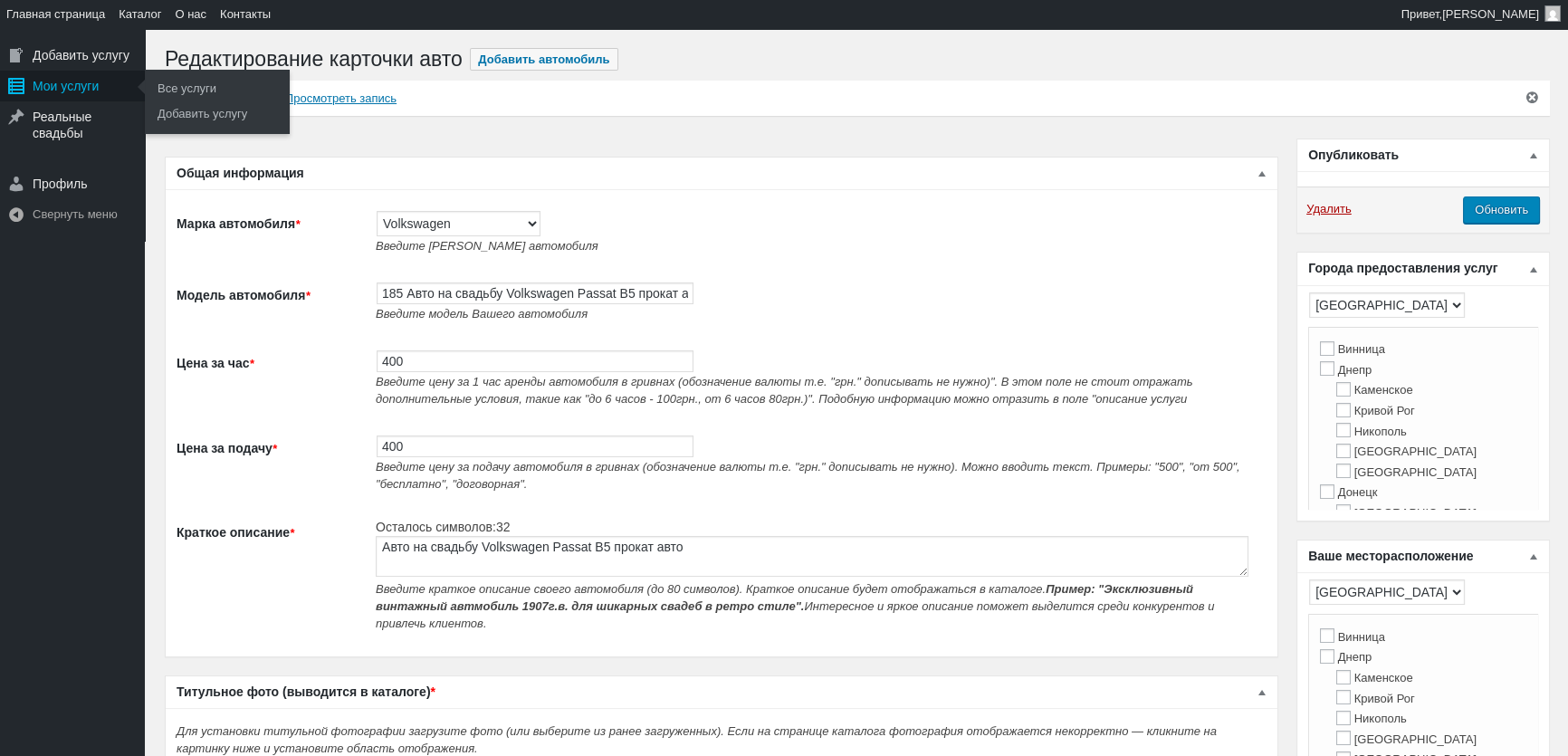
click at [90, 91] on div "Мои услуги" at bounding box center [72, 86] width 145 height 30
